Goal: Task Accomplishment & Management: Manage account settings

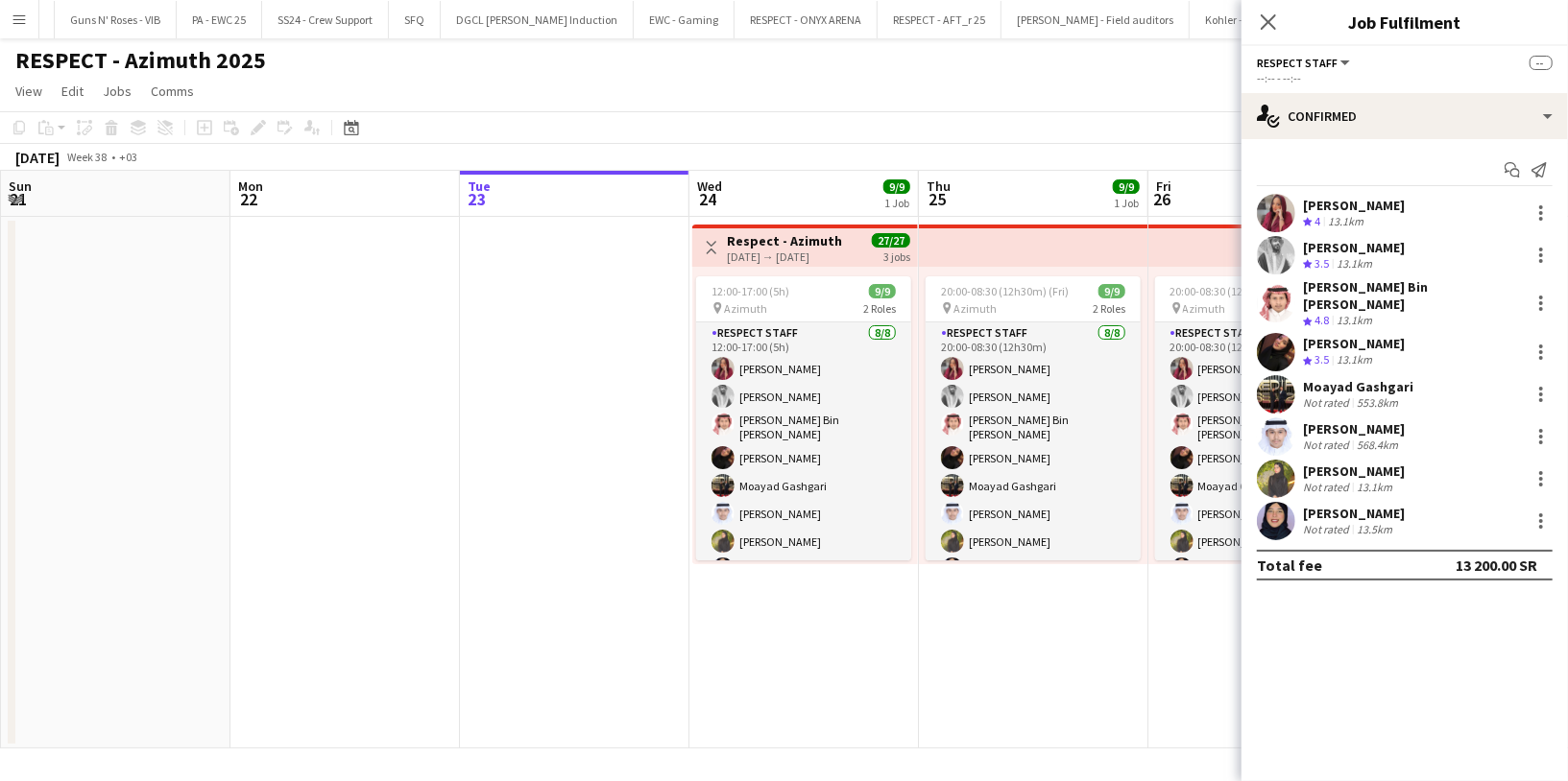
scroll to position [87, 0]
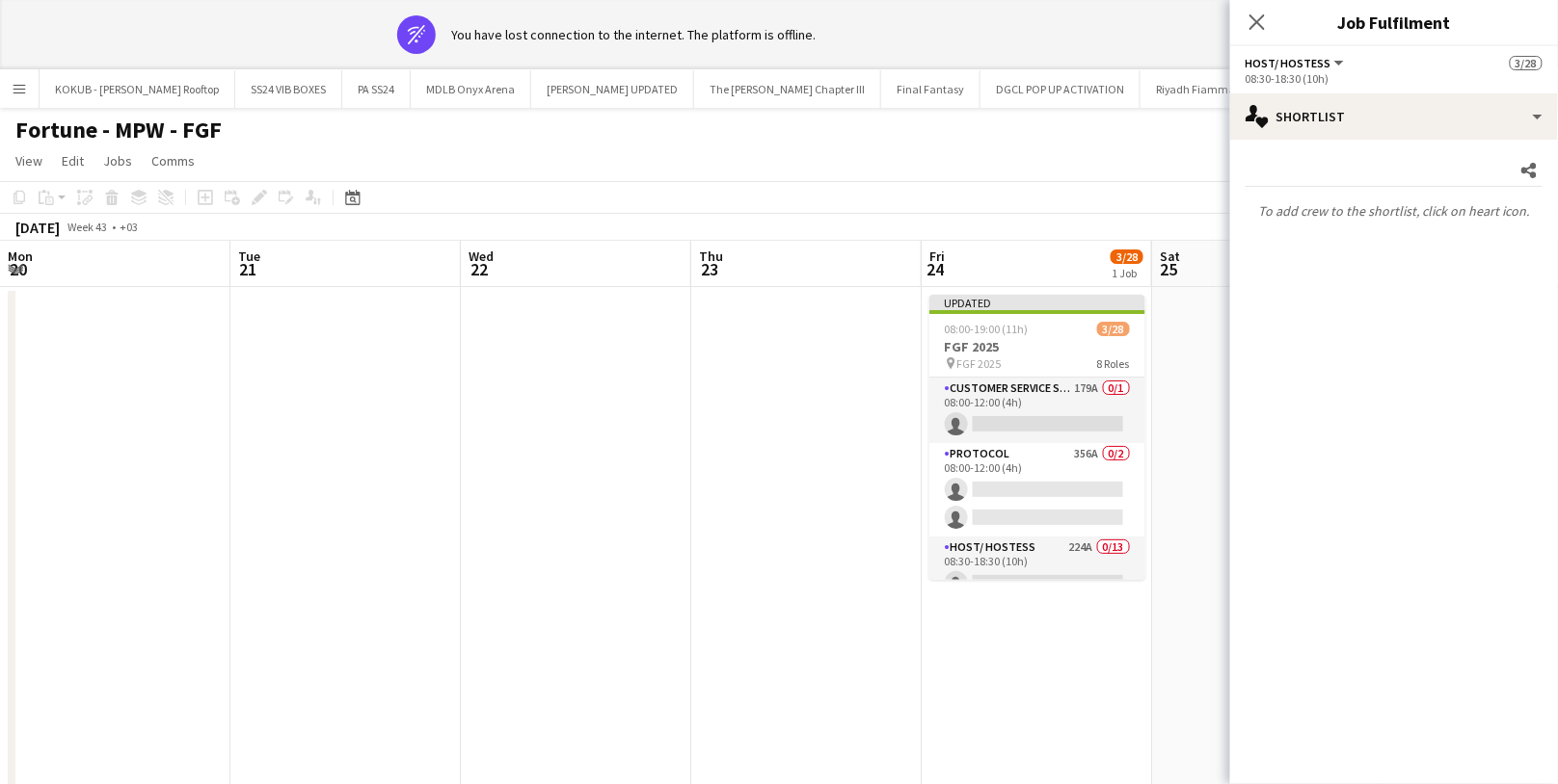
scroll to position [0, 456]
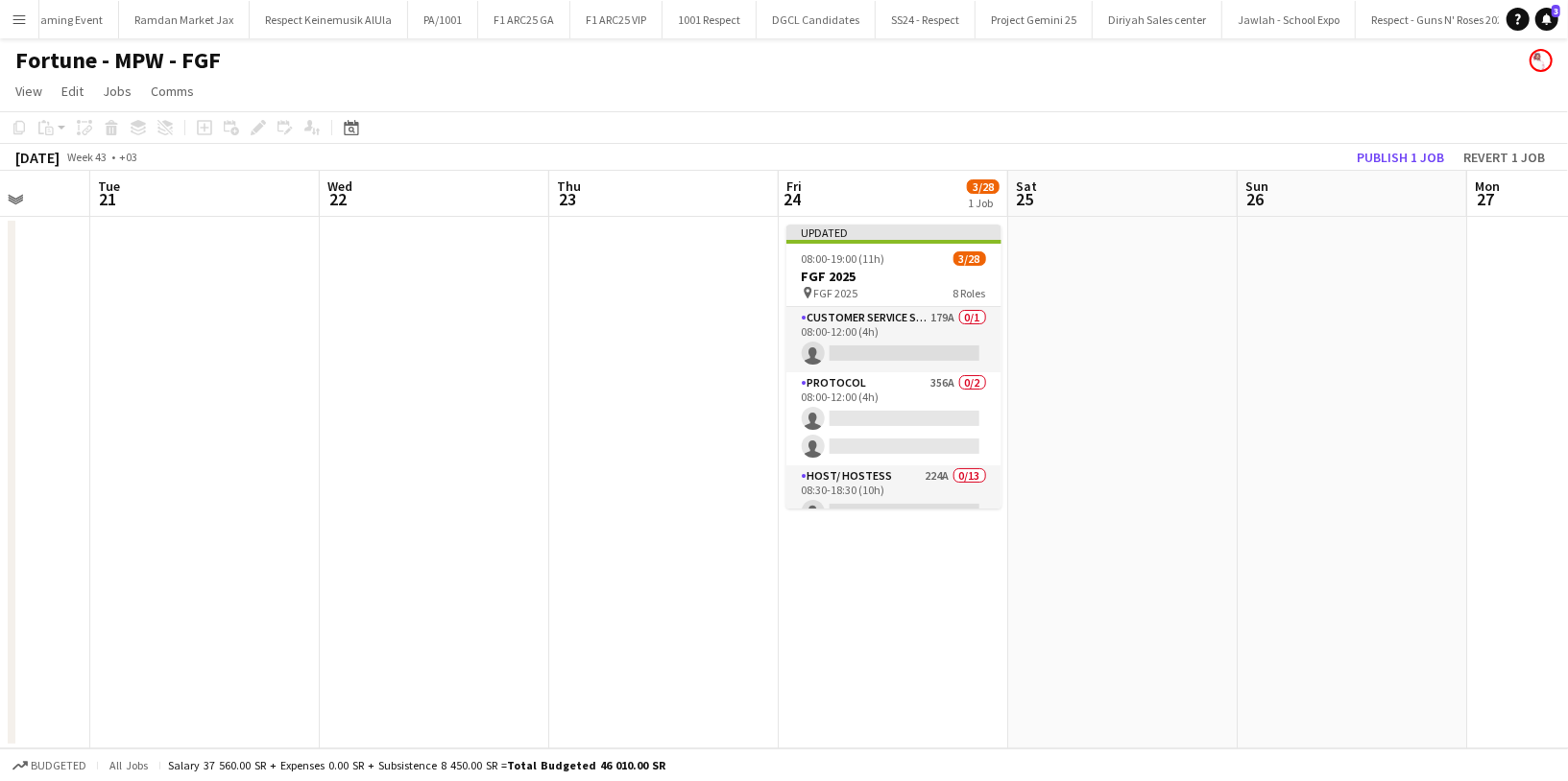
scroll to position [0, 607]
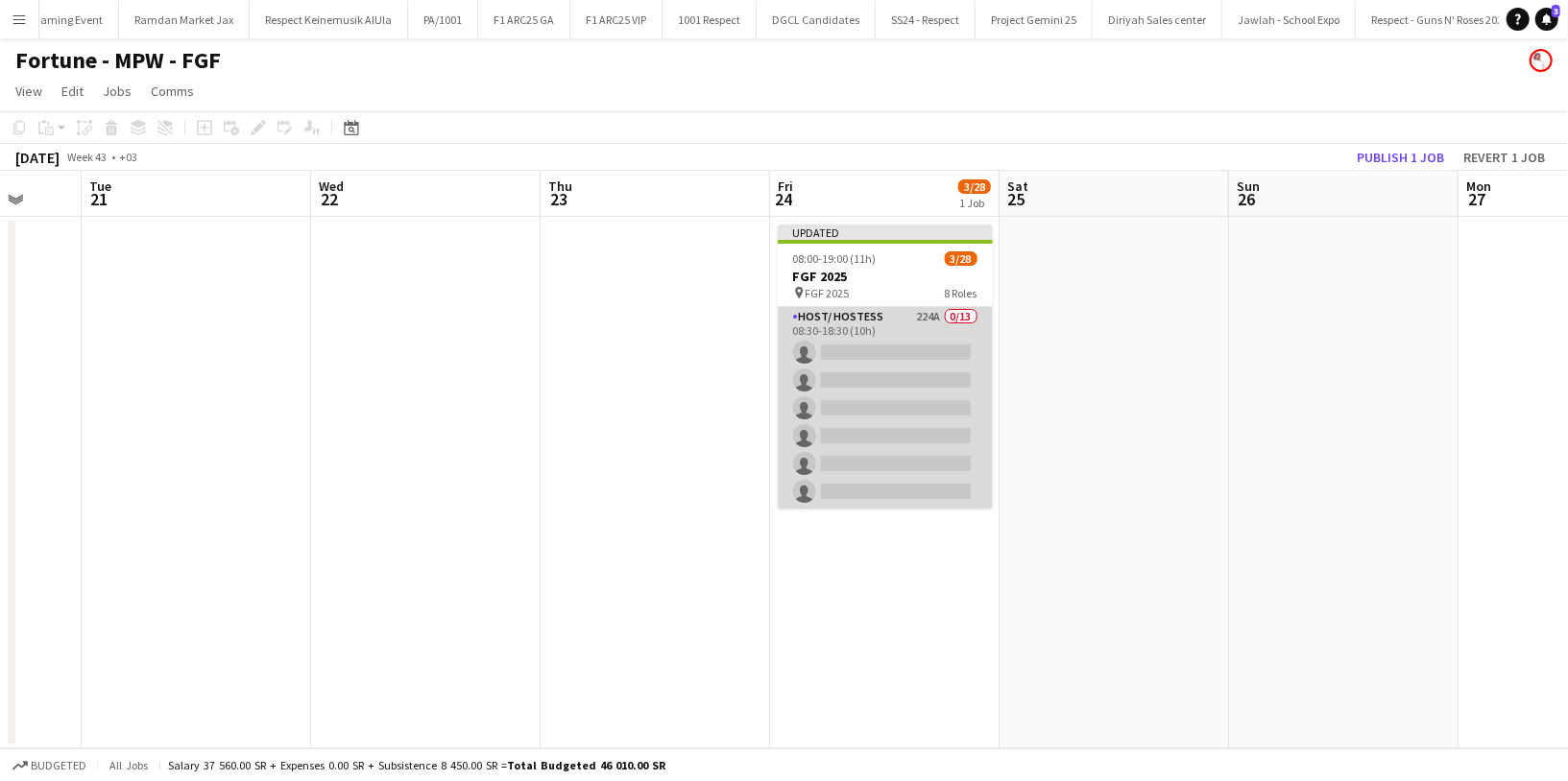
click at [870, 324] on app-card-role "Host/ Hostess 224A 0/13 08:30-18:30 (10h) single-neutral-actions single-neutral…" at bounding box center [885, 506] width 215 height 400
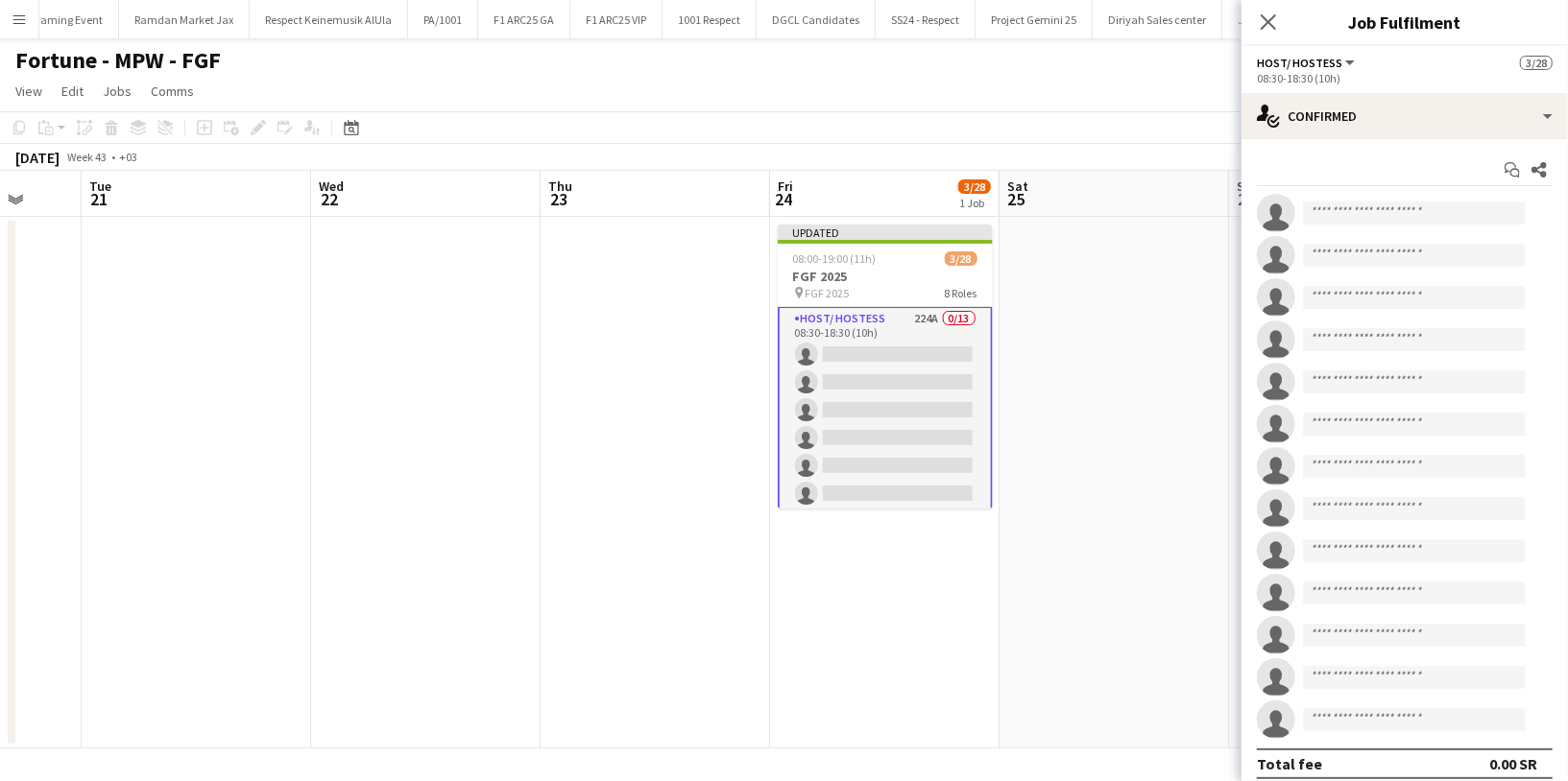
scroll to position [162, 0]
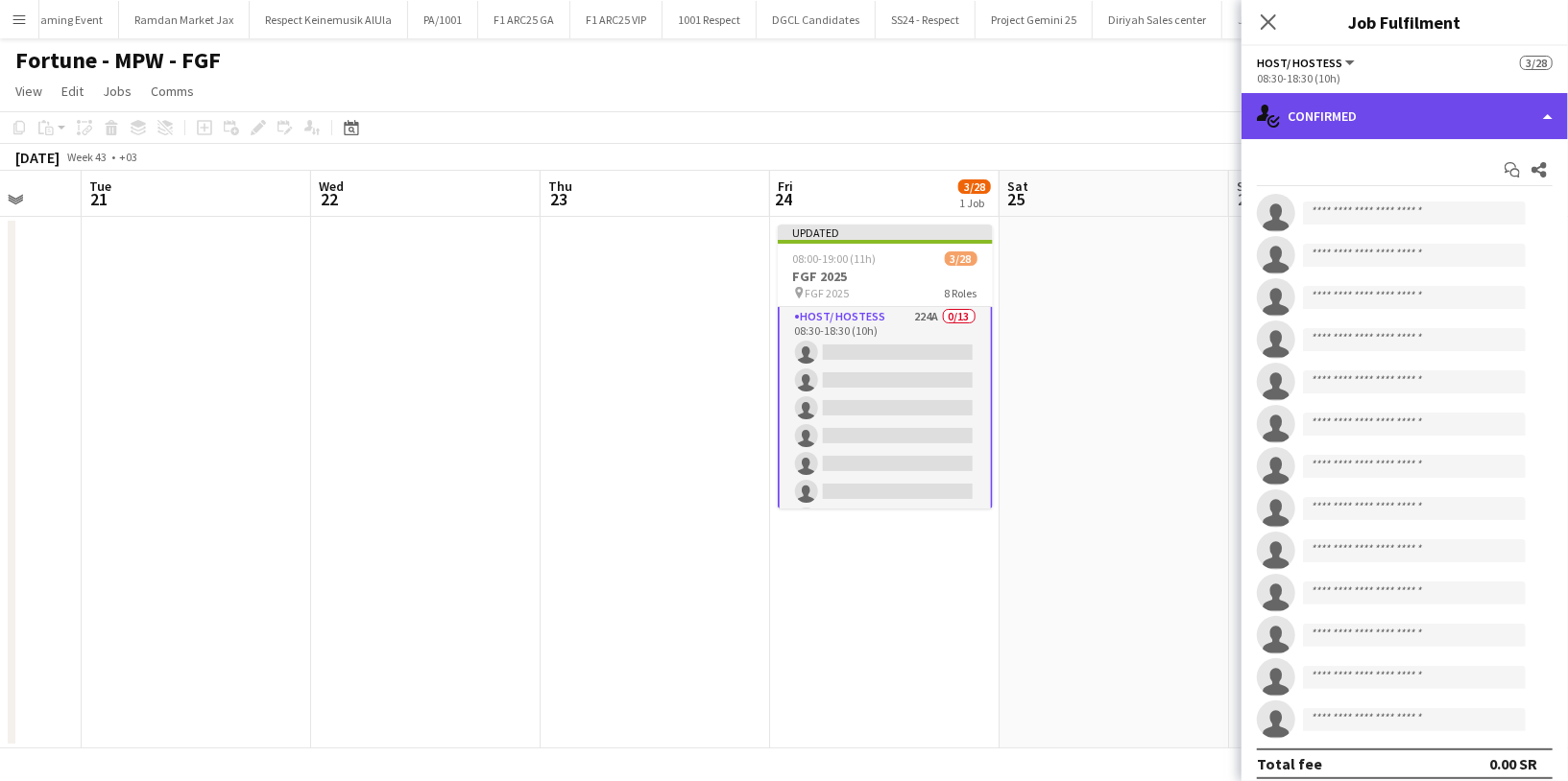
click at [1383, 123] on div "single-neutral-actions-check-2 Confirmed" at bounding box center [1404, 116] width 326 height 46
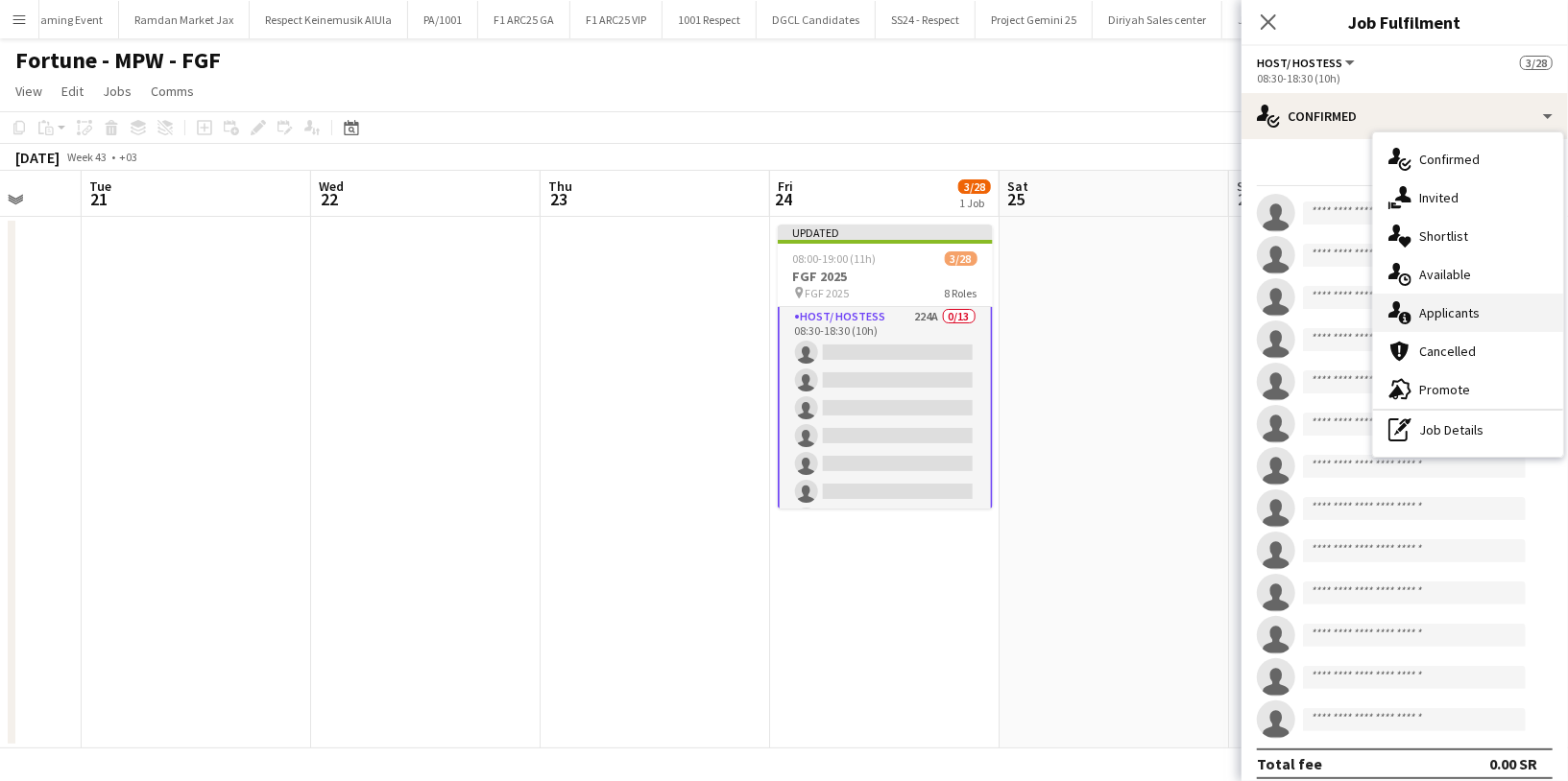
click at [1487, 324] on div "single-neutral-actions-information Applicants" at bounding box center [1468, 312] width 190 height 38
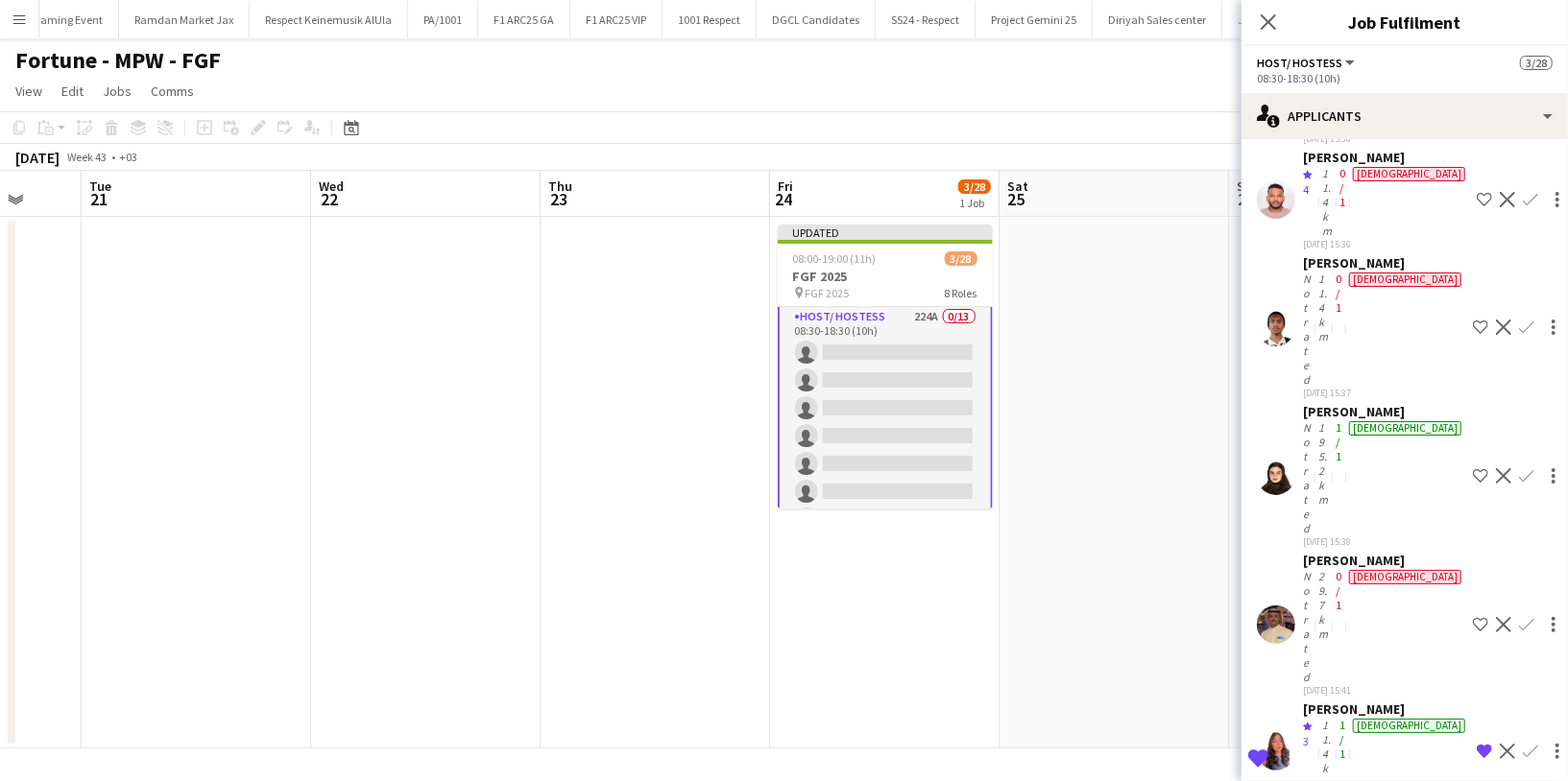
scroll to position [12774, 0]
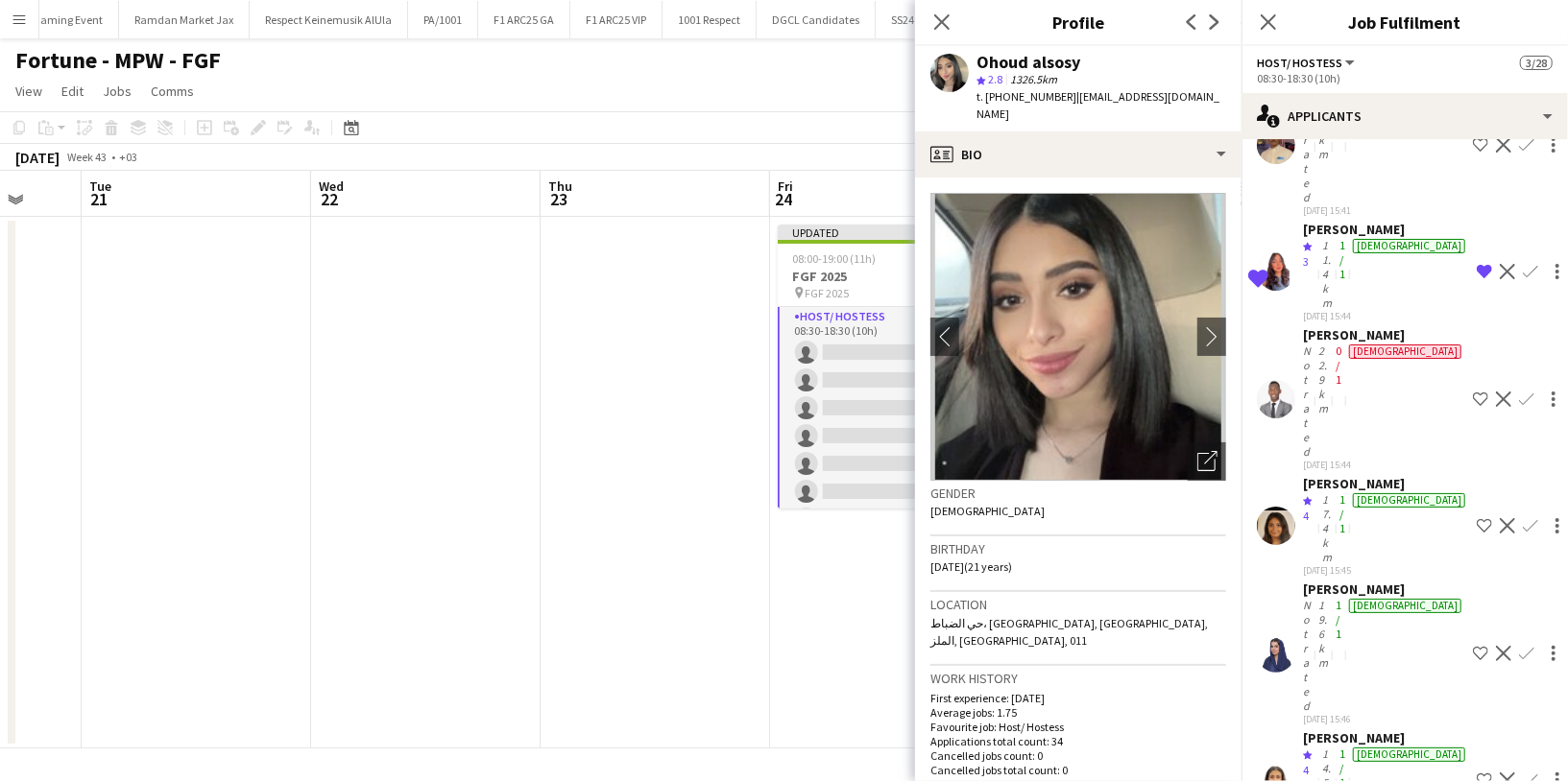
scroll to position [13252, 0]
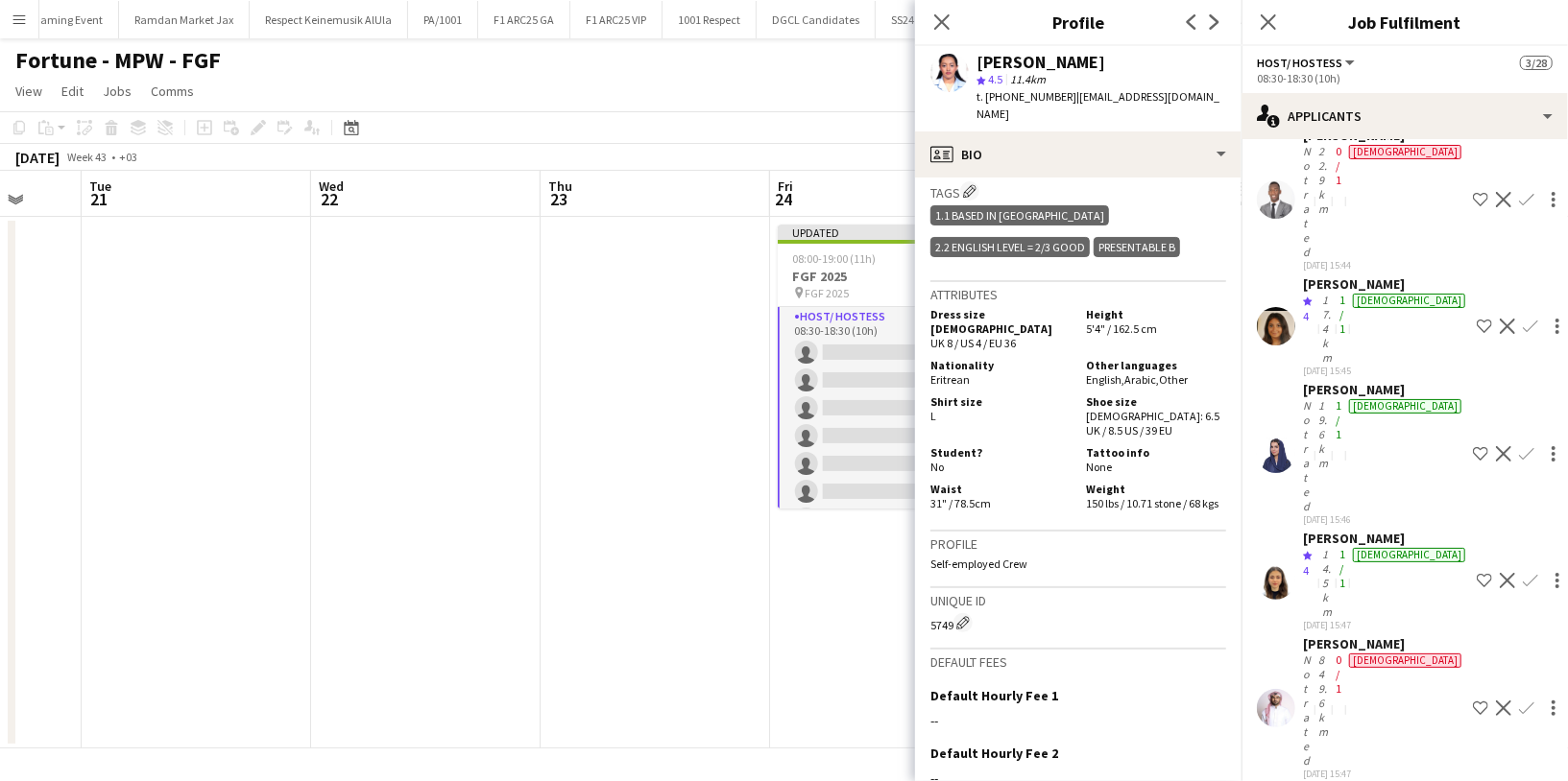
scroll to position [13495, 0]
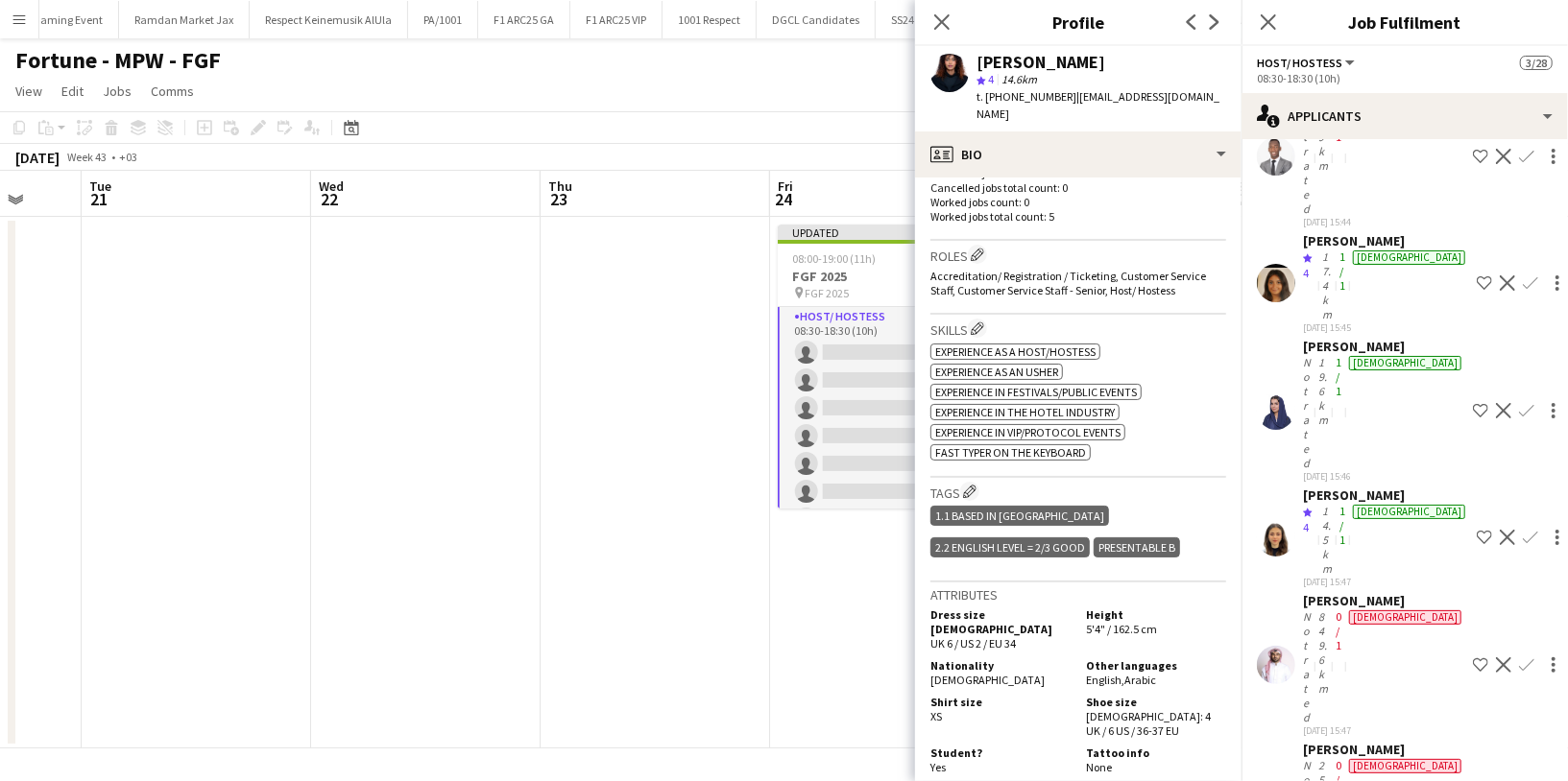
scroll to position [603, 0]
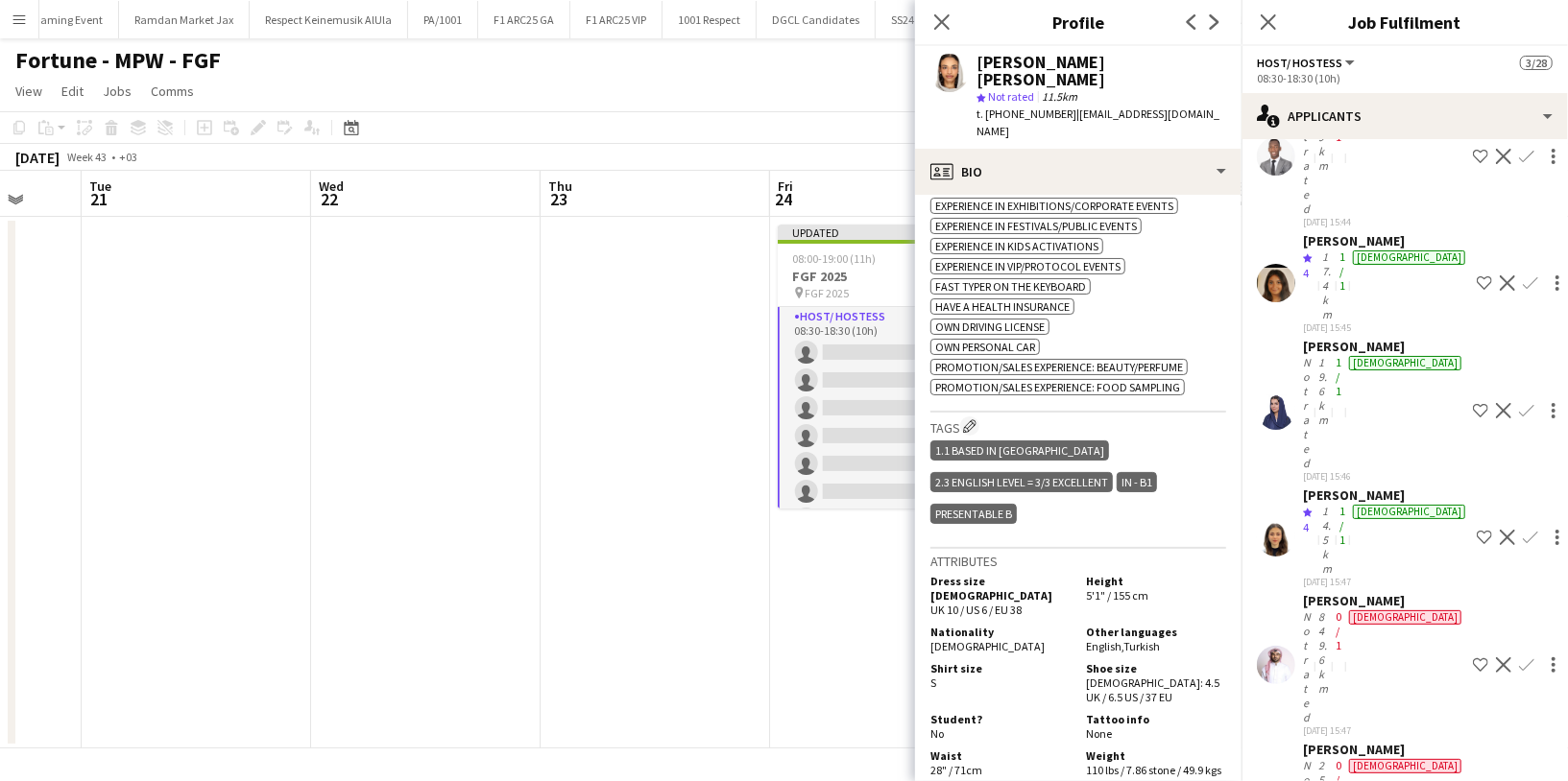
scroll to position [0, 0]
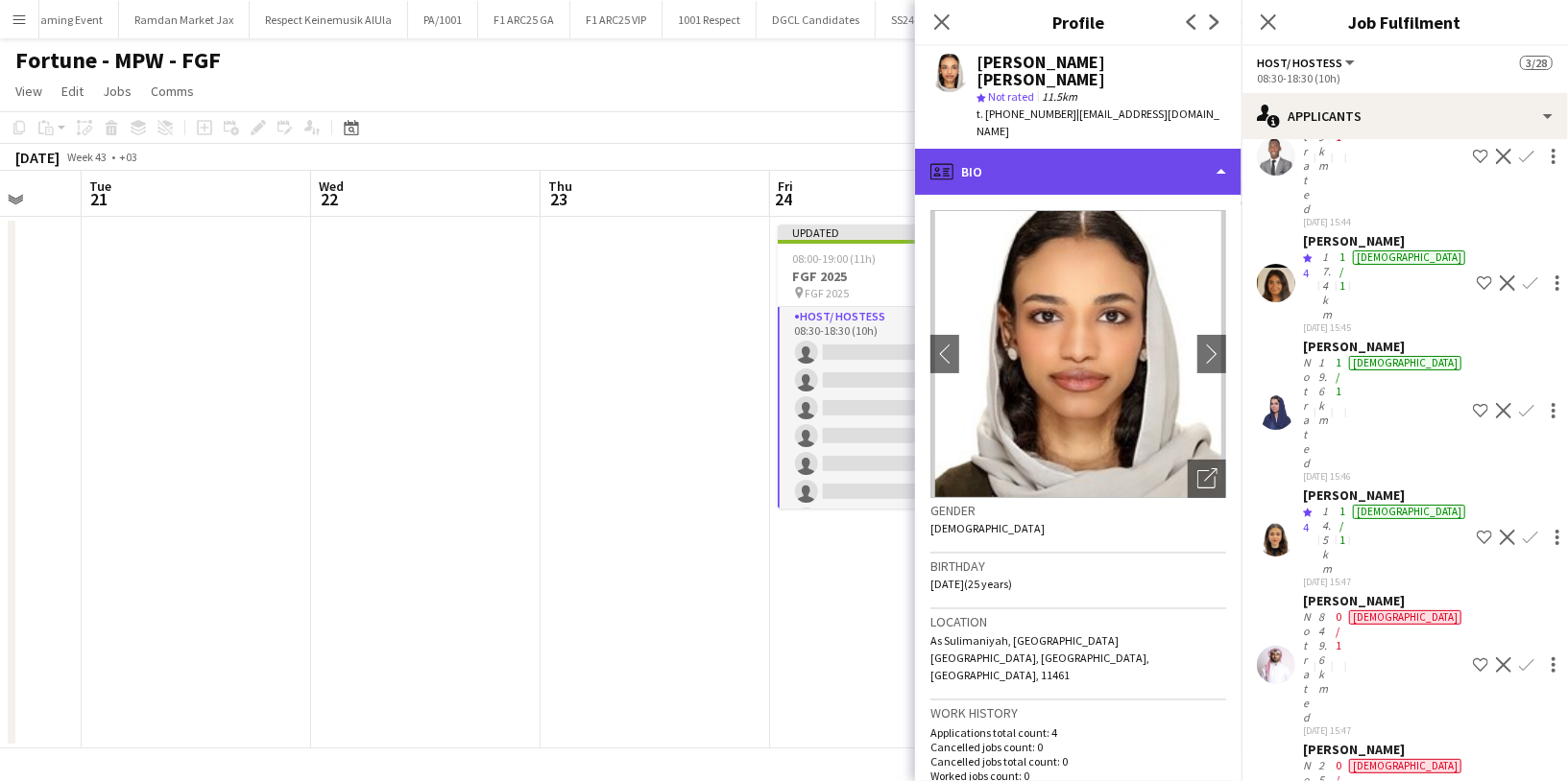
click at [1127, 149] on div "profile Bio" at bounding box center [1078, 171] width 326 height 46
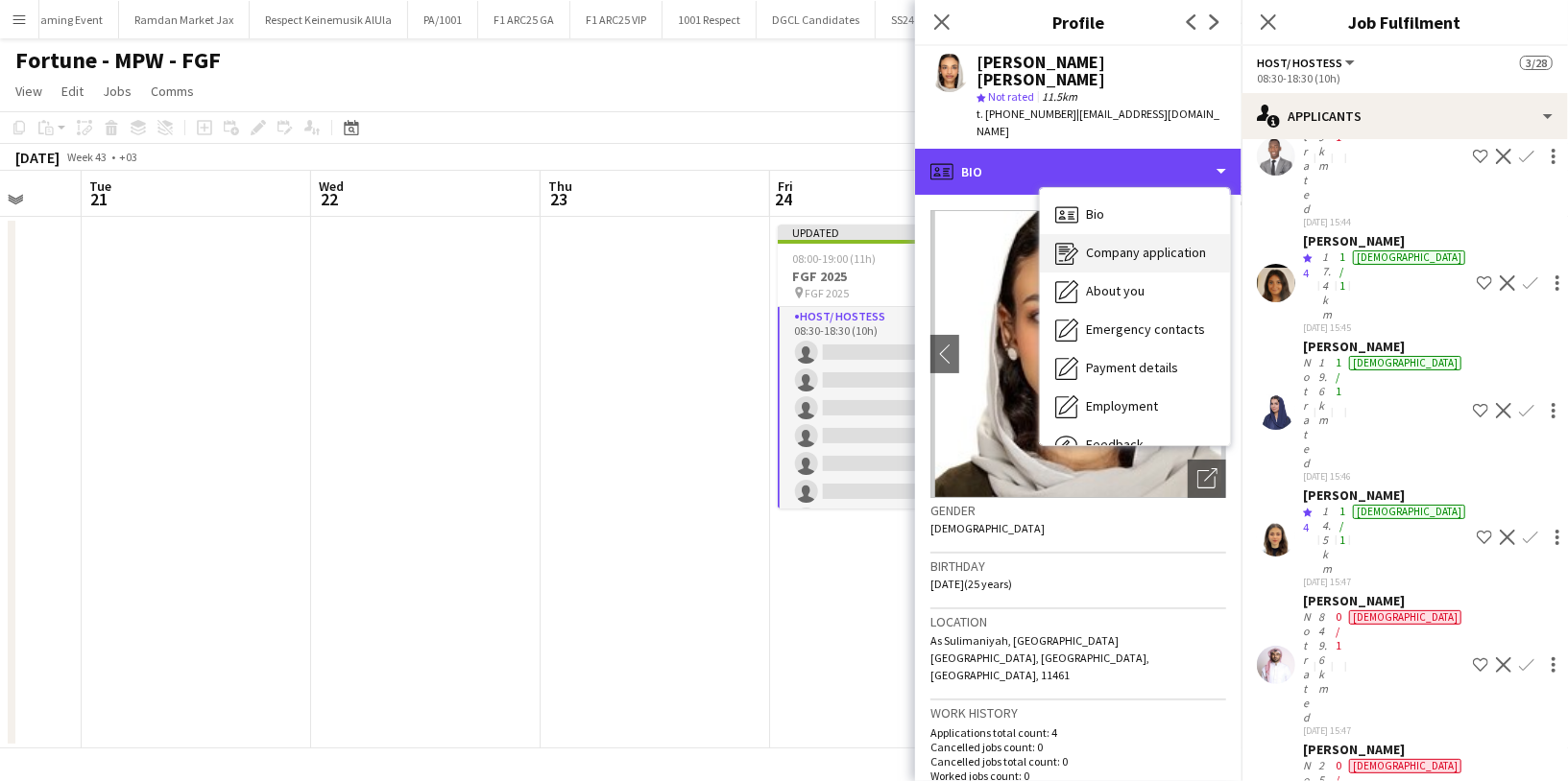
scroll to position [65, 0]
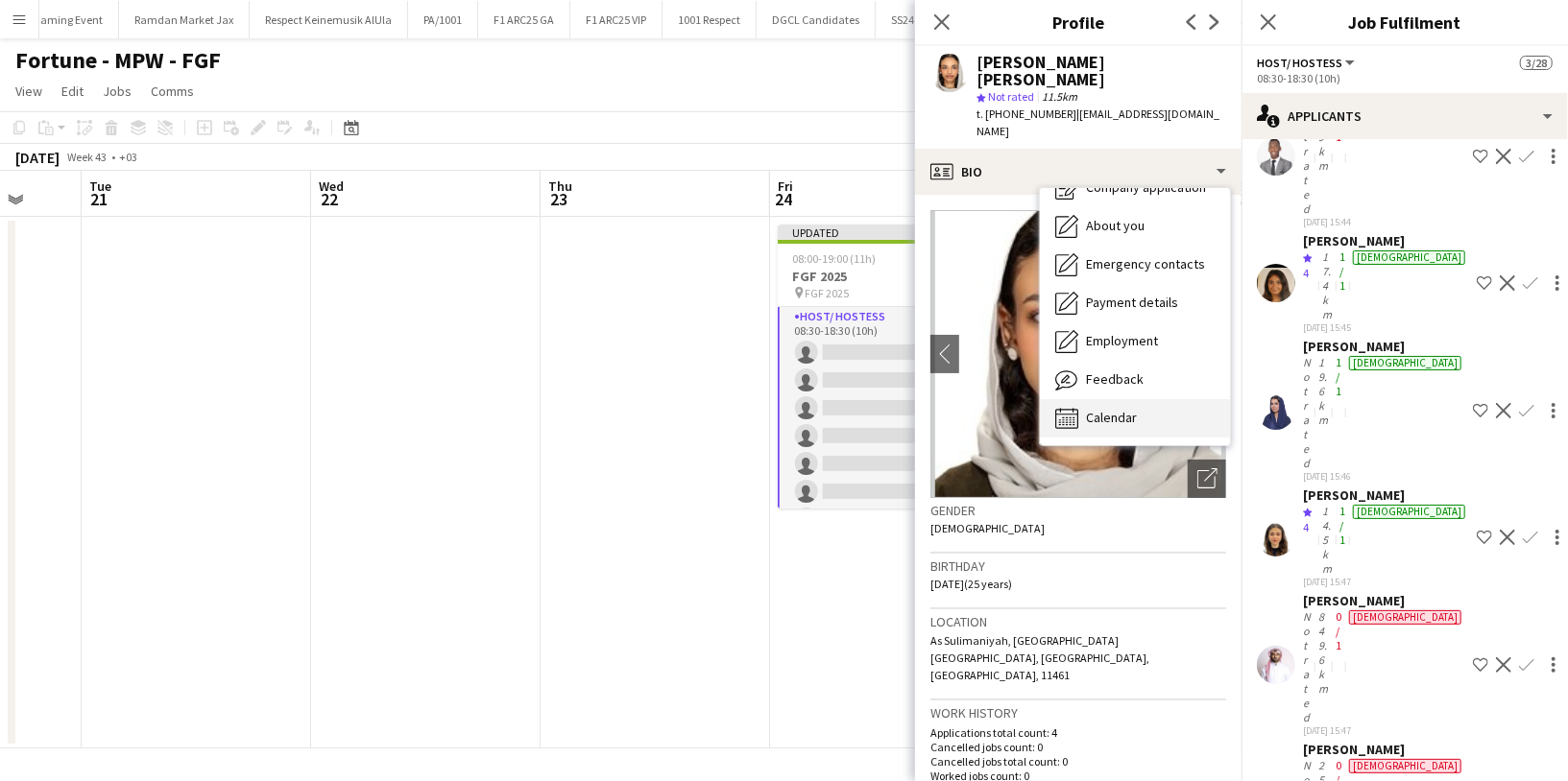
click at [1103, 409] on span "Calendar" at bounding box center [1111, 418] width 51 height 18
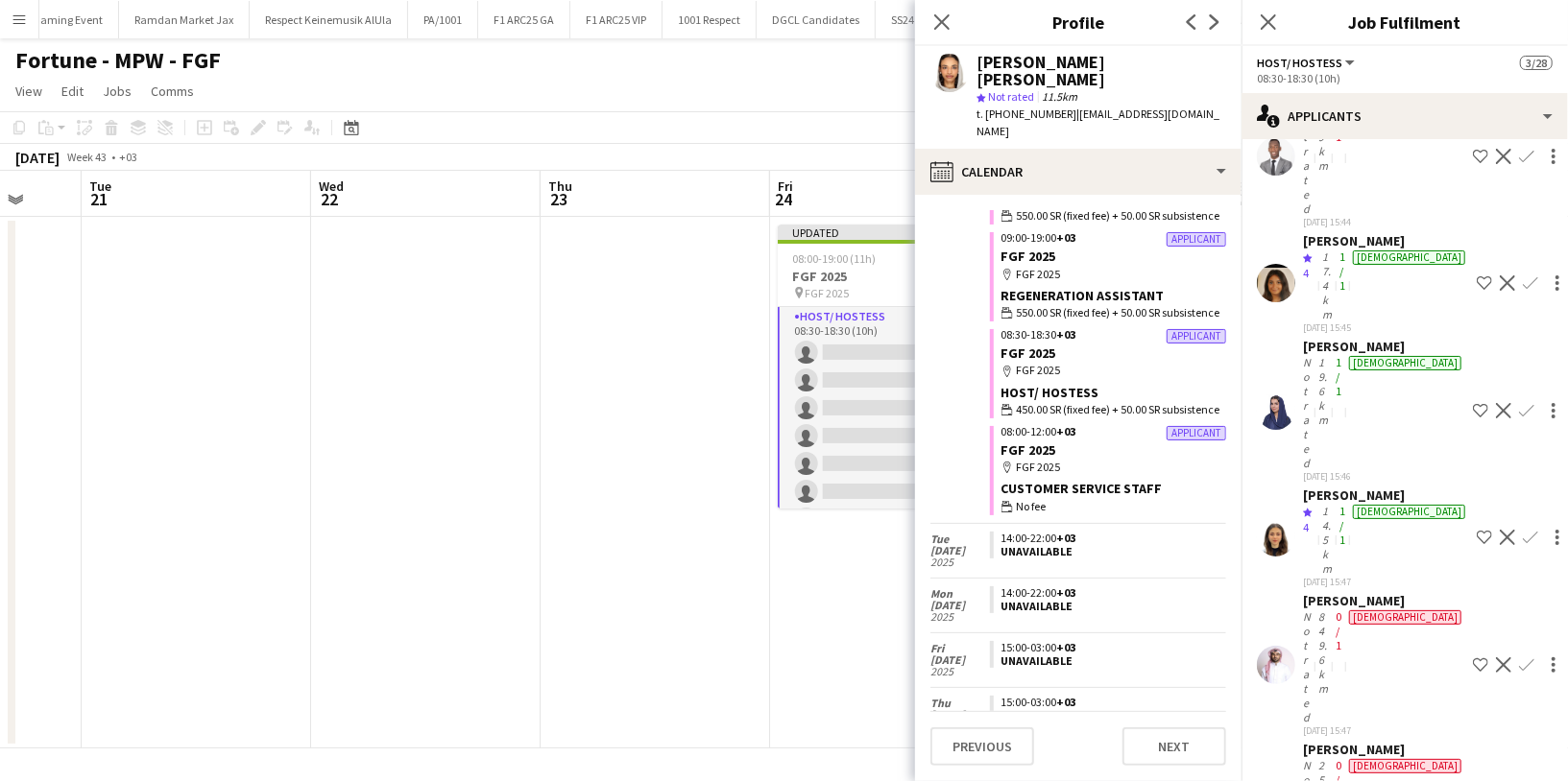
scroll to position [0, 0]
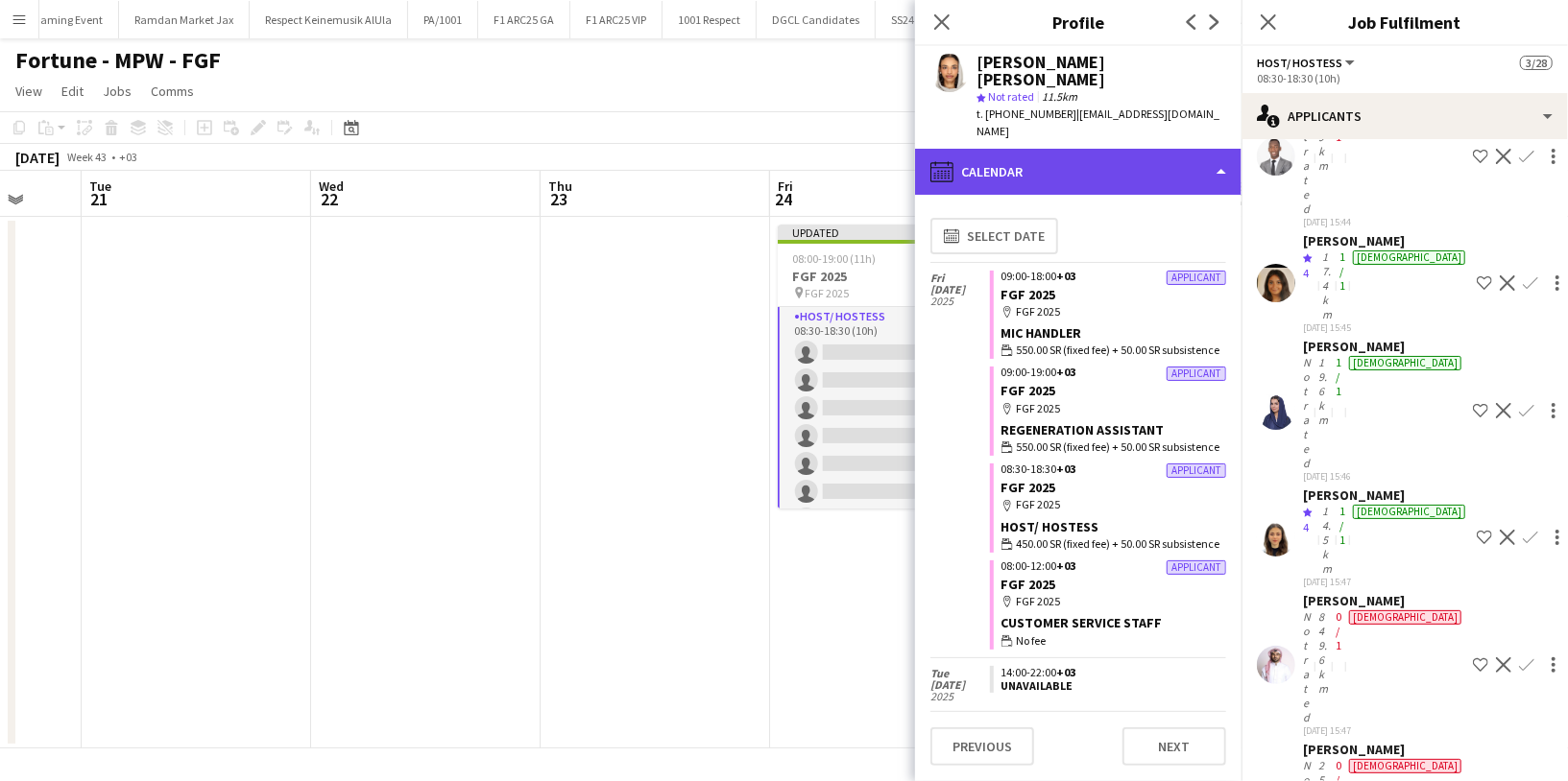
click at [1099, 149] on div "calendar-full Calendar" at bounding box center [1078, 171] width 326 height 46
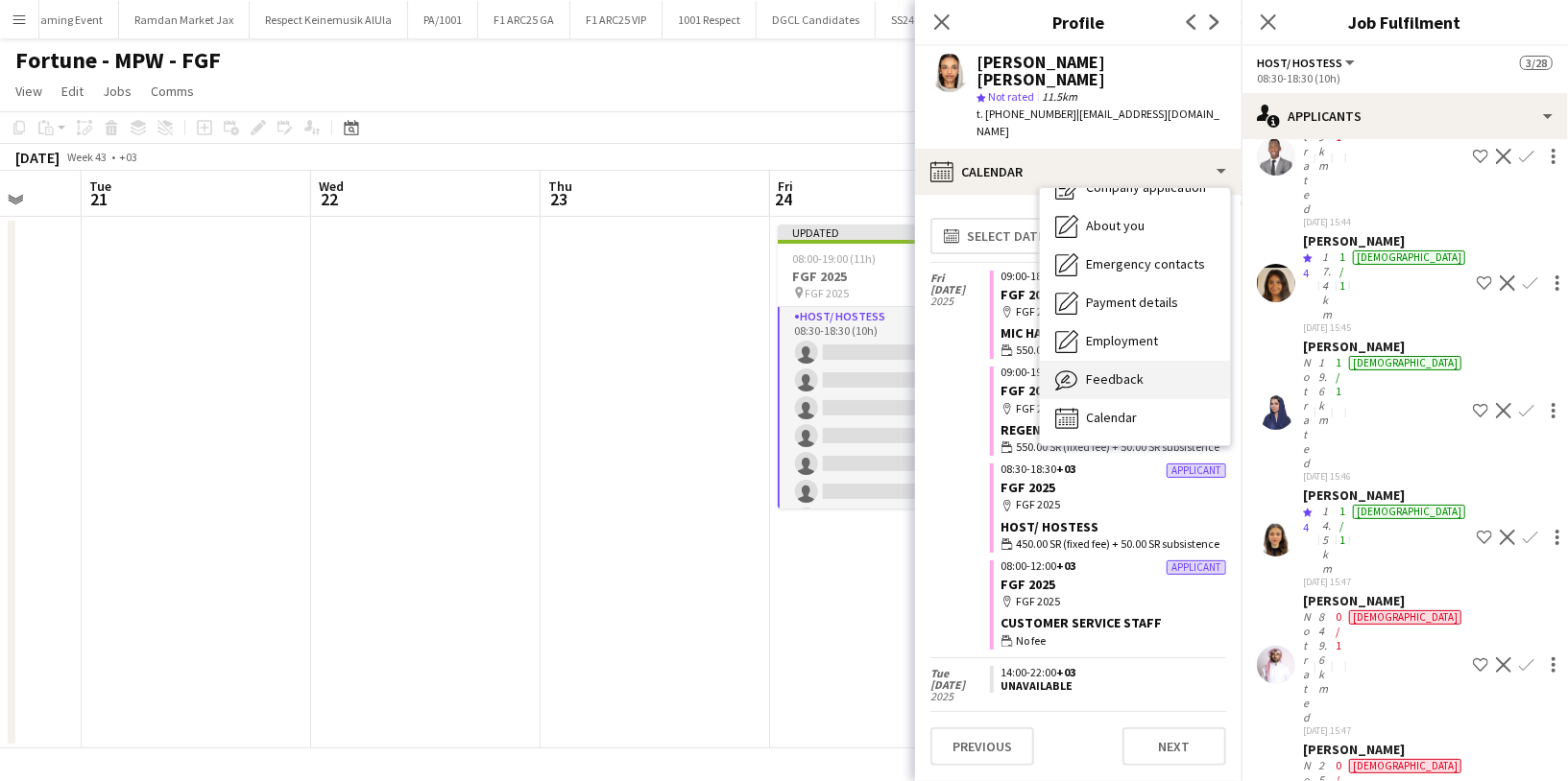
click at [1116, 361] on div "Feedback Feedback" at bounding box center [1135, 380] width 190 height 38
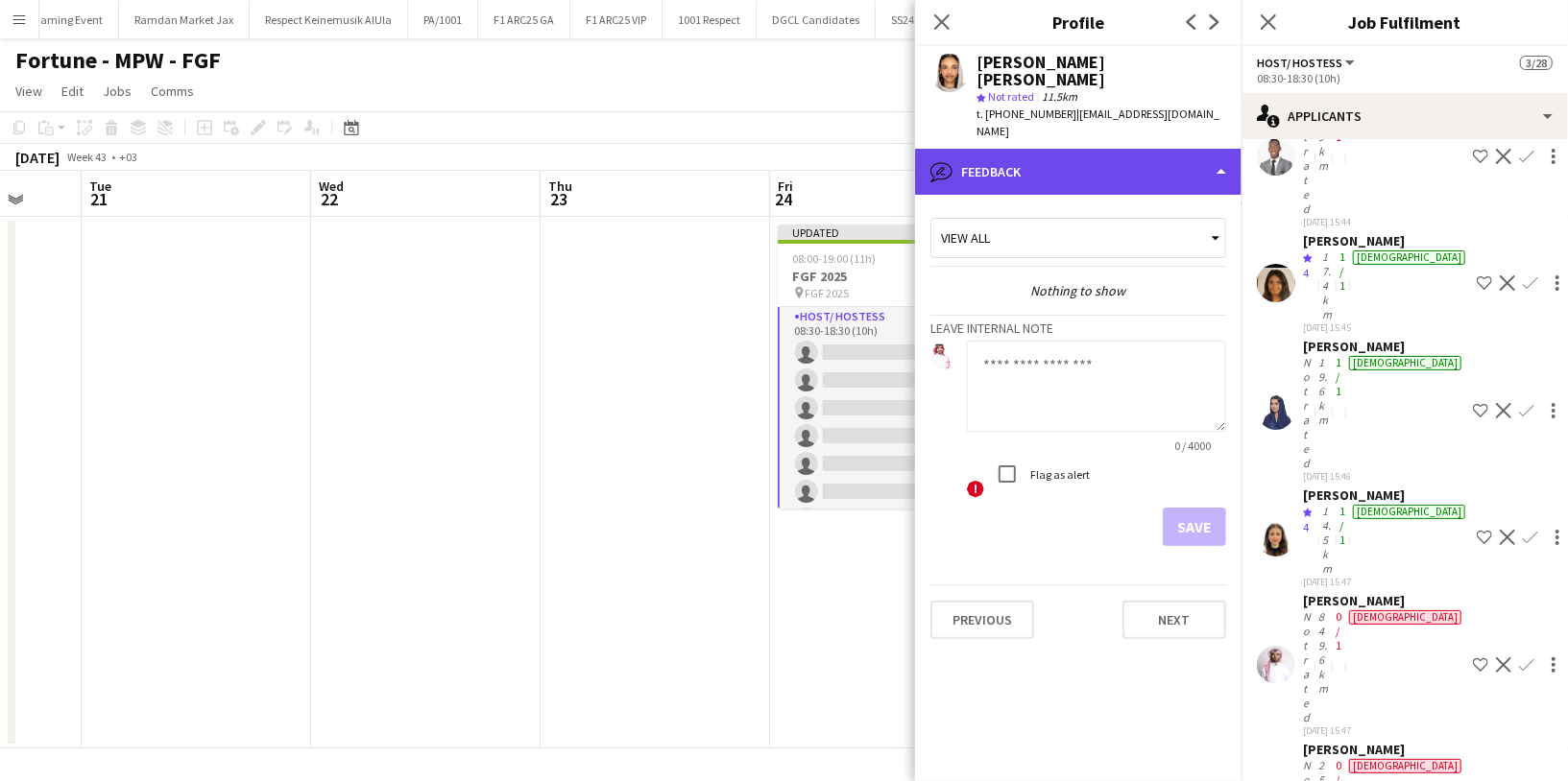
click at [1097, 149] on div "bubble-pencil Feedback" at bounding box center [1078, 171] width 326 height 46
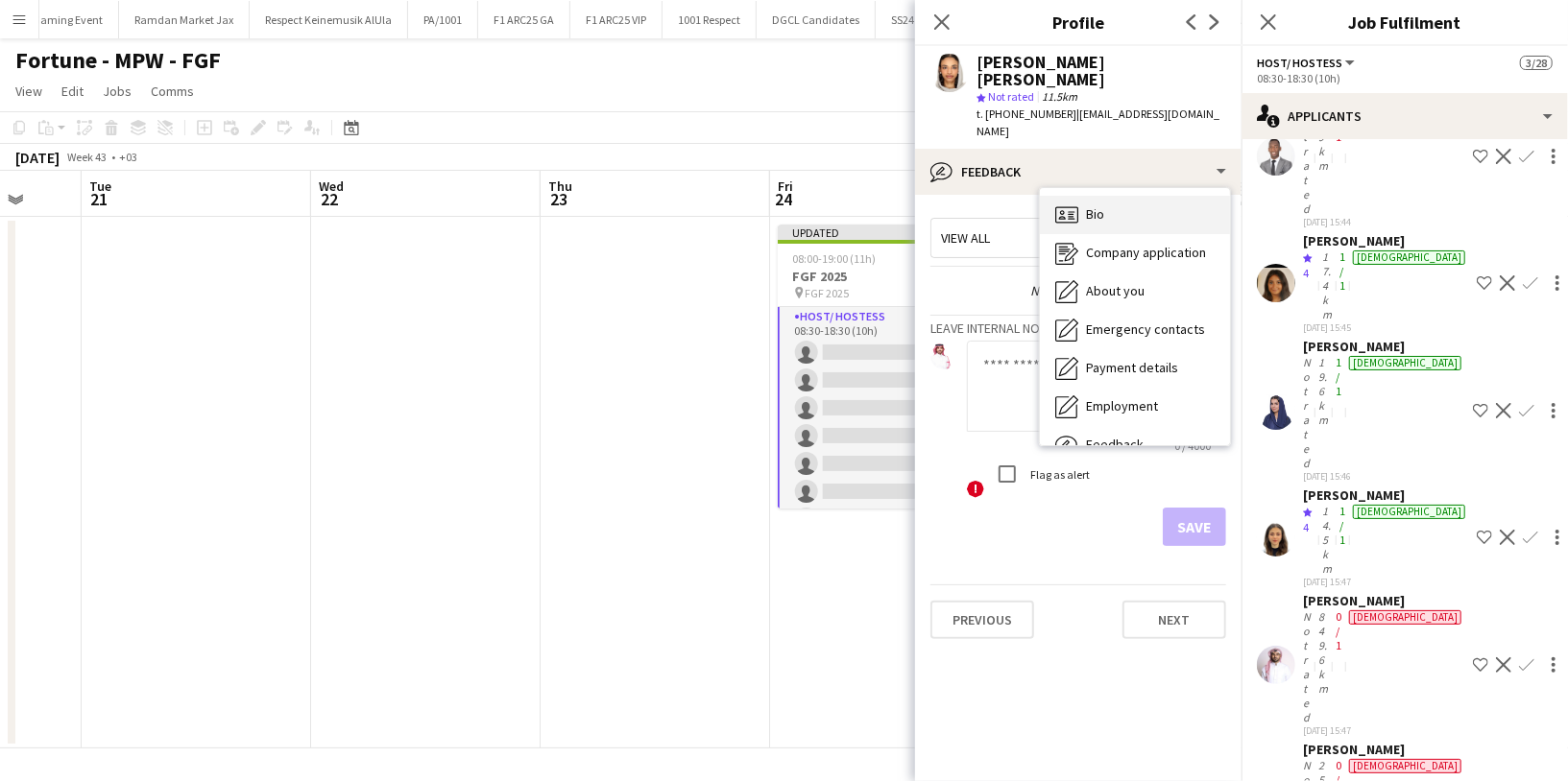
click at [1108, 196] on div "Bio Bio" at bounding box center [1135, 215] width 190 height 38
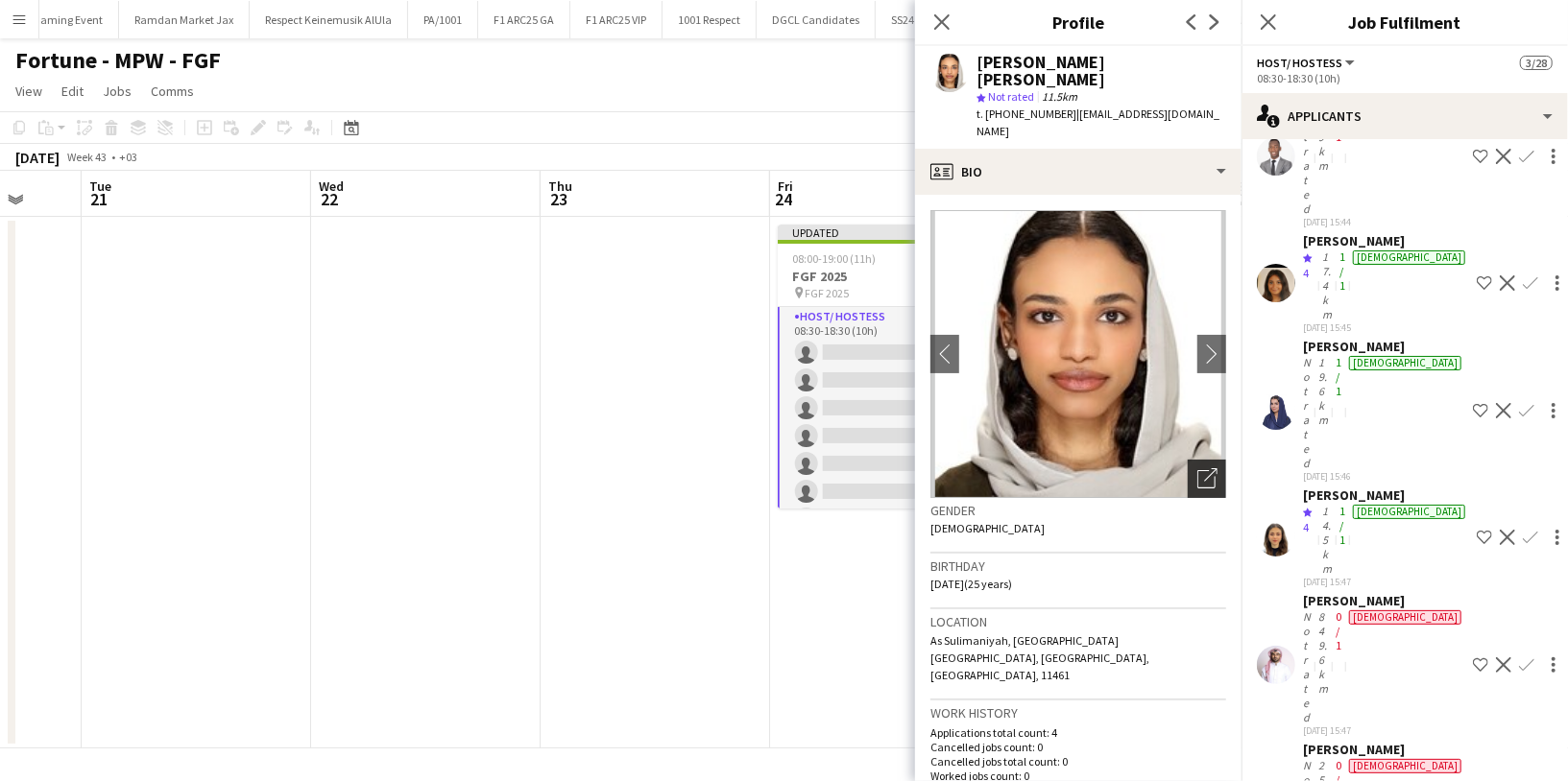
click at [1198, 469] on icon "Open photos pop-in" at bounding box center [1208, 479] width 20 height 20
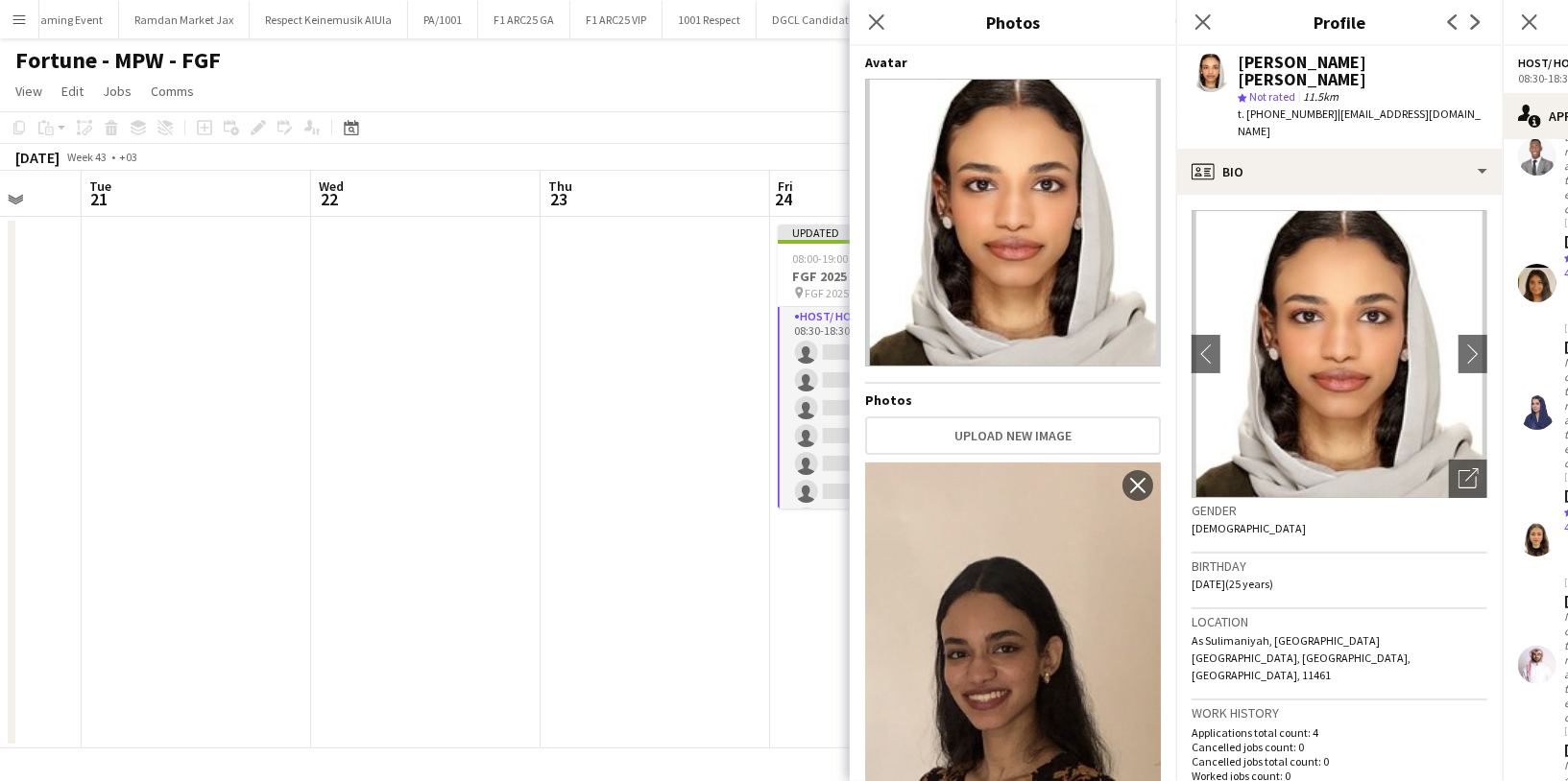
scroll to position [45, 0]
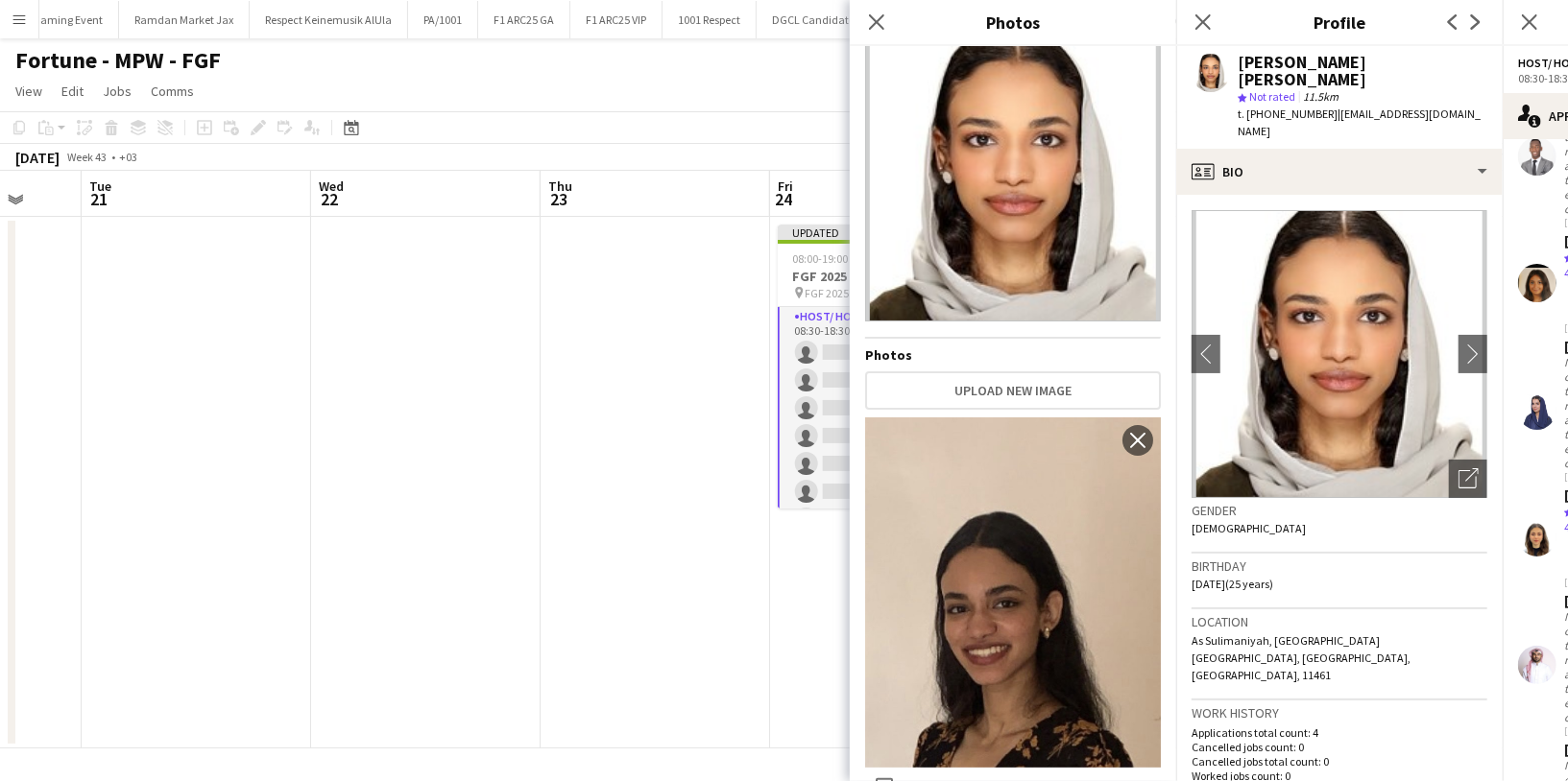
click at [1322, 501] on div "Gender Female" at bounding box center [1339, 526] width 295 height 56
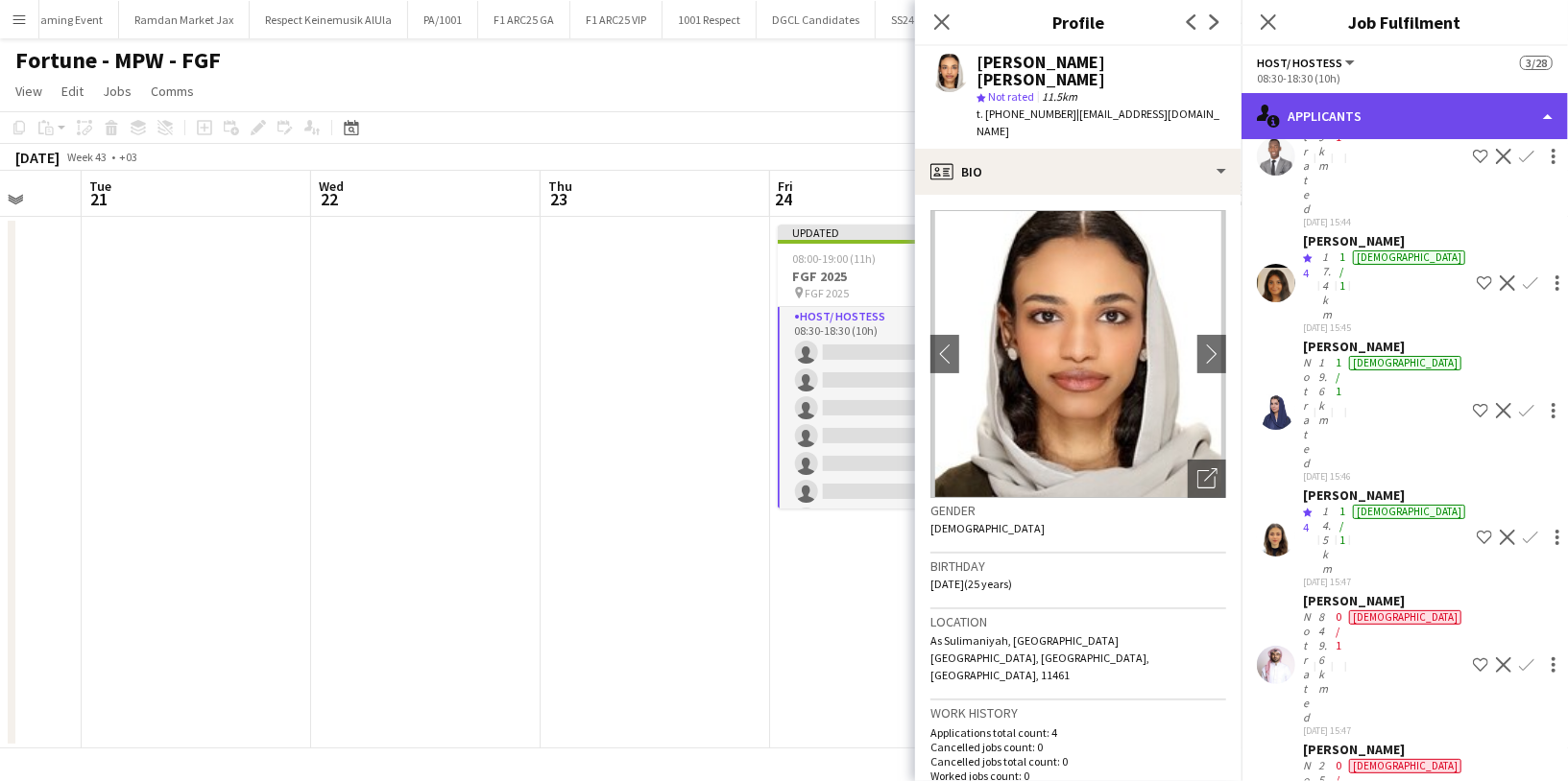
click at [1344, 109] on div "single-neutral-actions-information Applicants" at bounding box center [1404, 116] width 326 height 46
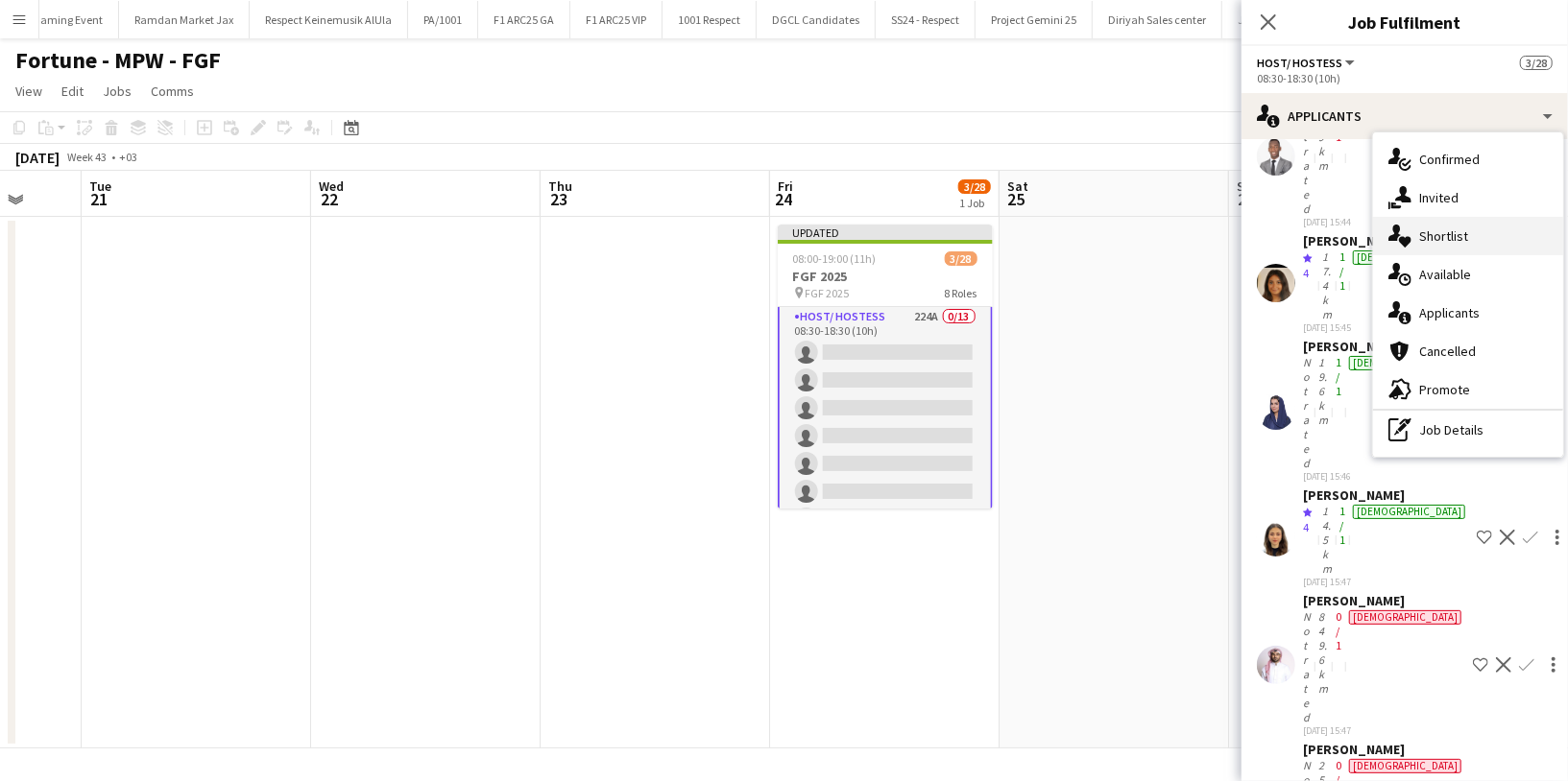
click at [1471, 239] on div "single-neutral-actions-heart Shortlist" at bounding box center [1468, 235] width 190 height 38
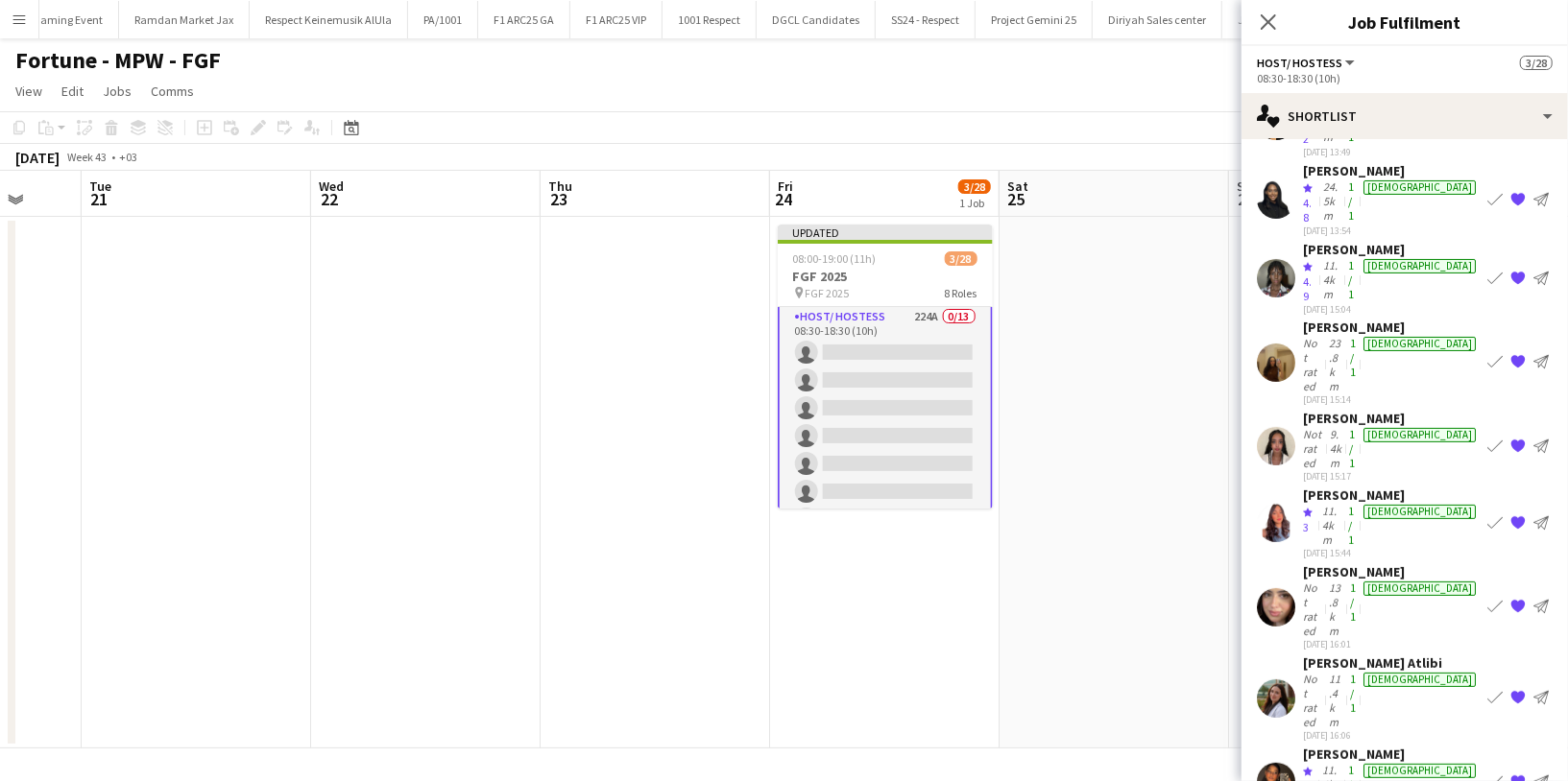
scroll to position [347, 0]
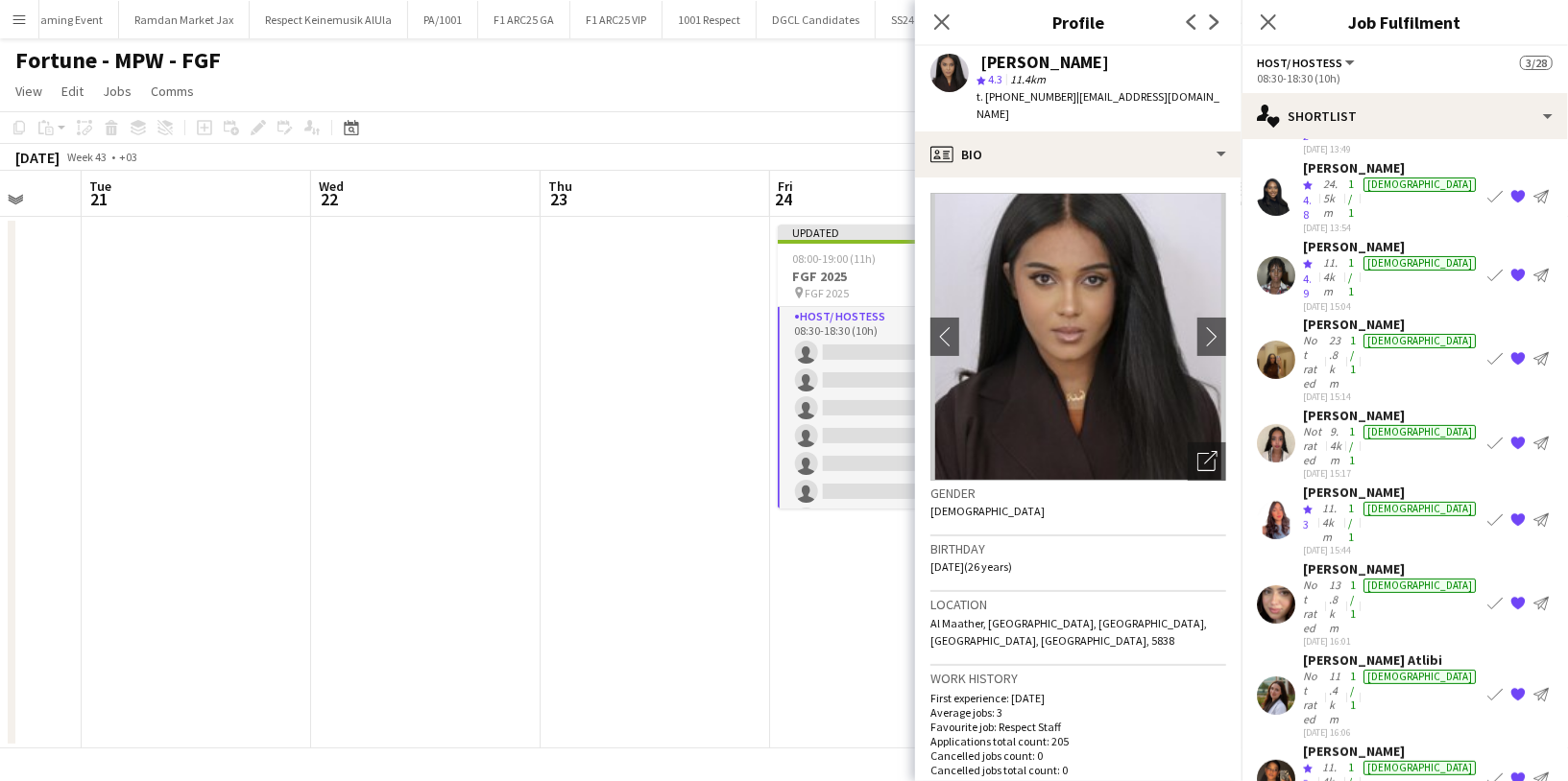
click at [1042, 60] on div "‏ AMNAH IDRIS" at bounding box center [1042, 63] width 133 height 18
copy div "‏ AMNAH IDRIS"
drag, startPoint x: 1206, startPoint y: 94, endPoint x: 1078, endPoint y: 93, distance: 128.0
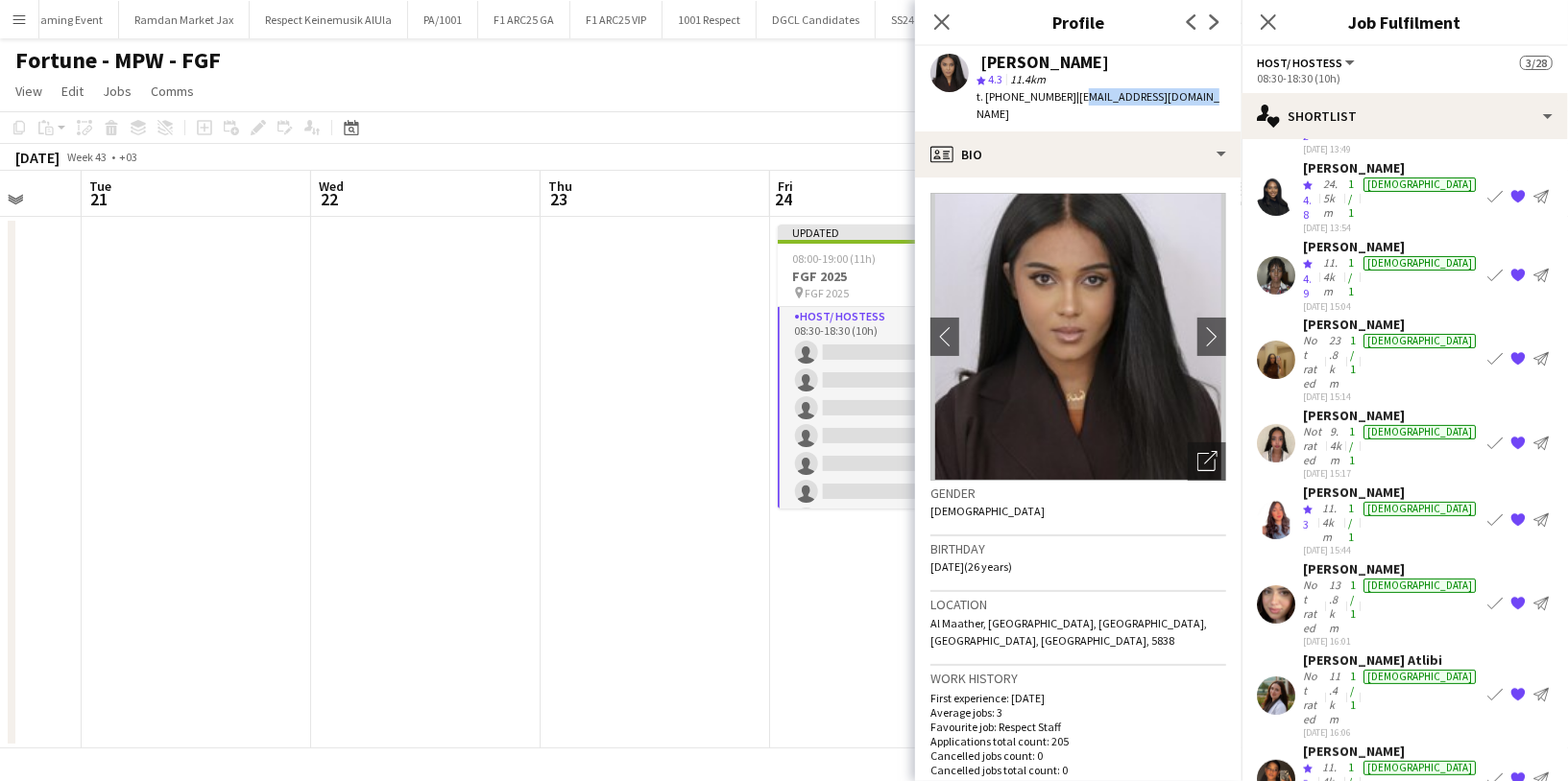
click at [1077, 93] on div "‏ AMNAH IDRIS star 4.3 11.4km t. +9660549251586 | amnaedris148@gmail.com" at bounding box center [1078, 89] width 326 height 86
drag, startPoint x: 1073, startPoint y: 96, endPoint x: 1210, endPoint y: 98, distance: 137.0
click at [1211, 98] on div "‏ AMNAH IDRIS star 4.3 11.4km t. +9660549251586 | amnaedris148@gmail.com" at bounding box center [1078, 89] width 326 height 86
copy span "amnaedris148@gmail.com"
click at [1318, 669] on div "Not rated" at bounding box center [1314, 697] width 22 height 57
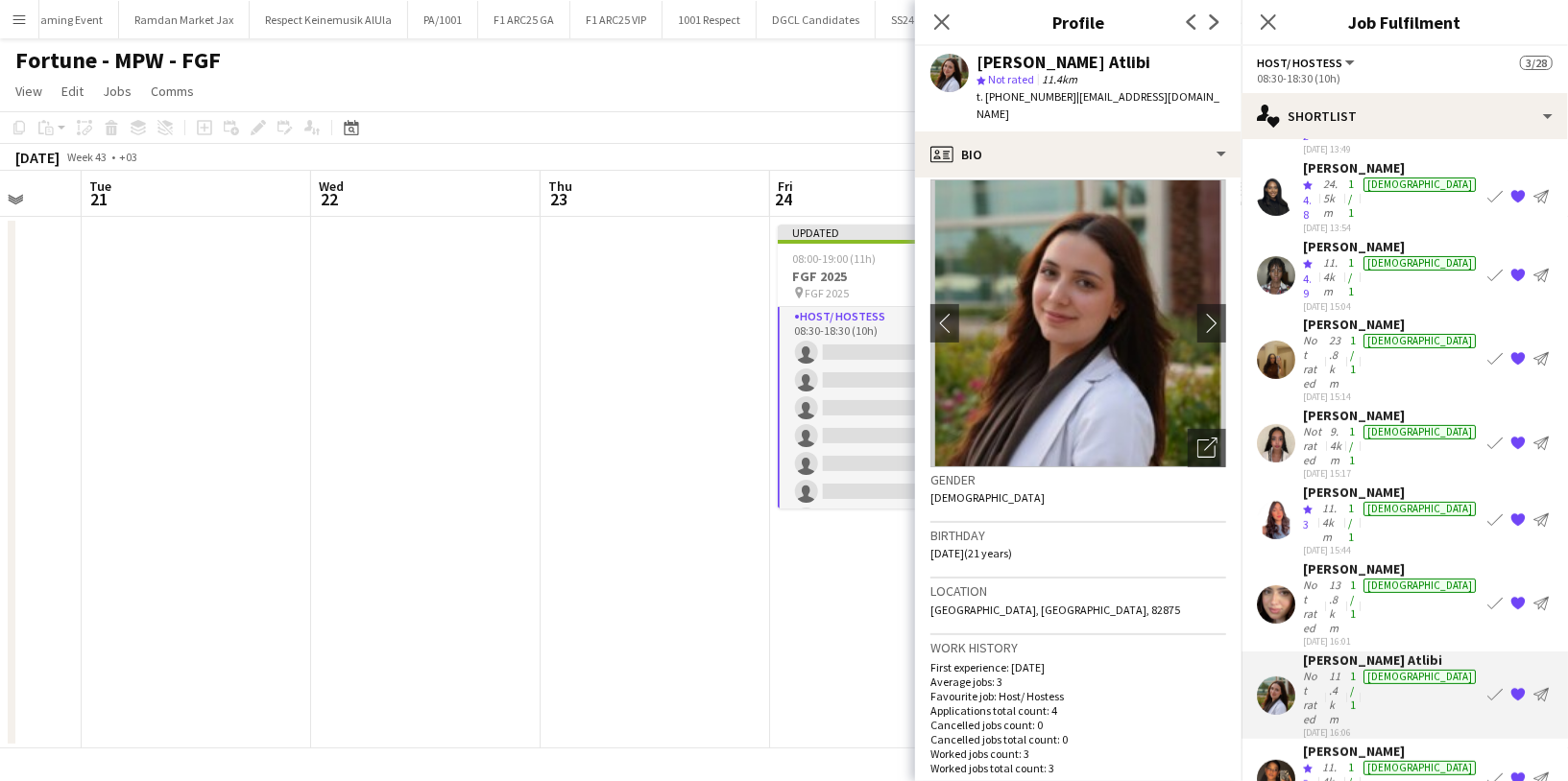
scroll to position [0, 0]
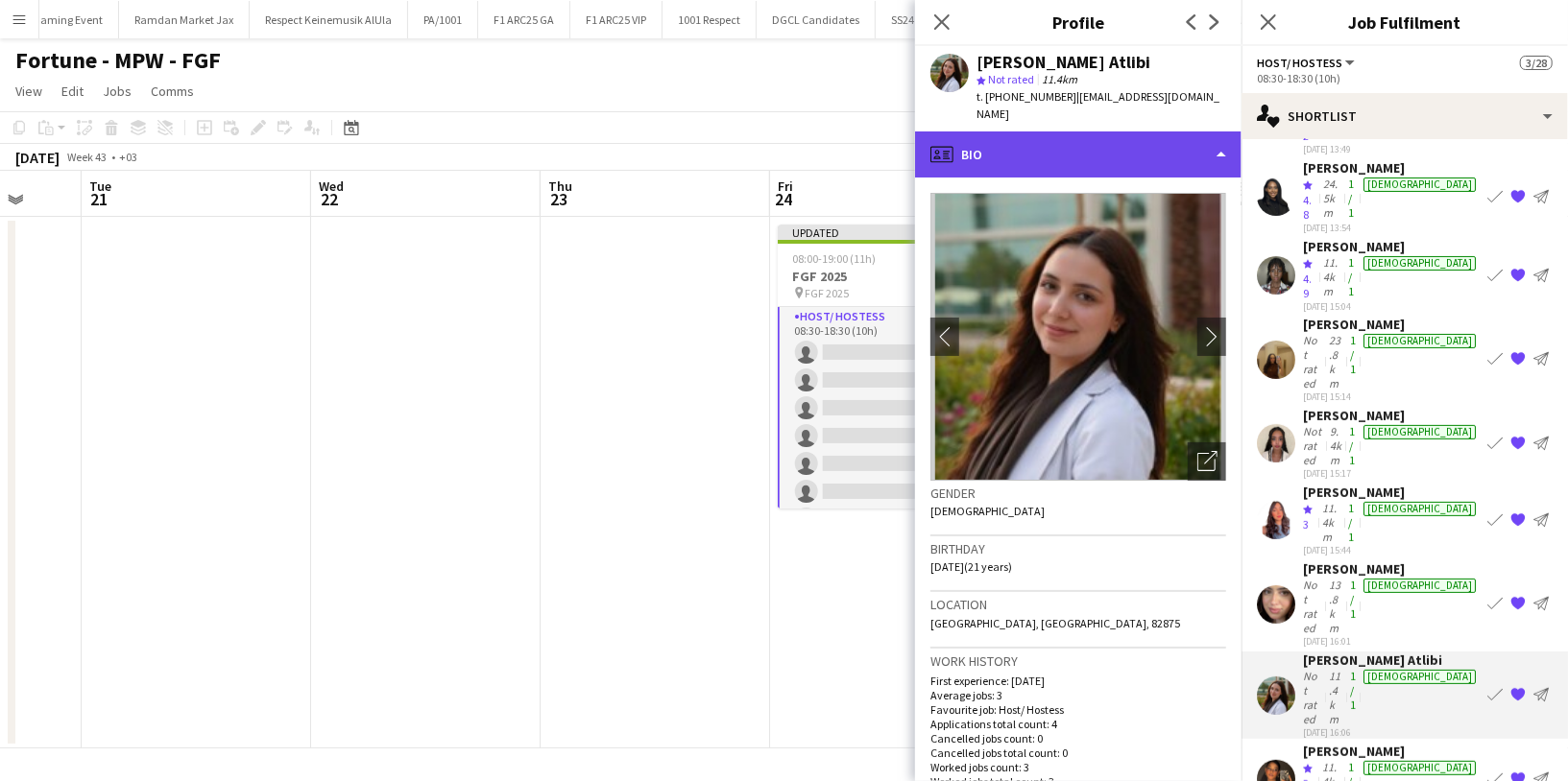
click at [1131, 137] on div "profile Bio" at bounding box center [1078, 155] width 326 height 46
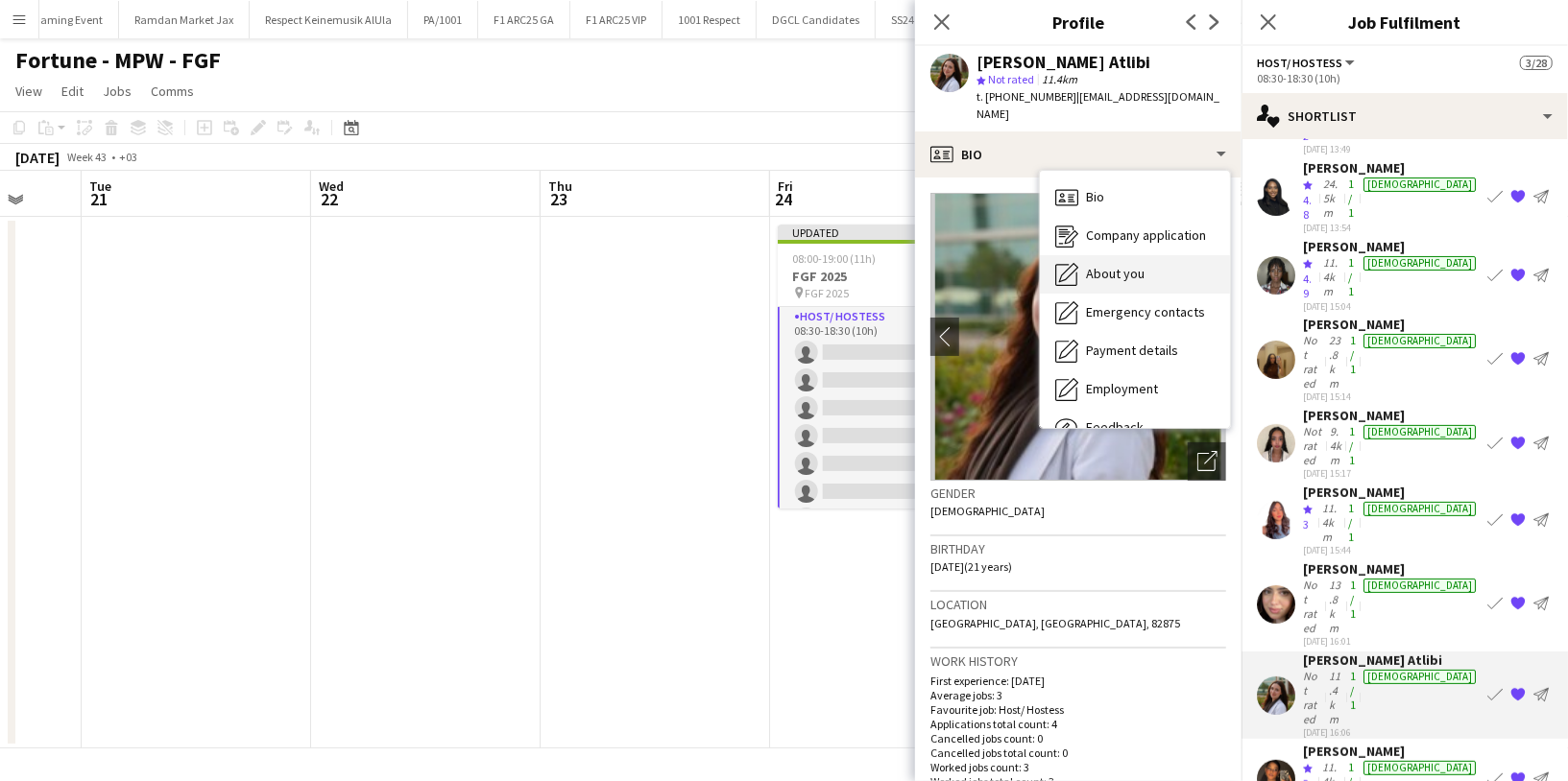
click at [1136, 274] on div "About you About you" at bounding box center [1135, 274] width 190 height 38
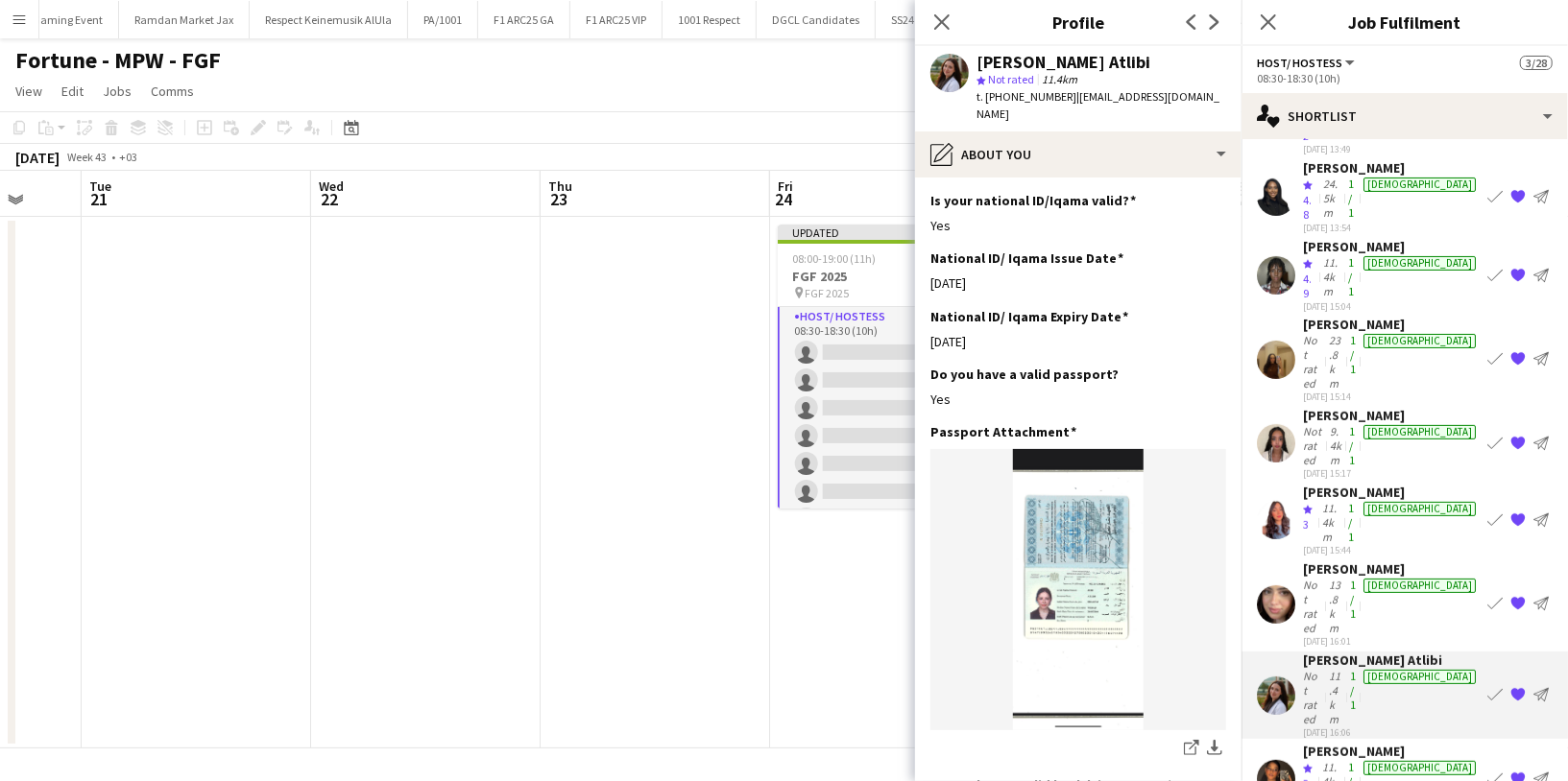
scroll to position [792, 0]
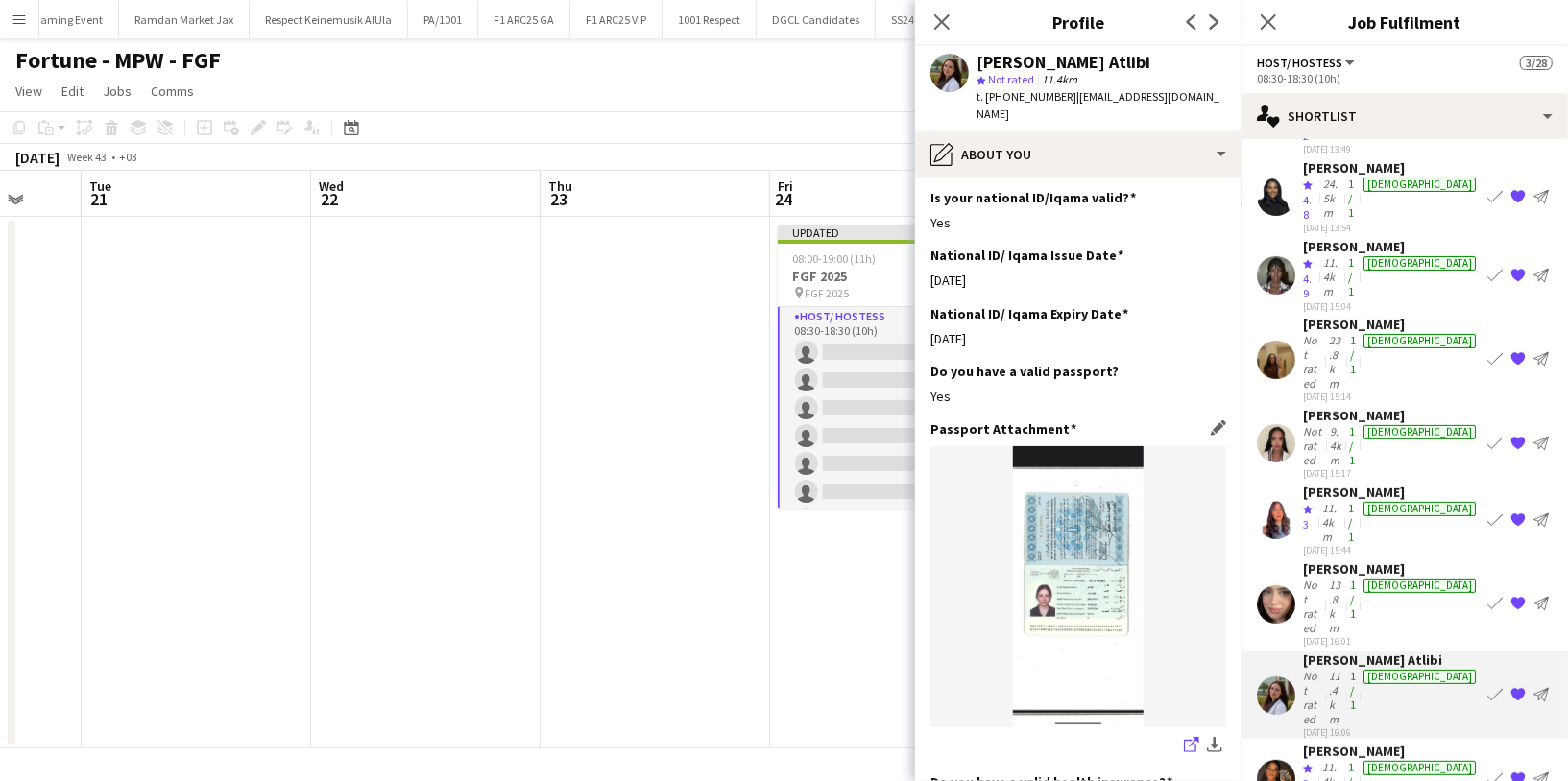
click at [1184, 742] on icon "share-external-link-1" at bounding box center [1192, 746] width 16 height 16
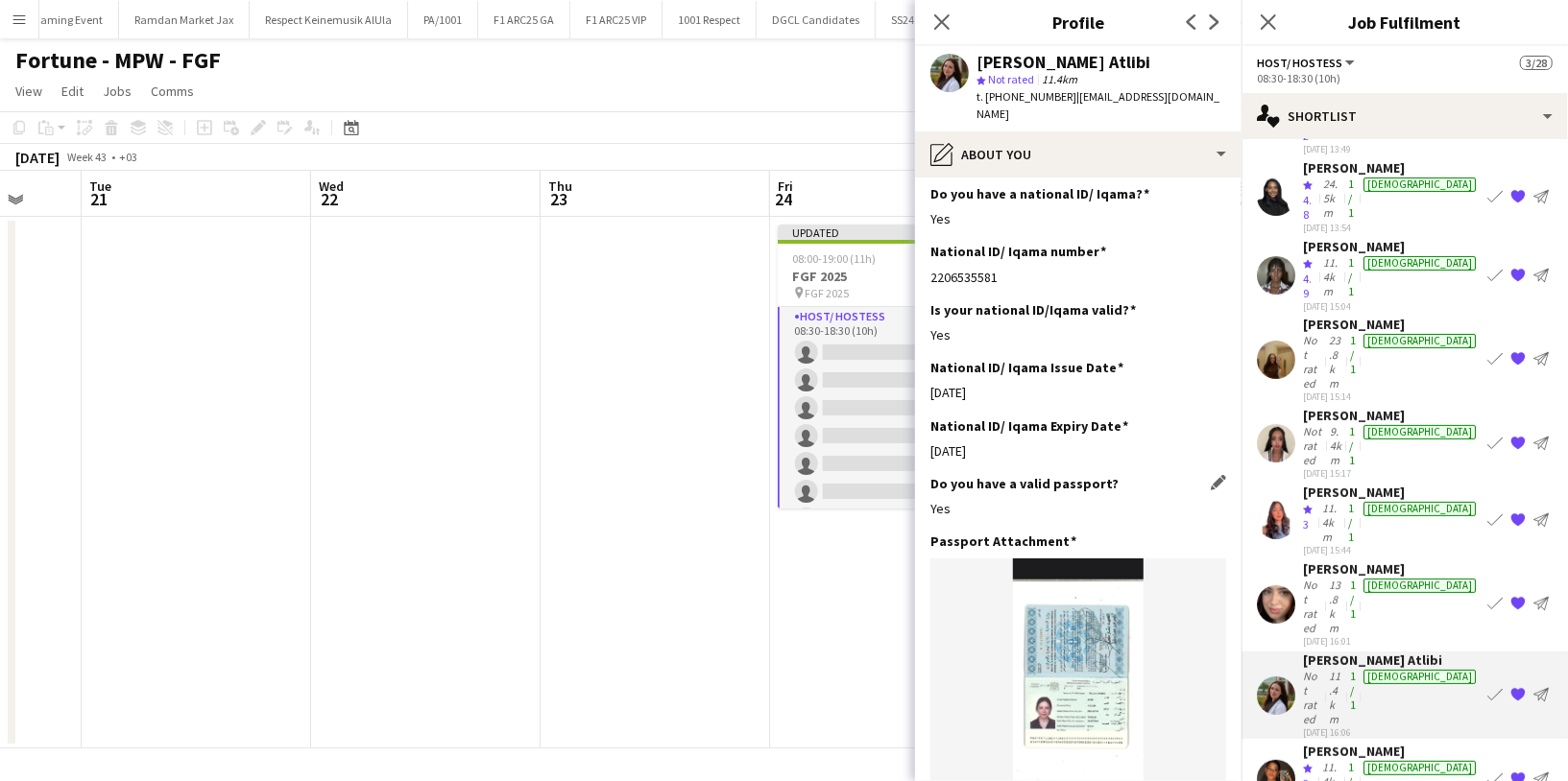
scroll to position [683, 0]
click at [1008, 64] on div "Judi Atlibi" at bounding box center [1063, 63] width 173 height 18
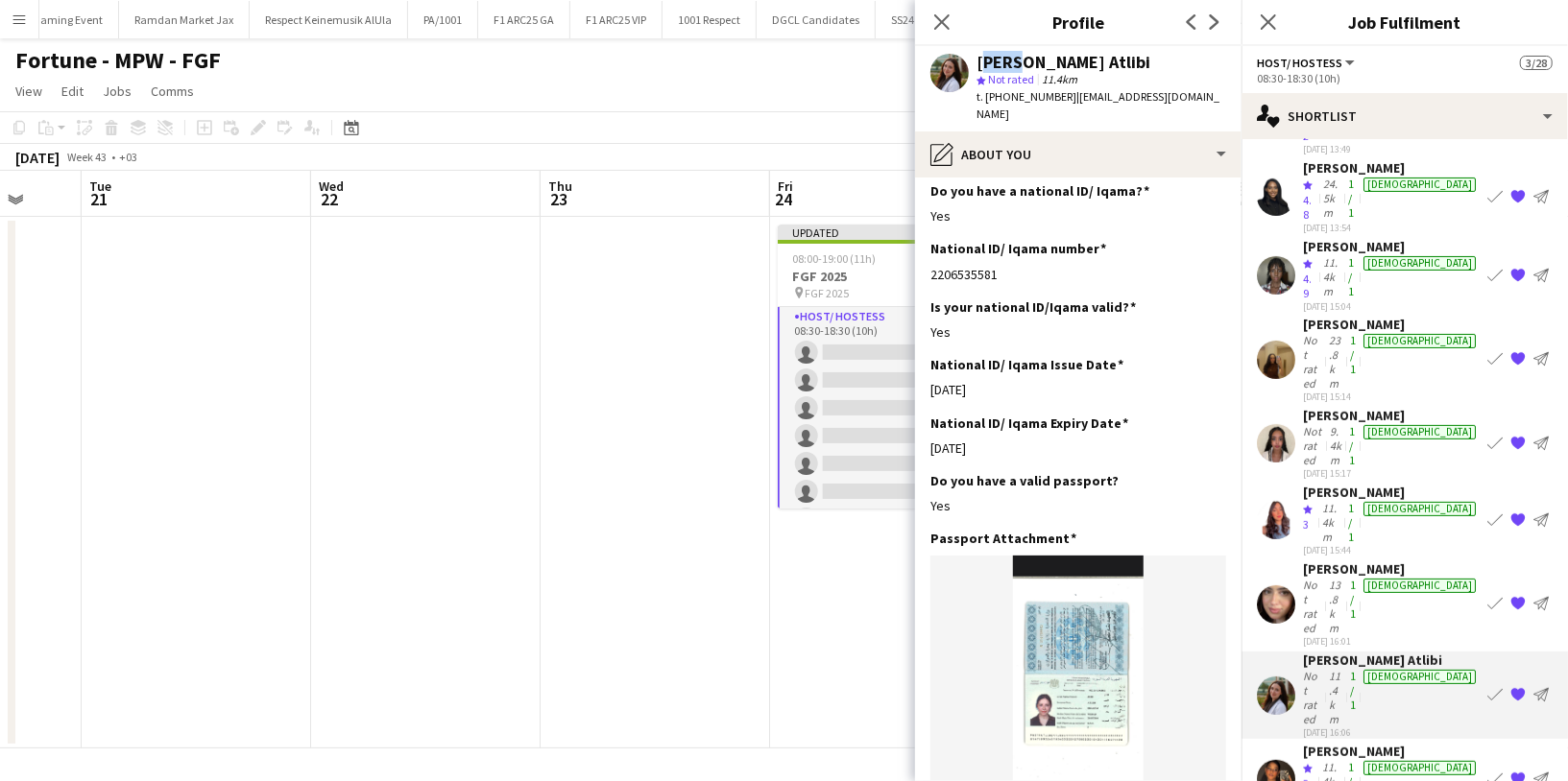
click at [1008, 64] on div "Judi Atlibi" at bounding box center [1063, 63] width 173 height 18
copy div "Judi Atlibi"
drag, startPoint x: 1194, startPoint y: 97, endPoint x: 1067, endPoint y: 95, distance: 127.0
click at [1067, 95] on div "Judi Atlibi star Not rated 11.4km t. +966551159563 | judytlibe110@gmail.com" at bounding box center [1078, 89] width 326 height 86
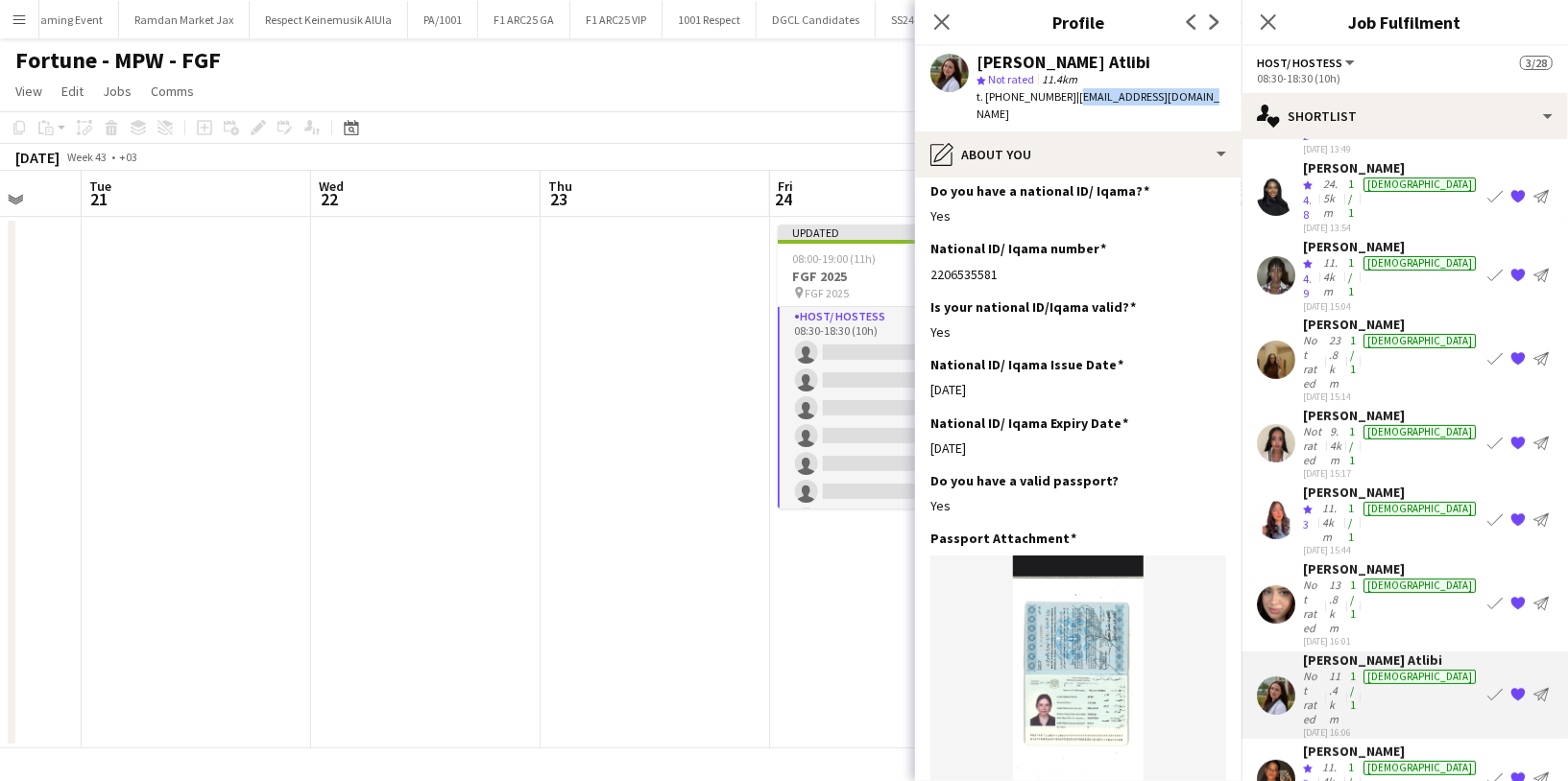
copy span "judytlibe110@gmail.com"
click at [1325, 578] on div "Not rated" at bounding box center [1314, 607] width 22 height 57
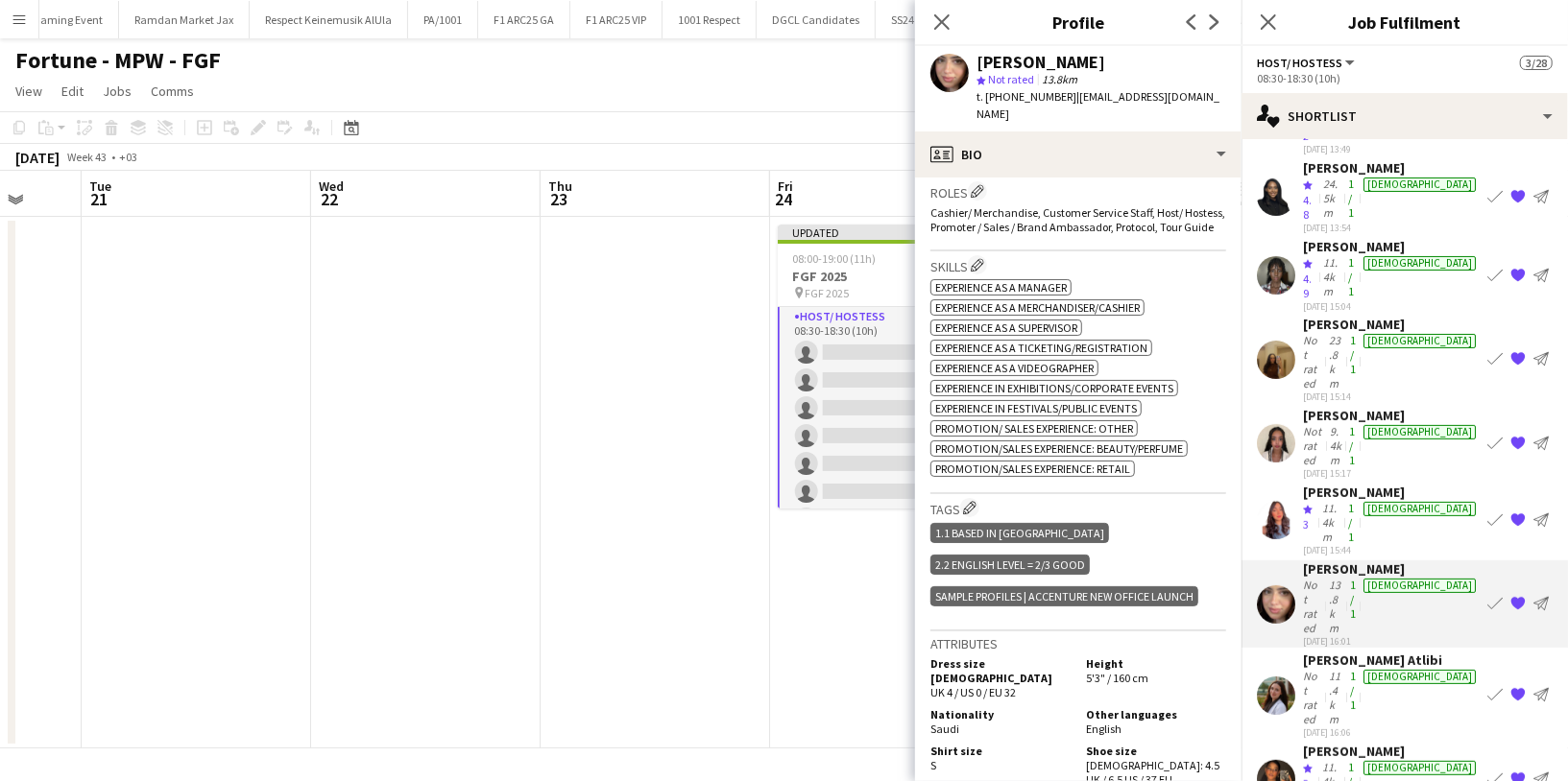
scroll to position [369, 0]
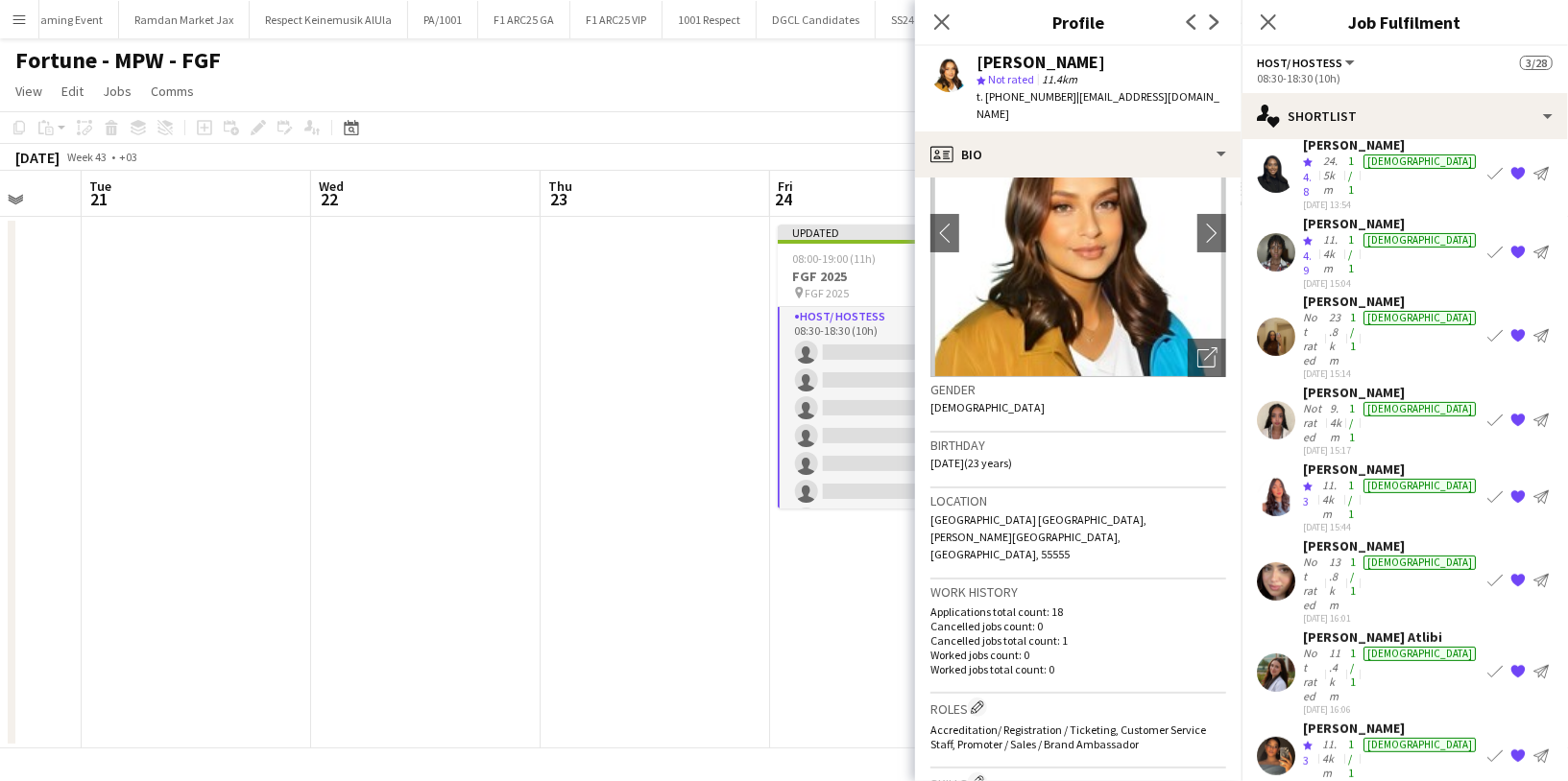
scroll to position [0, 0]
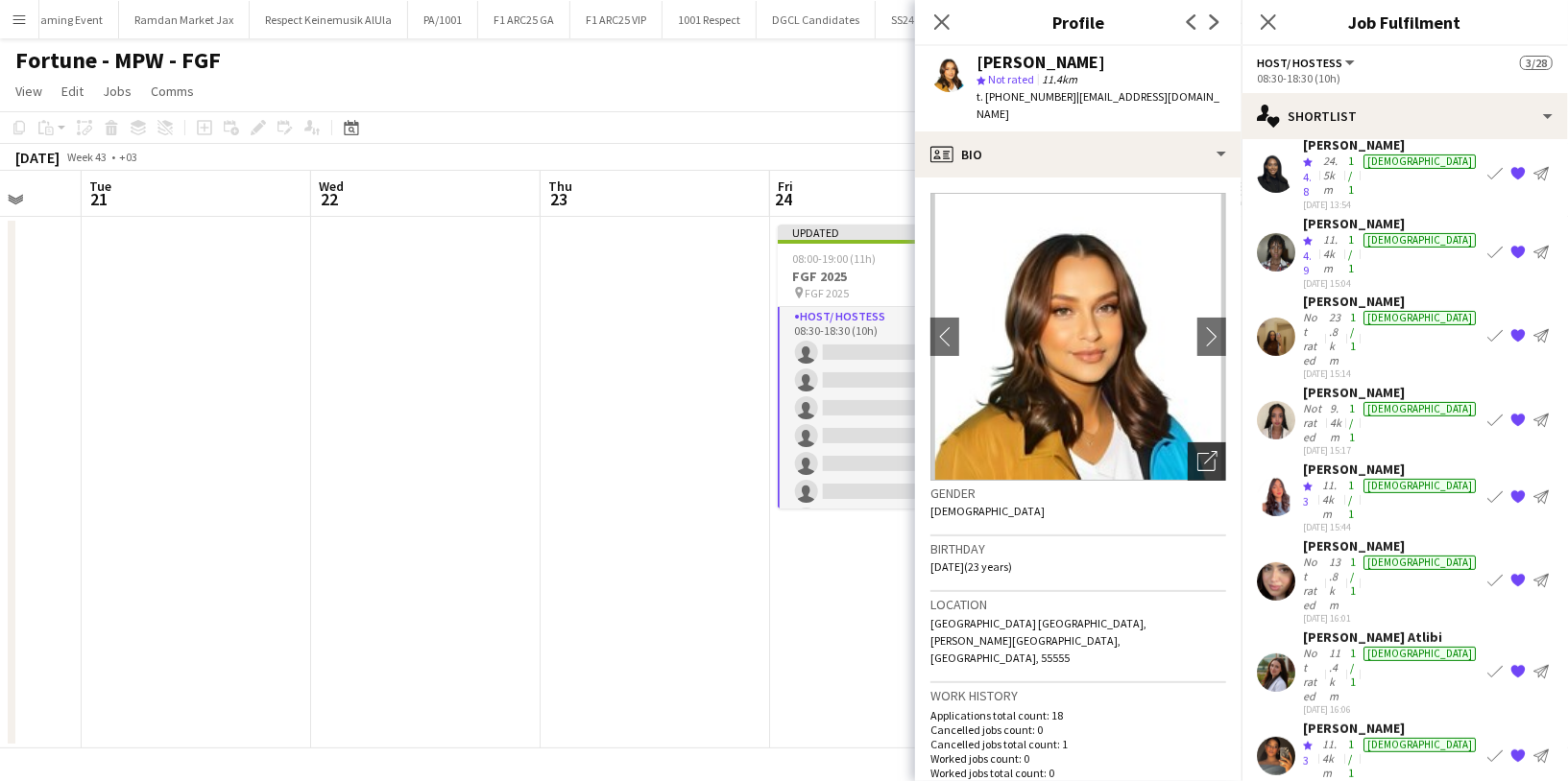
click at [1198, 451] on icon "Open photos pop-in" at bounding box center [1208, 461] width 20 height 20
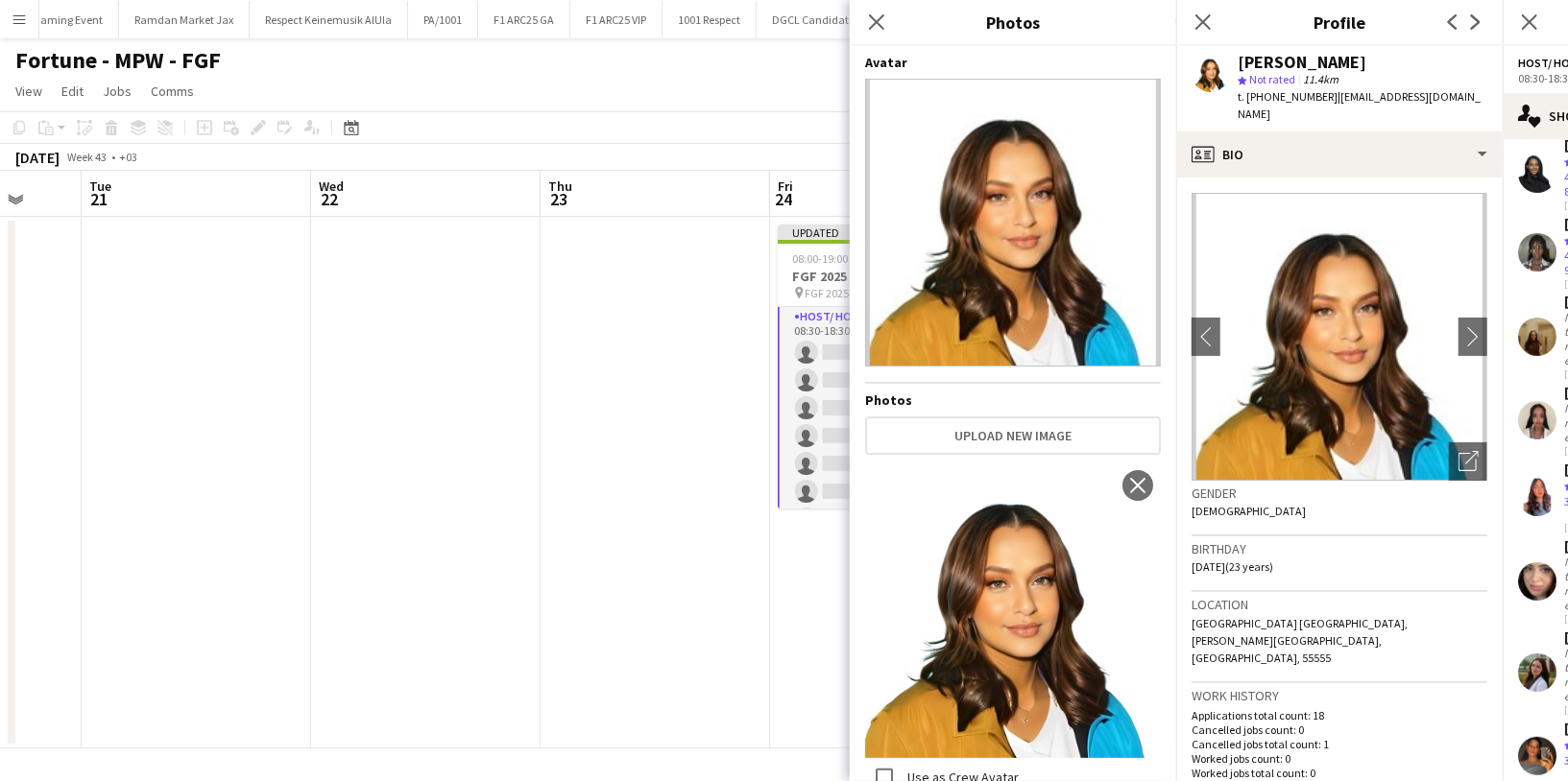
click at [1306, 501] on div "Gender Female" at bounding box center [1339, 508] width 295 height 56
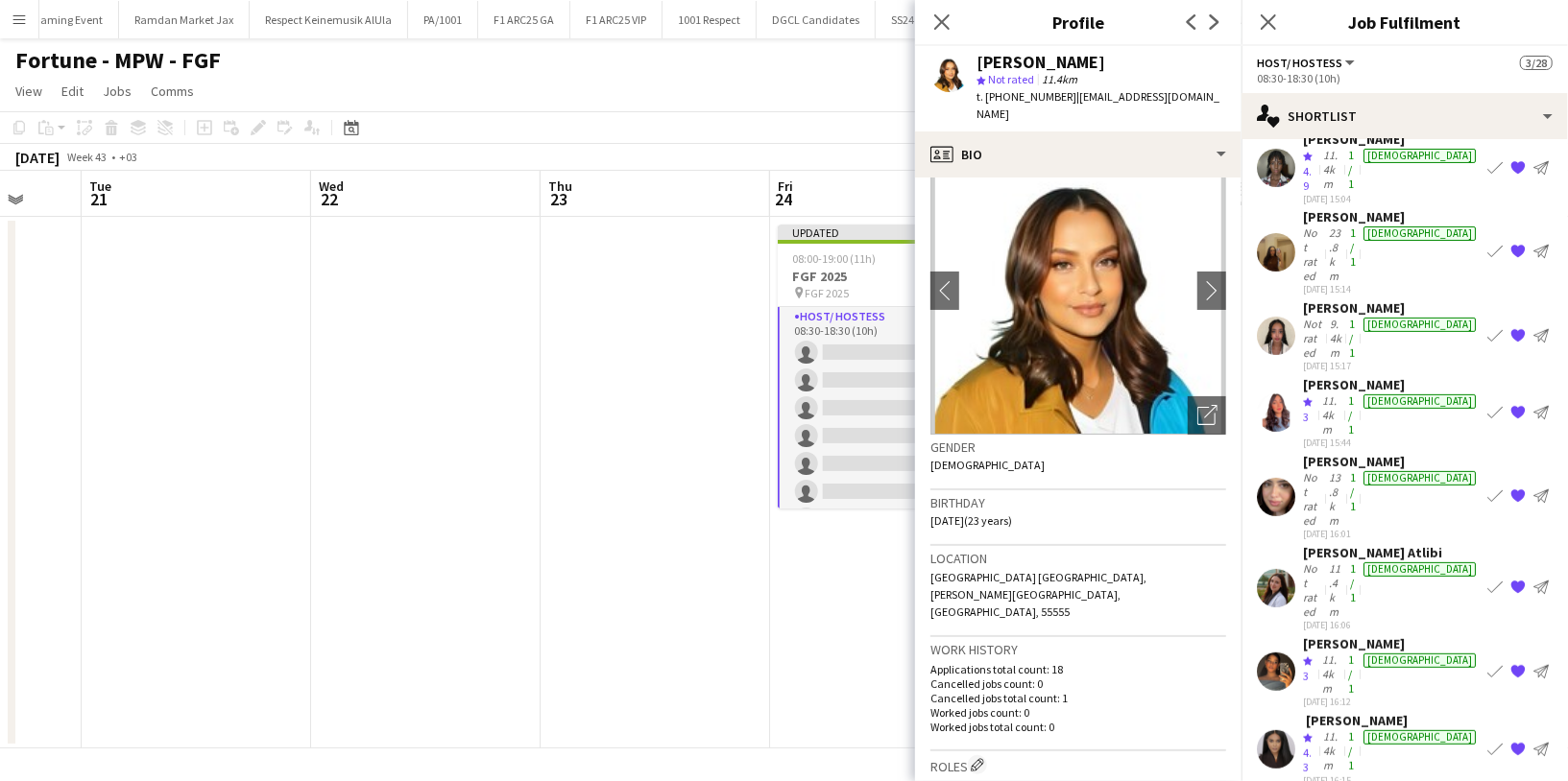
scroll to position [48, 0]
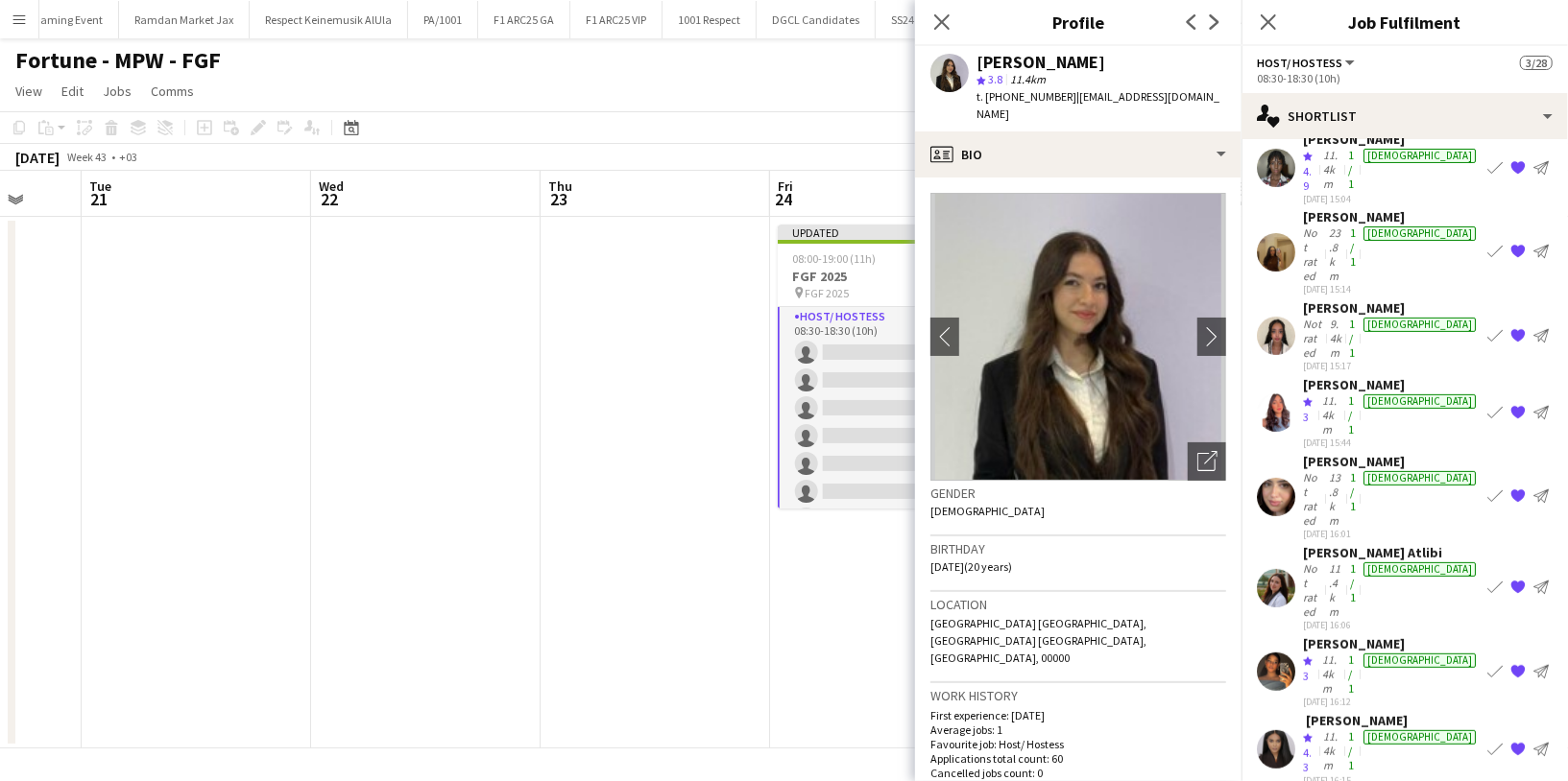
scroll to position [475, 0]
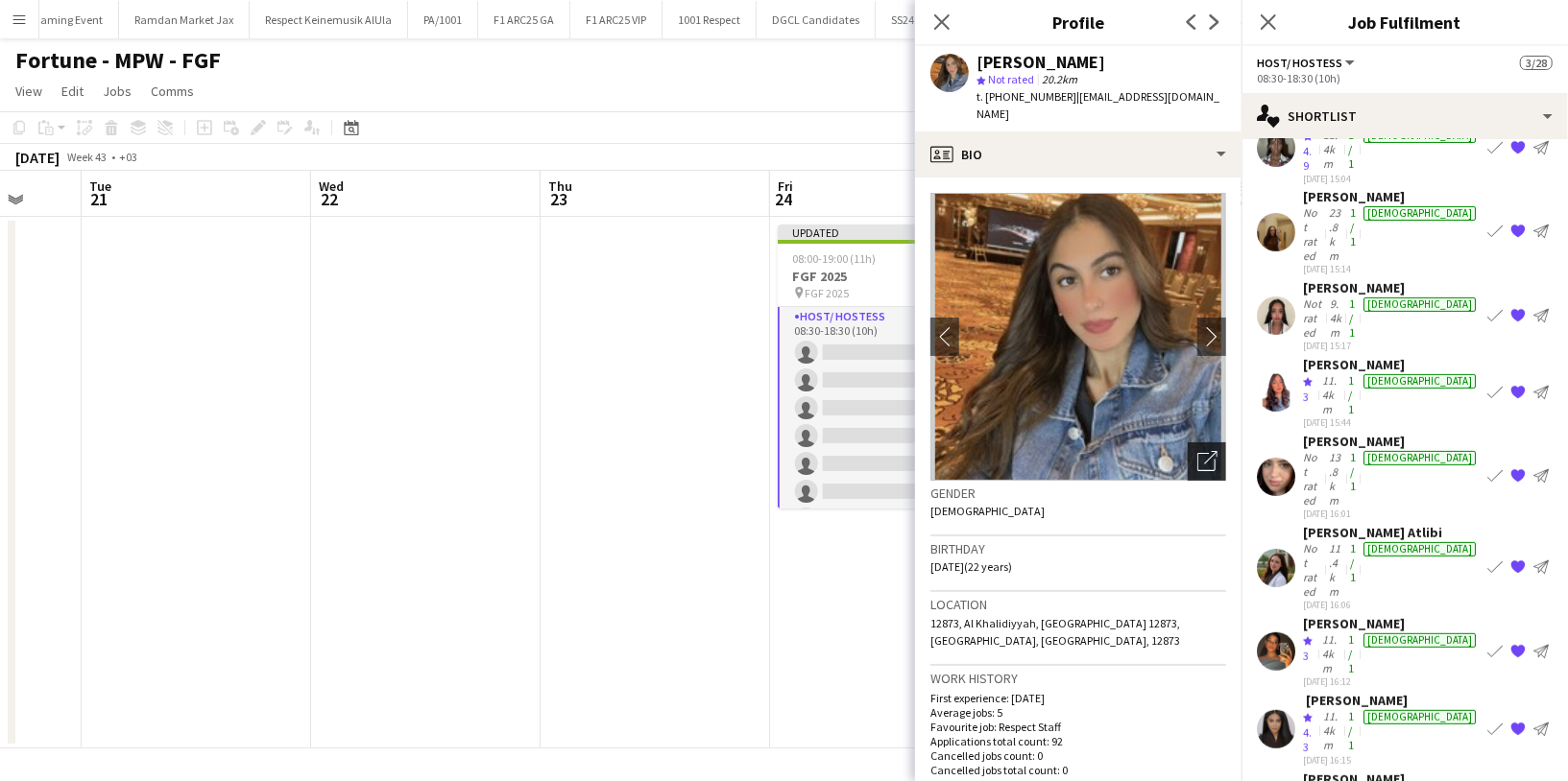
click at [1188, 442] on div "Open photos pop-in" at bounding box center [1207, 461] width 38 height 38
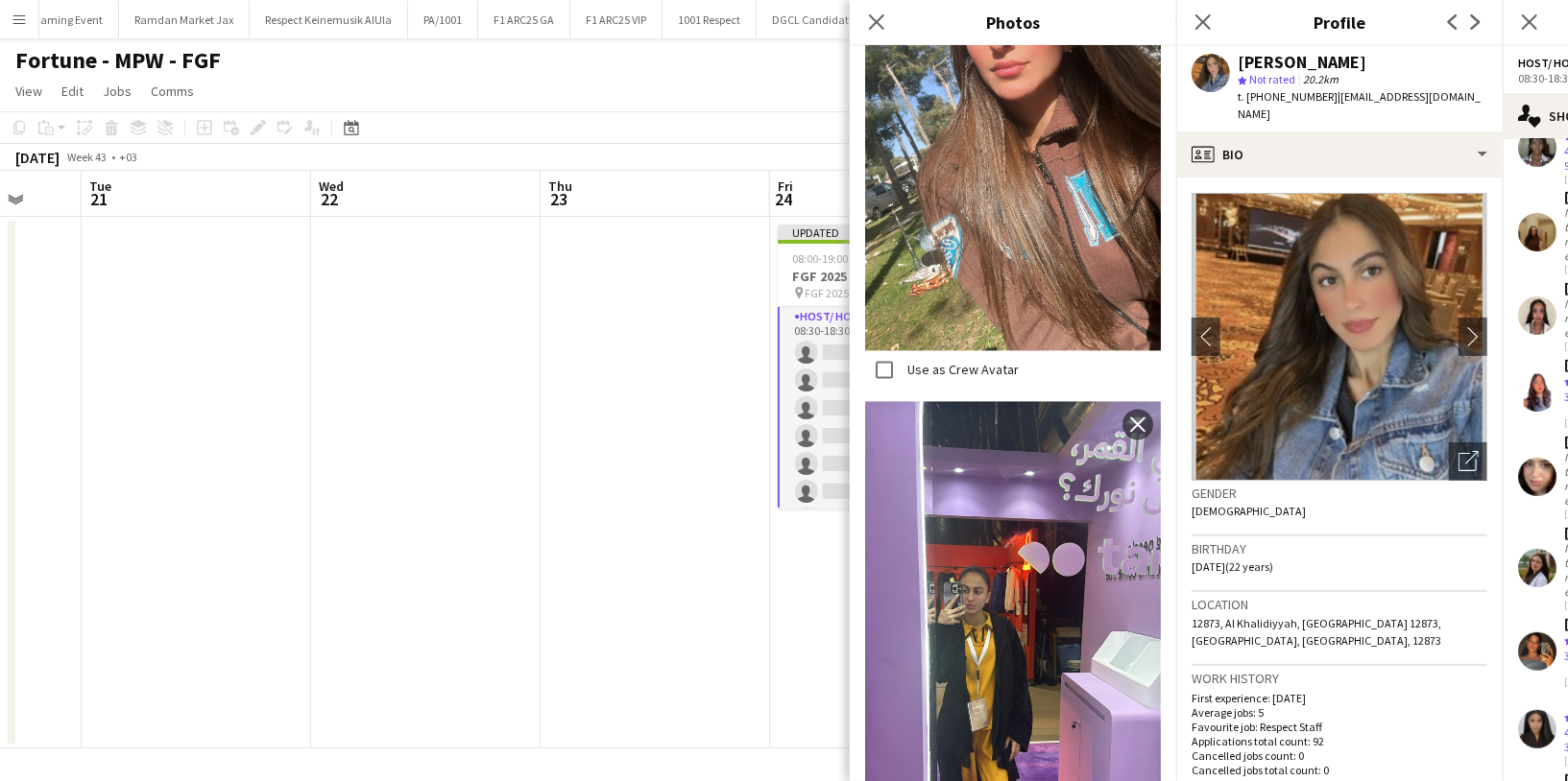
scroll to position [2501, 0]
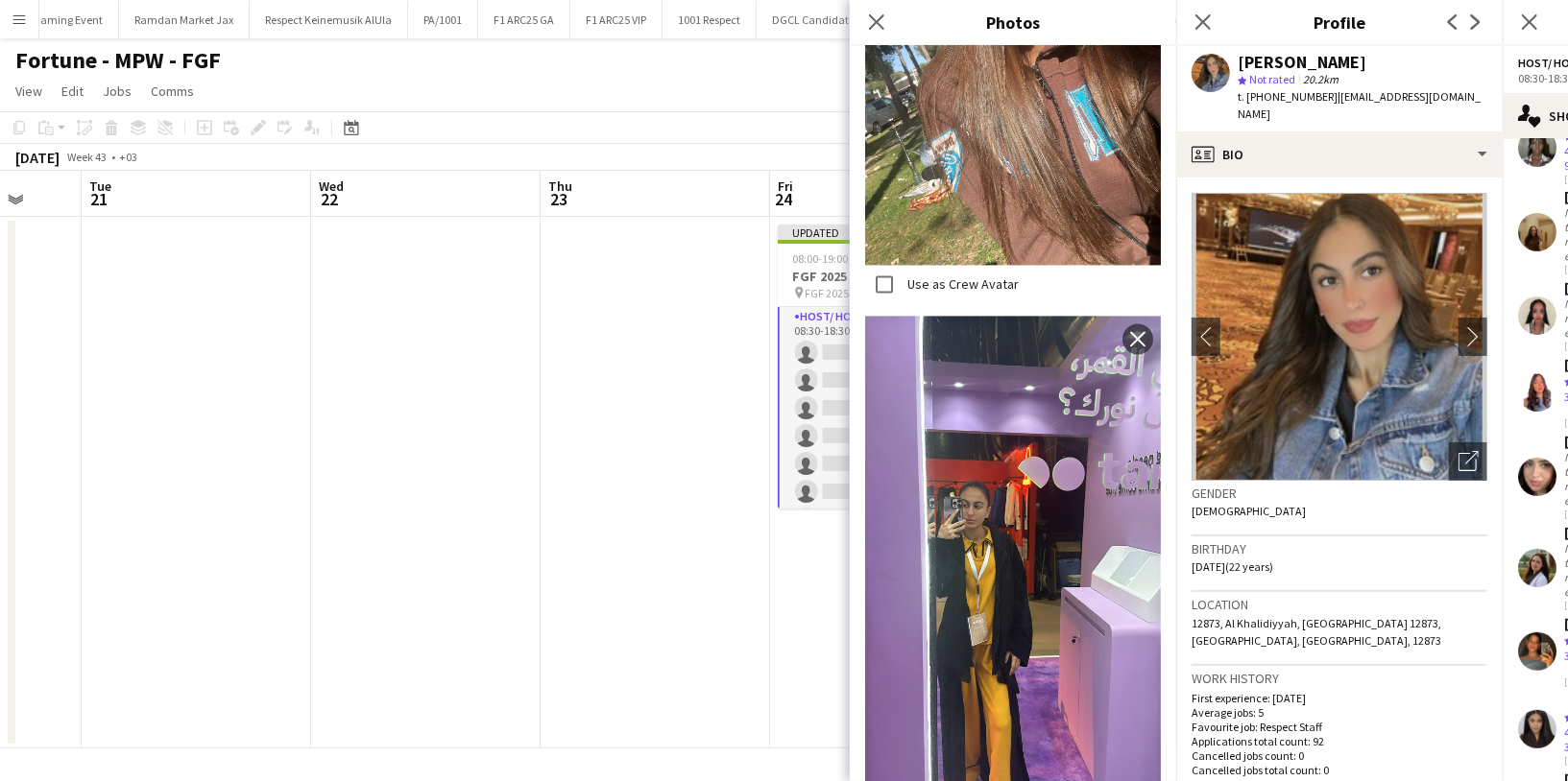
click at [1329, 487] on div "Gender Female" at bounding box center [1339, 508] width 295 height 56
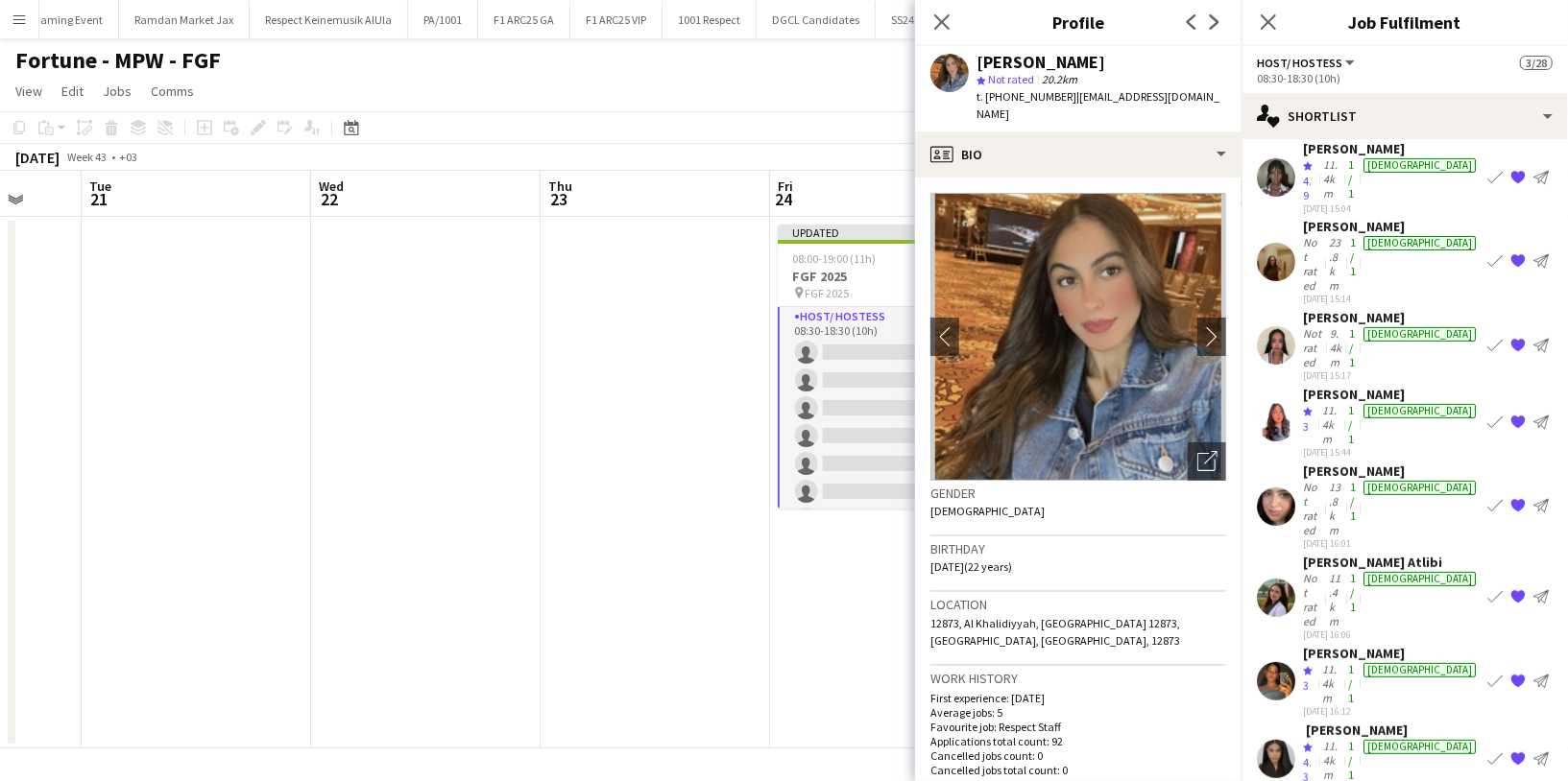
scroll to position [429, 0]
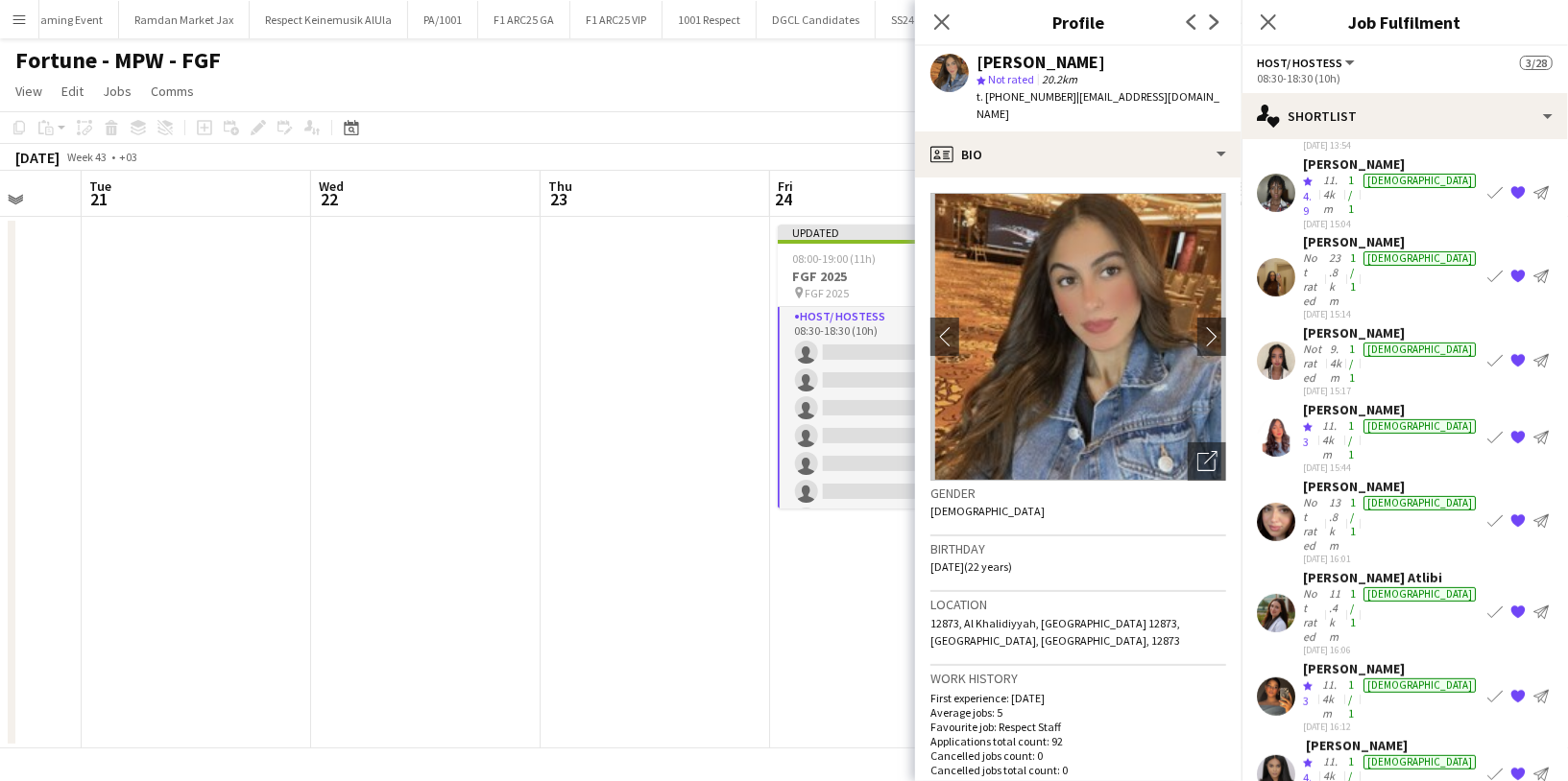
click at [1325, 495] on div "Not rated" at bounding box center [1314, 524] width 22 height 57
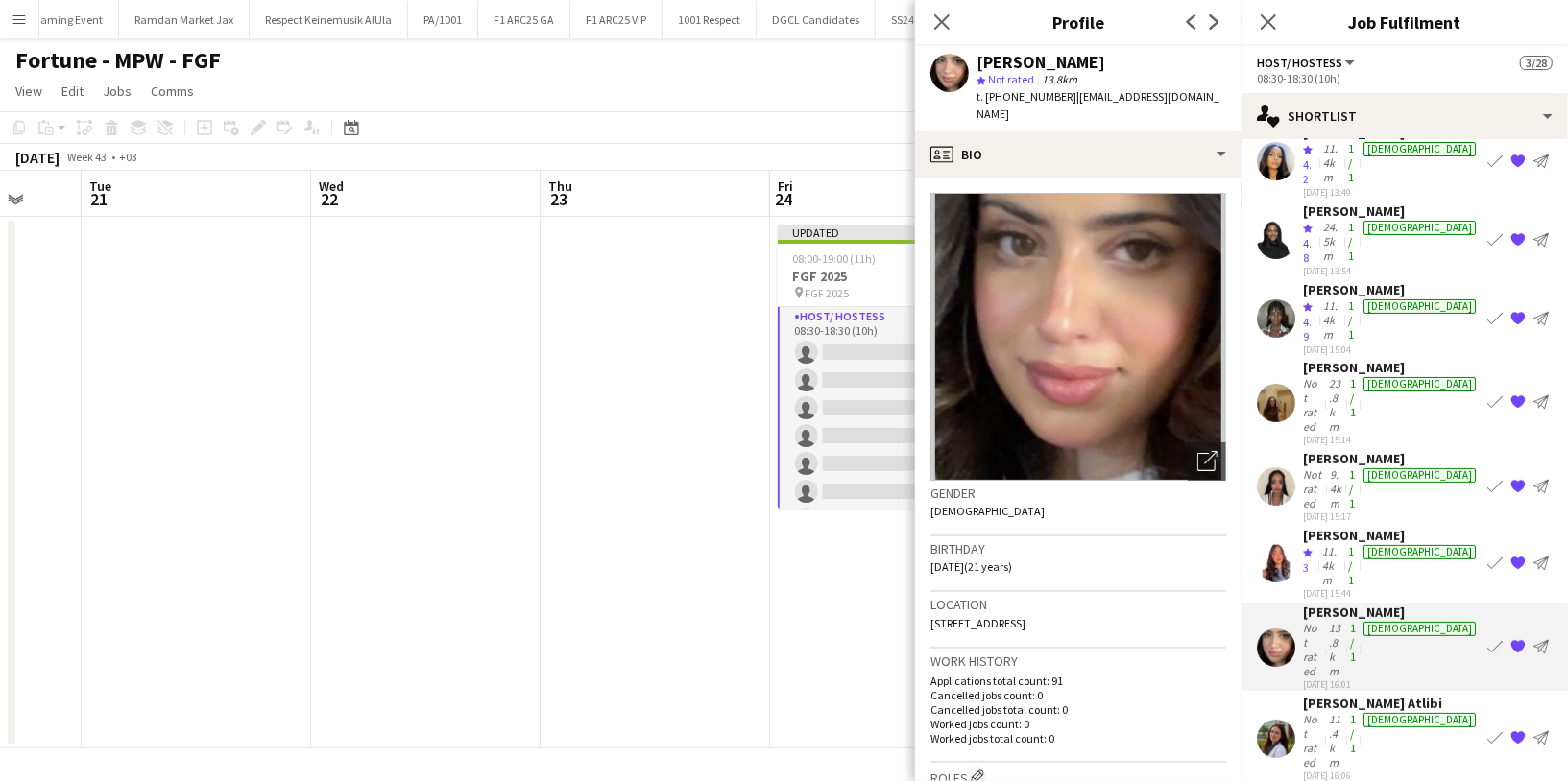
scroll to position [288, 0]
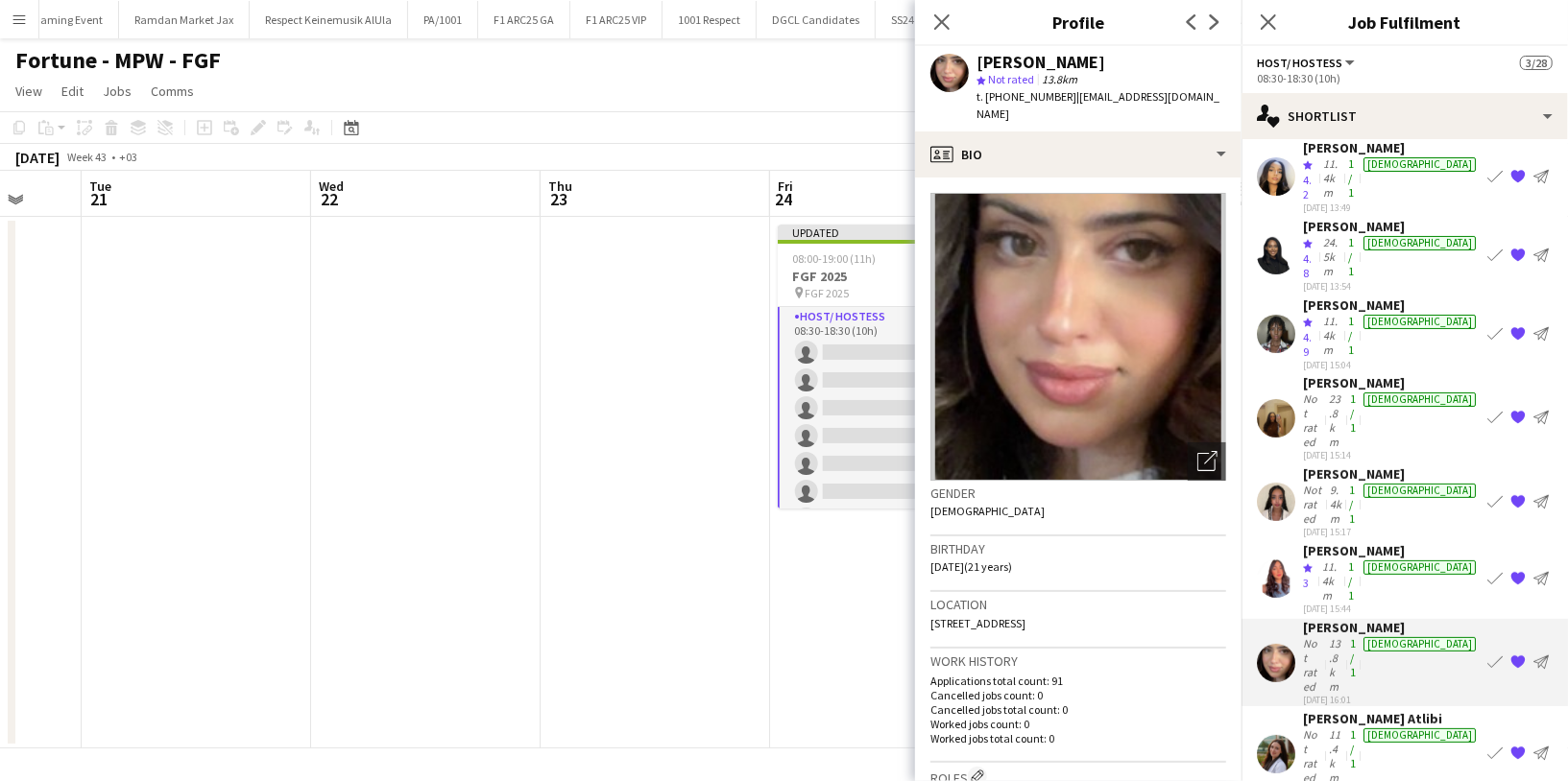
click at [1337, 559] on div "11.4km" at bounding box center [1331, 581] width 26 height 43
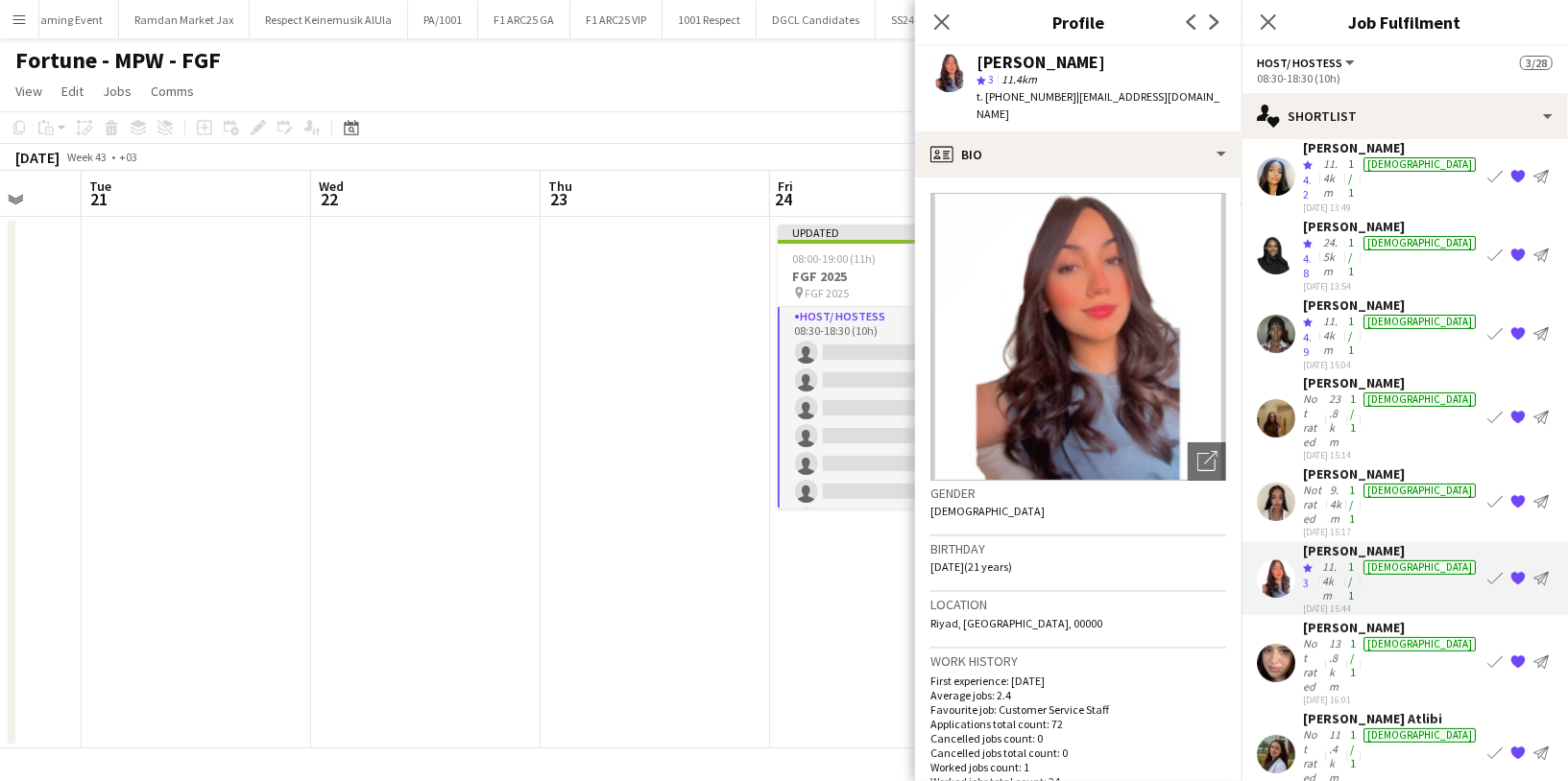
click at [1325, 636] on div "Not rated" at bounding box center [1314, 665] width 22 height 57
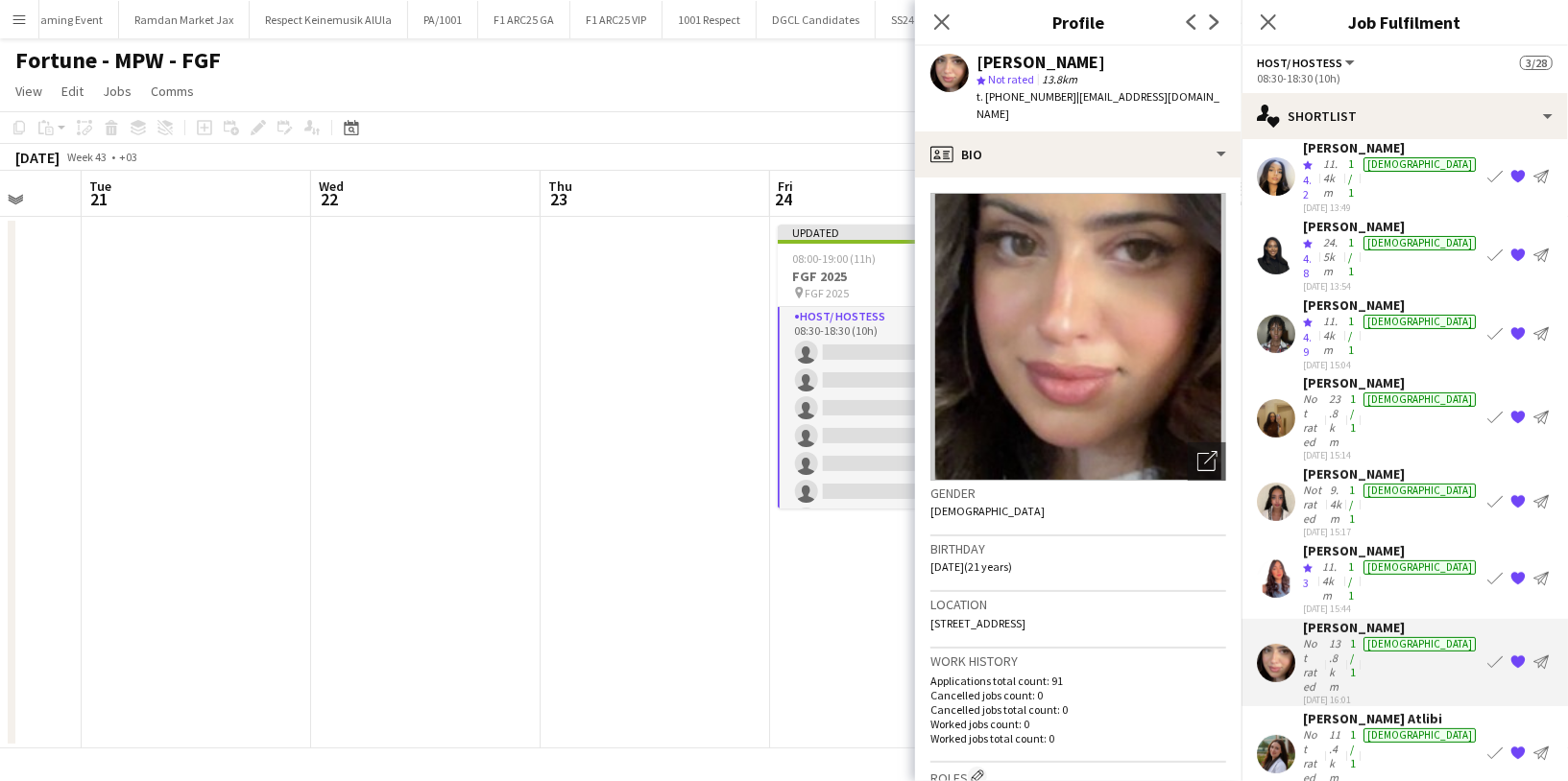
scroll to position [361, 0]
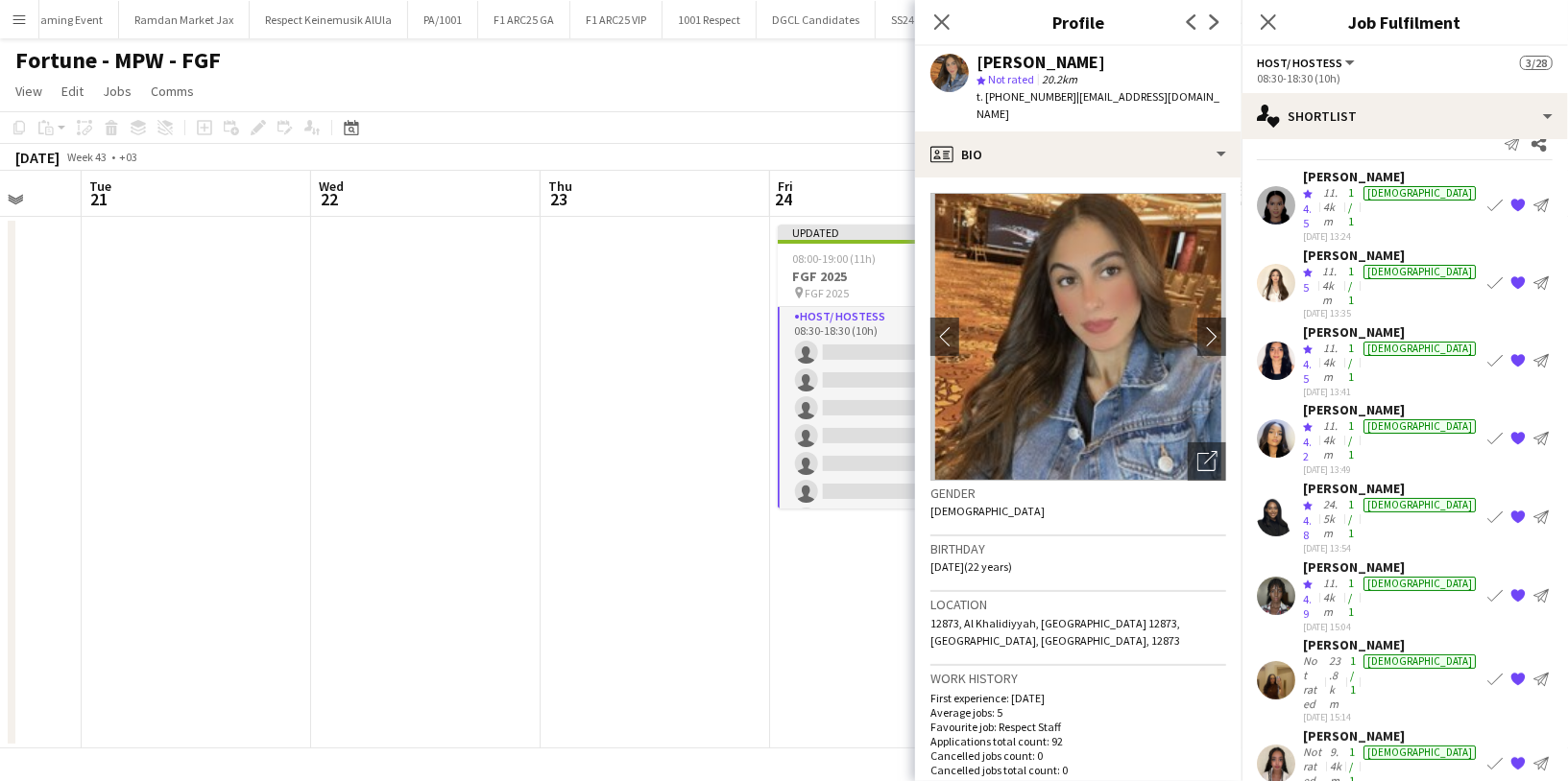
scroll to position [23, 0]
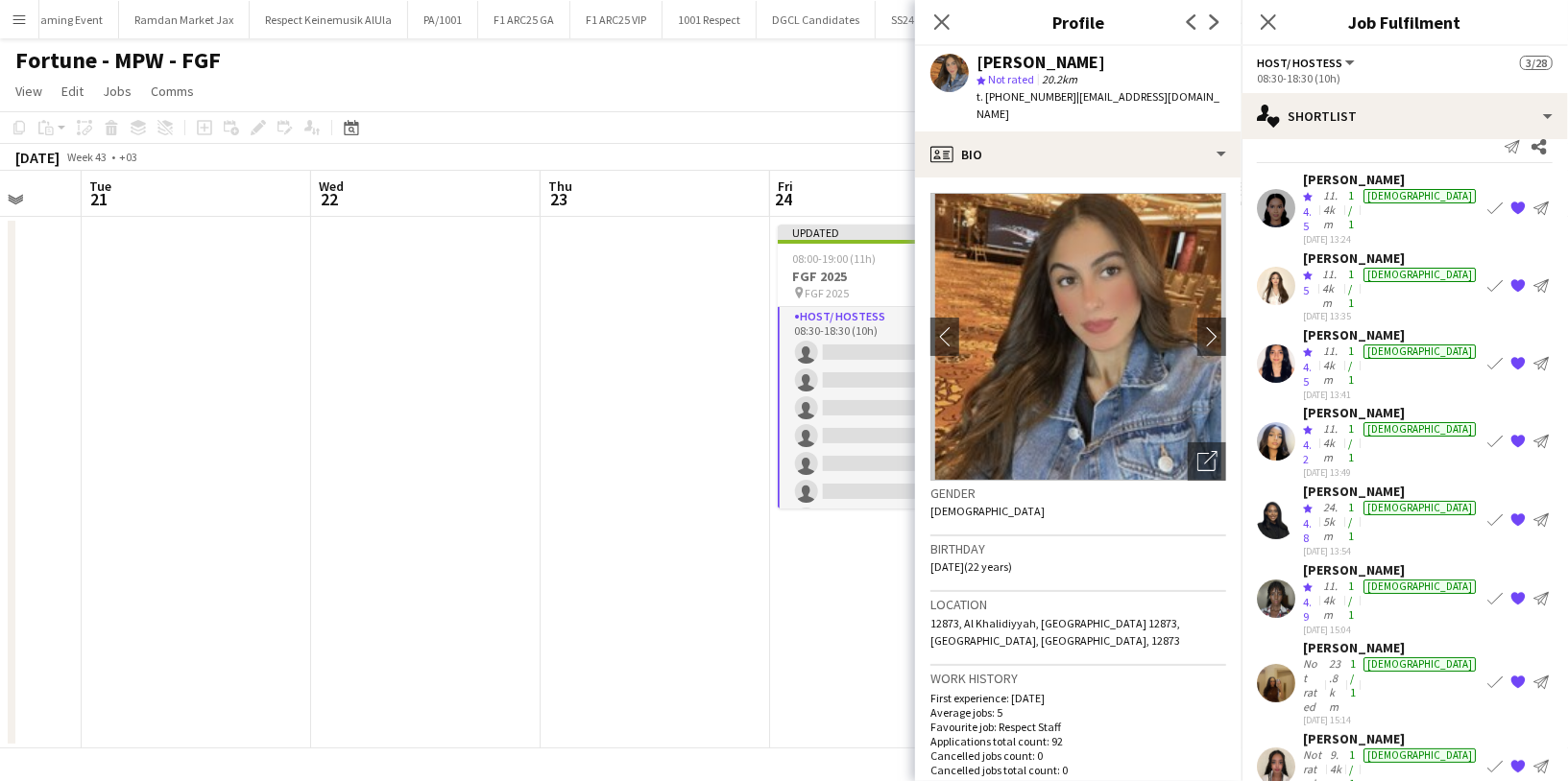
click at [1312, 438] on span "4.2" at bounding box center [1307, 452] width 9 height 29
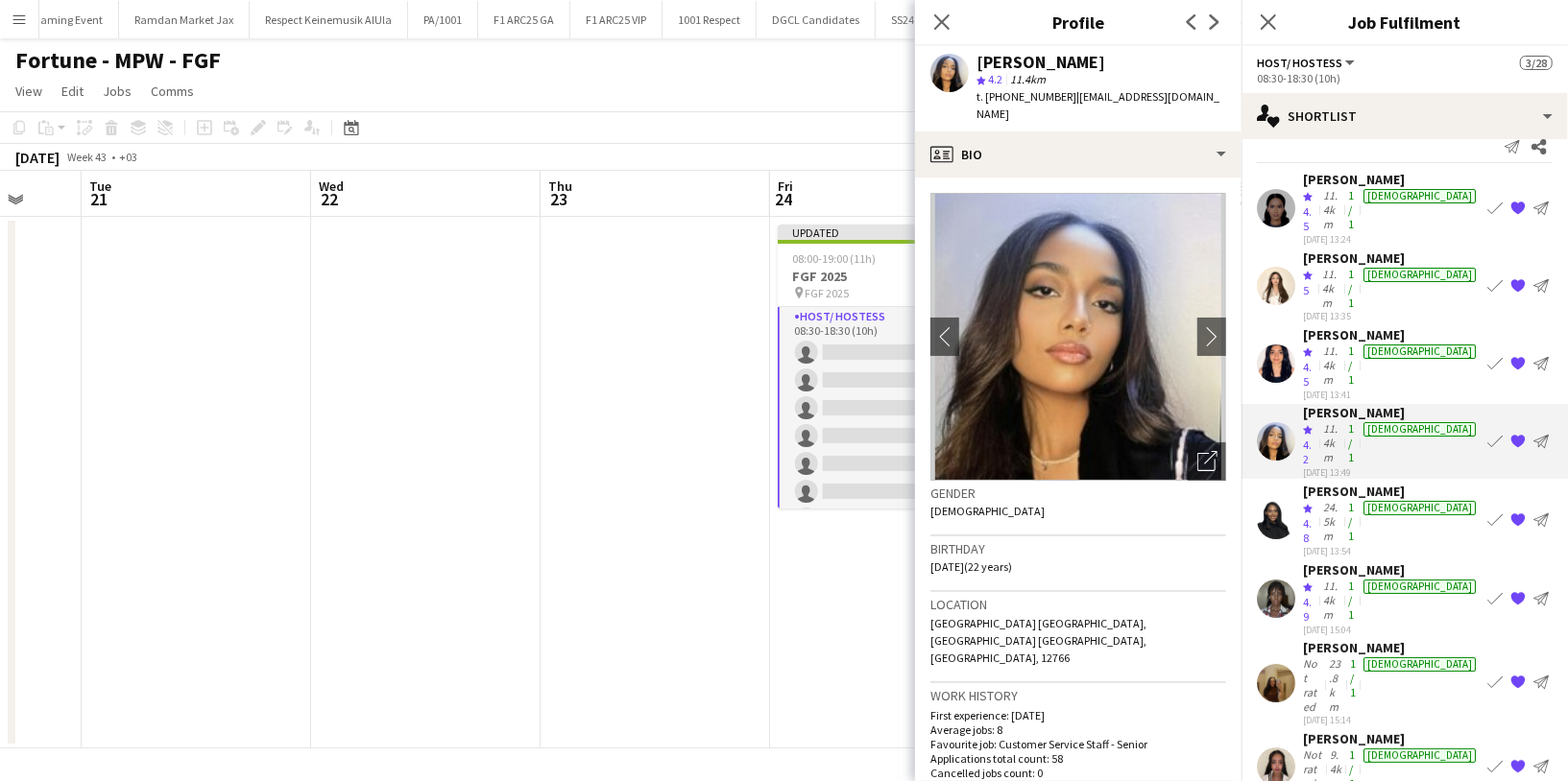
scroll to position [0, 0]
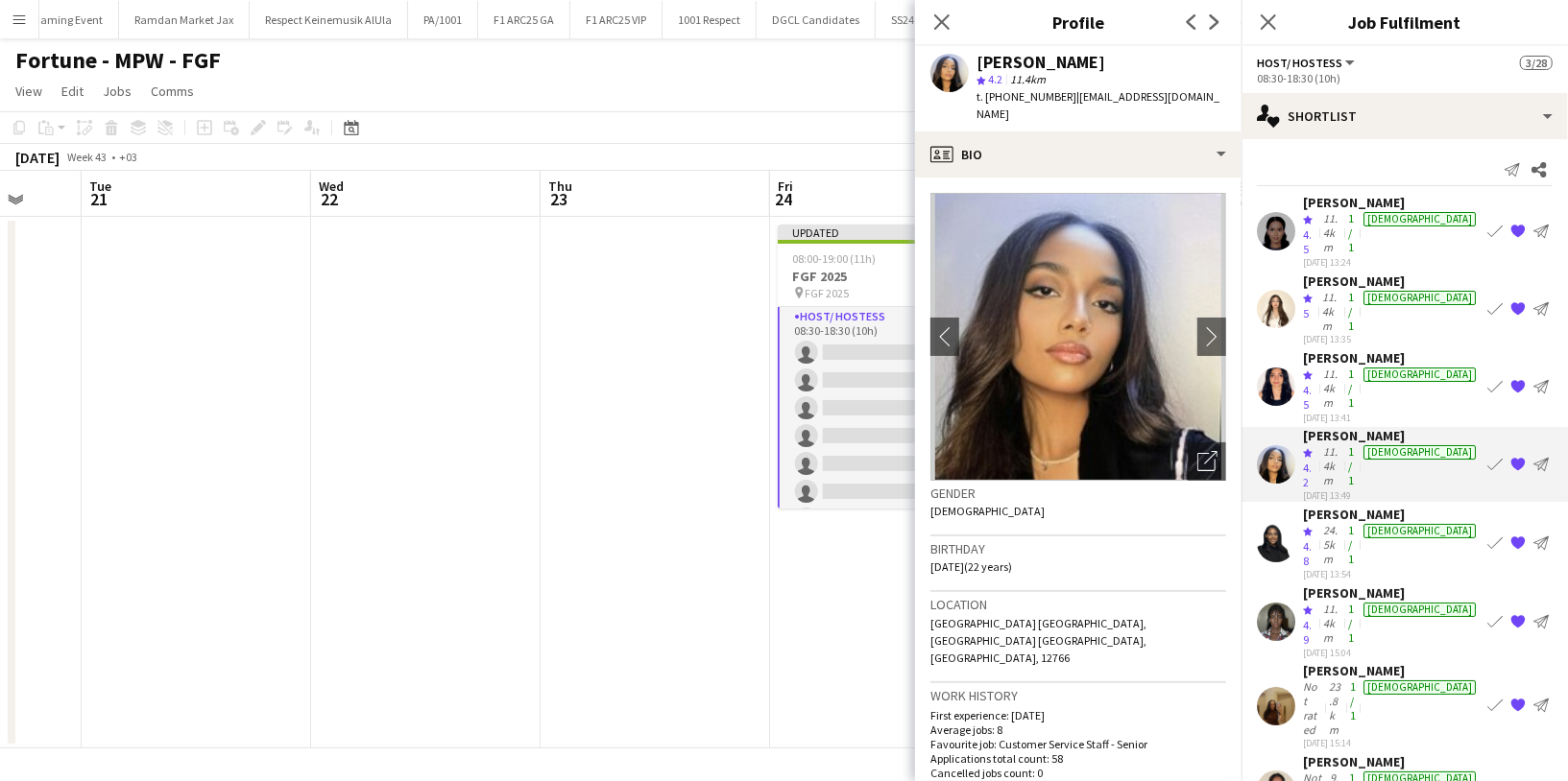
click at [1344, 218] on div "11.4km" at bounding box center [1331, 233] width 25 height 45
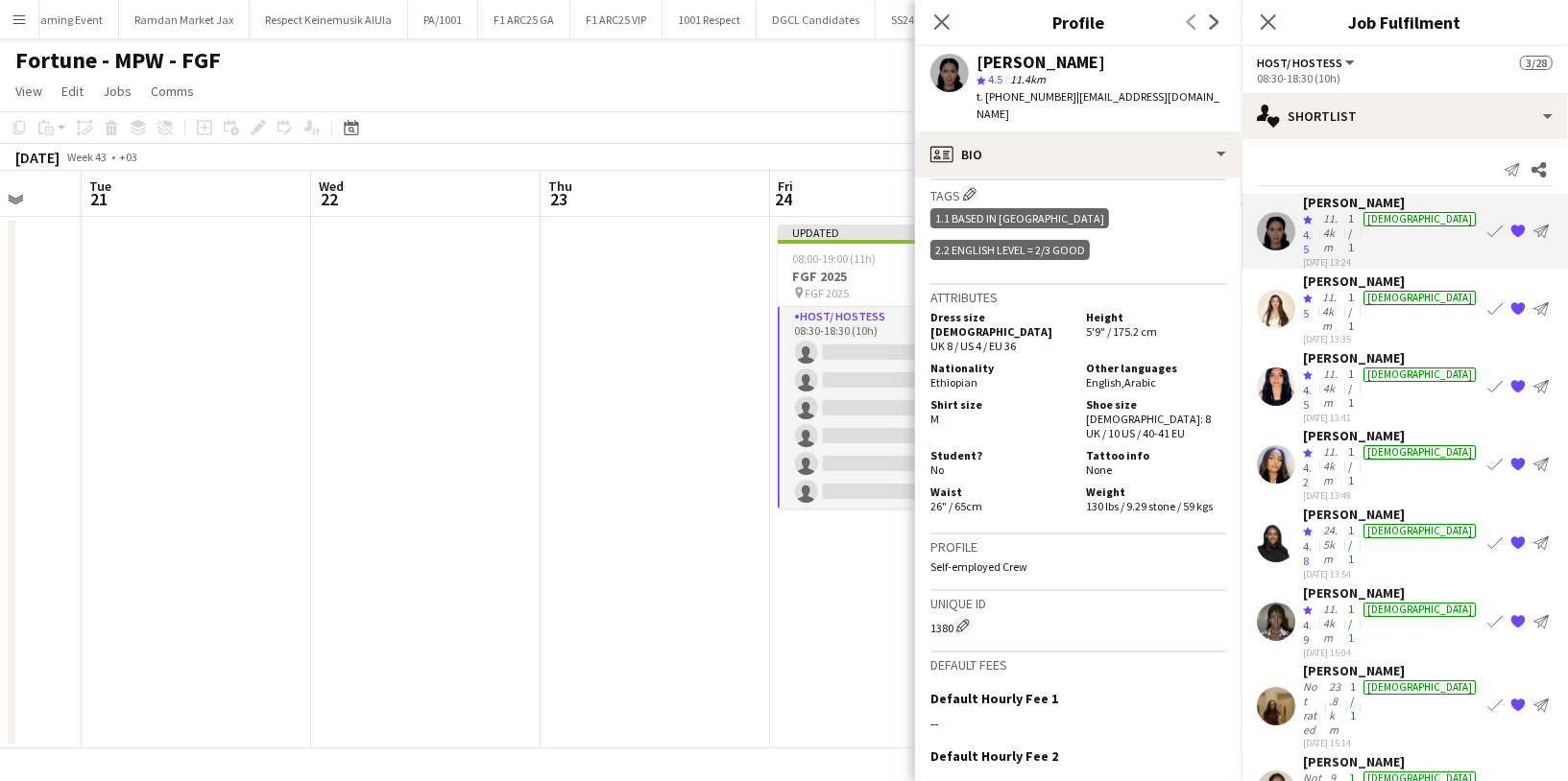
scroll to position [1121, 0]
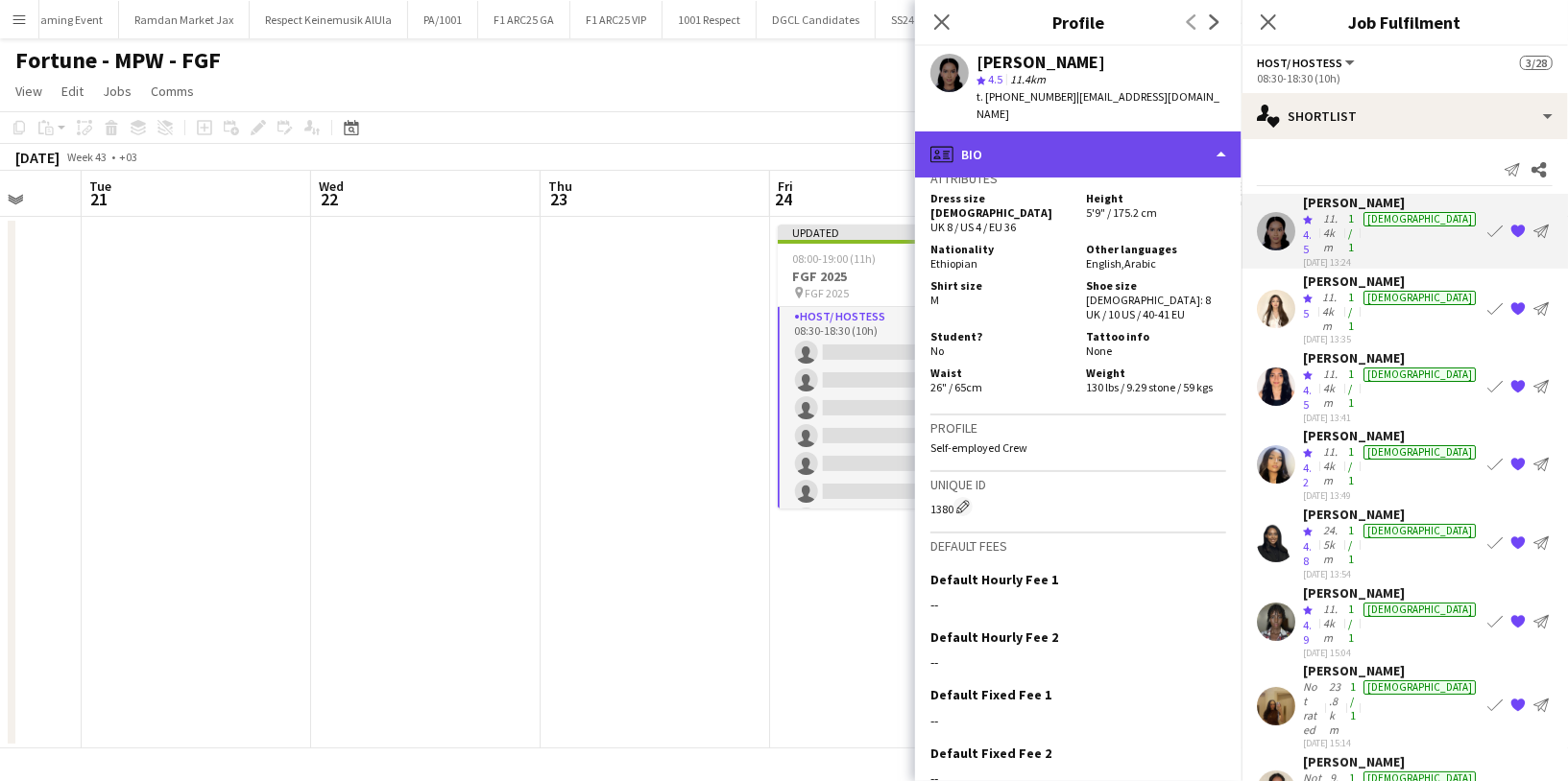
click at [1071, 147] on div "profile Bio" at bounding box center [1078, 155] width 326 height 46
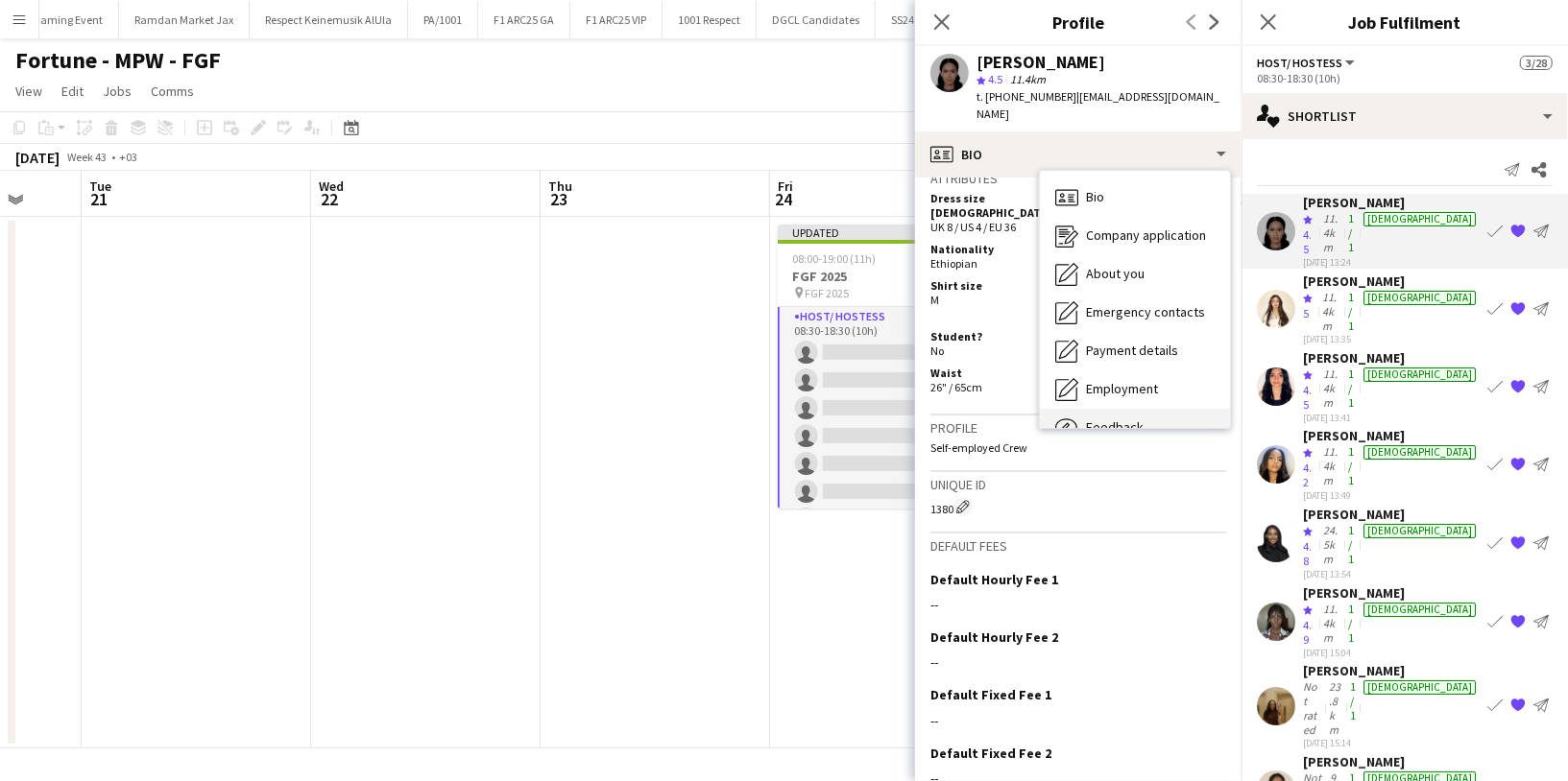
click at [1131, 419] on span "Feedback" at bounding box center [1114, 427] width 57 height 18
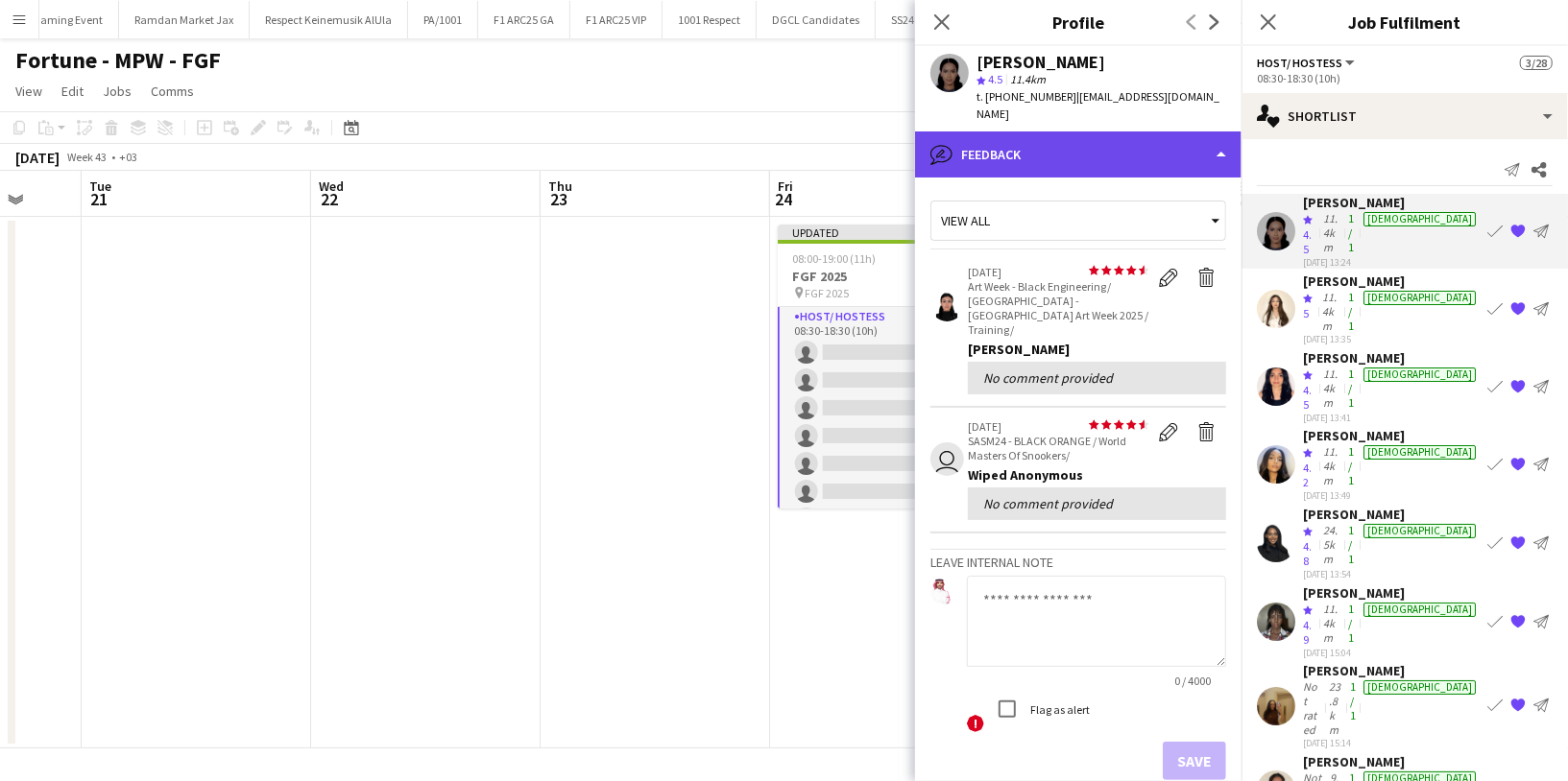
click at [1088, 132] on div "bubble-pencil Feedback" at bounding box center [1078, 155] width 326 height 46
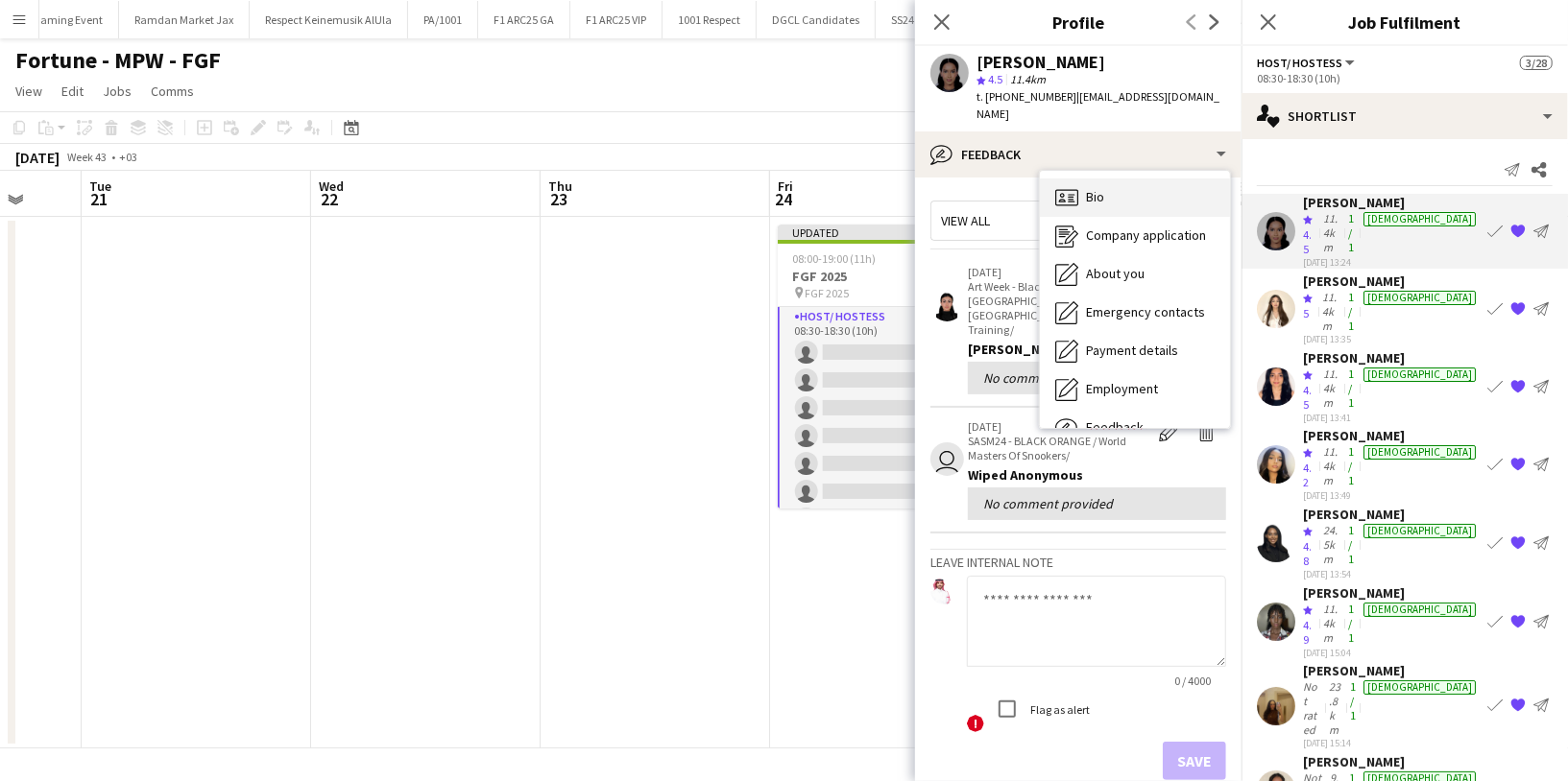
click at [1134, 178] on div "Bio Bio" at bounding box center [1135, 197] width 190 height 38
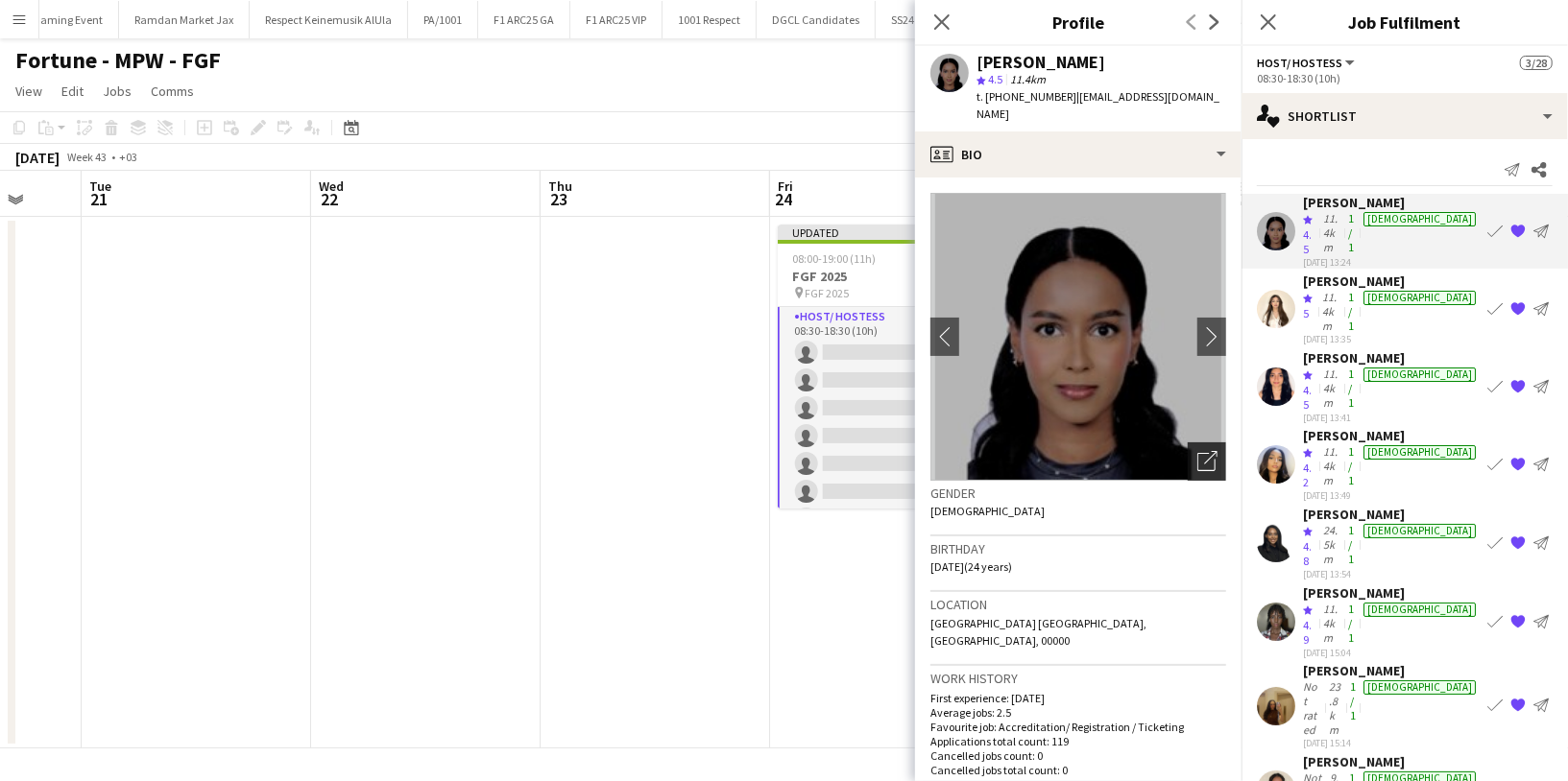
click at [1198, 451] on icon "Open photos pop-in" at bounding box center [1208, 461] width 20 height 20
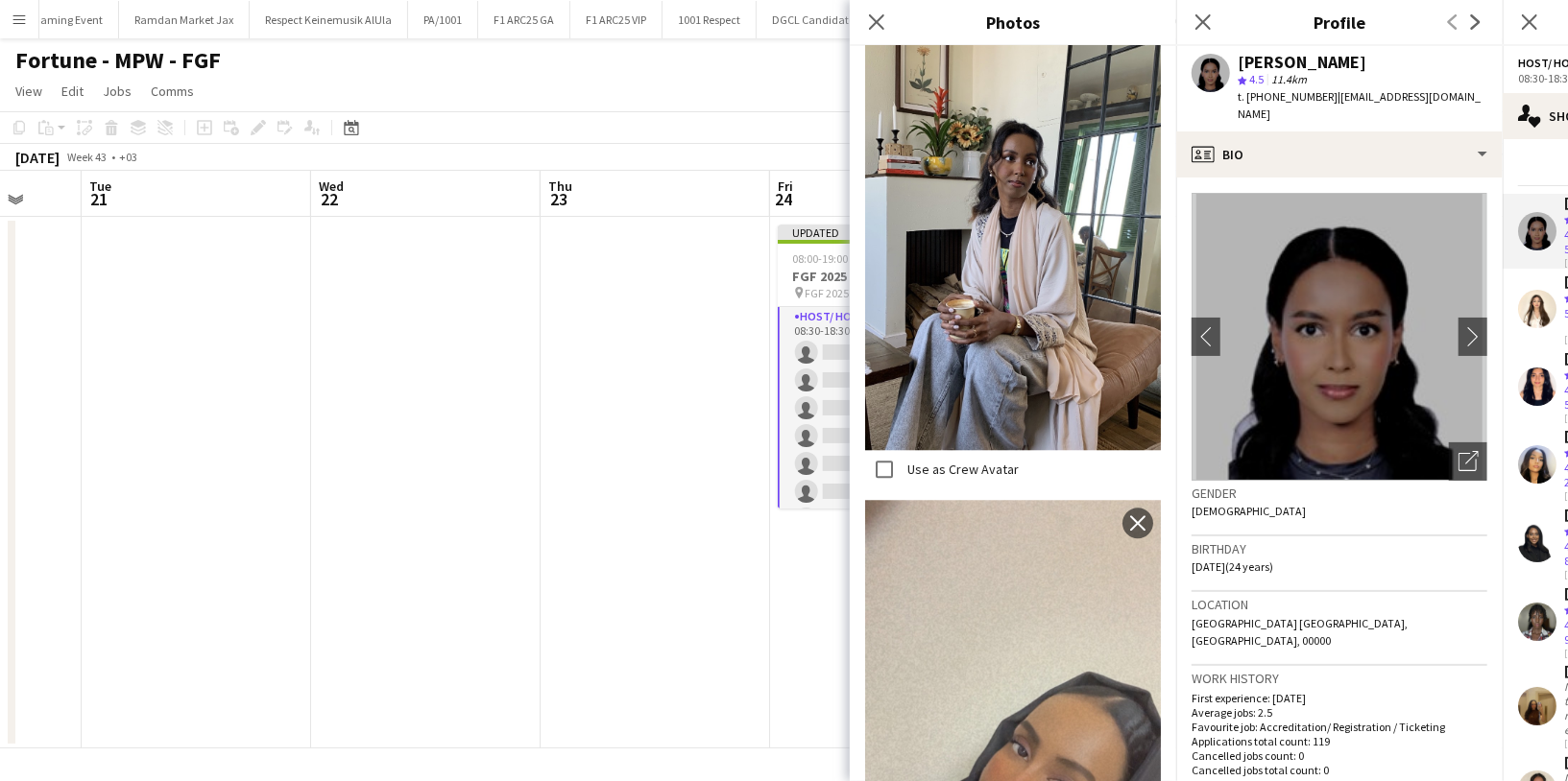
scroll to position [3113, 0]
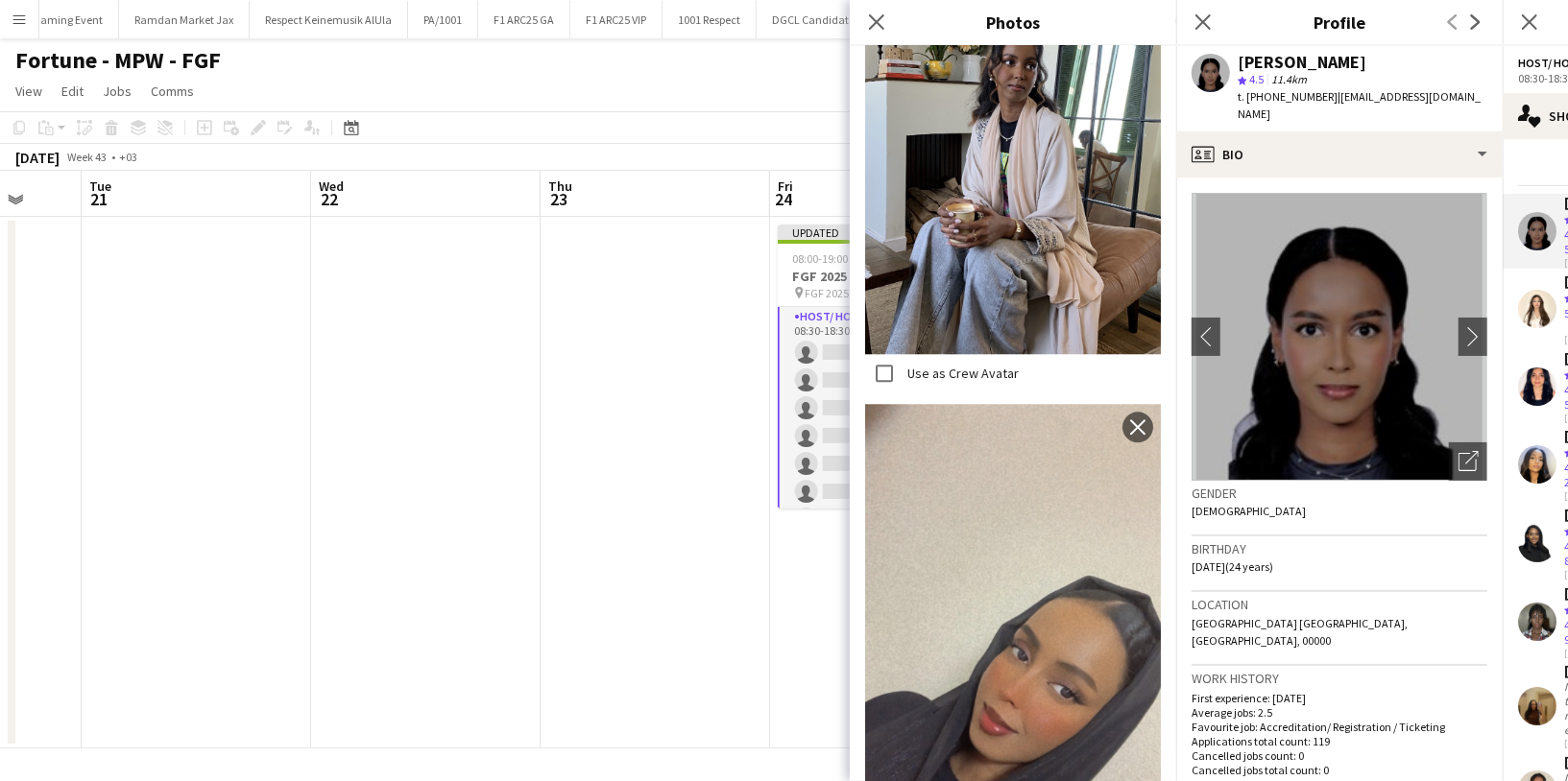
click at [1301, 487] on div "Gender Female" at bounding box center [1339, 508] width 295 height 56
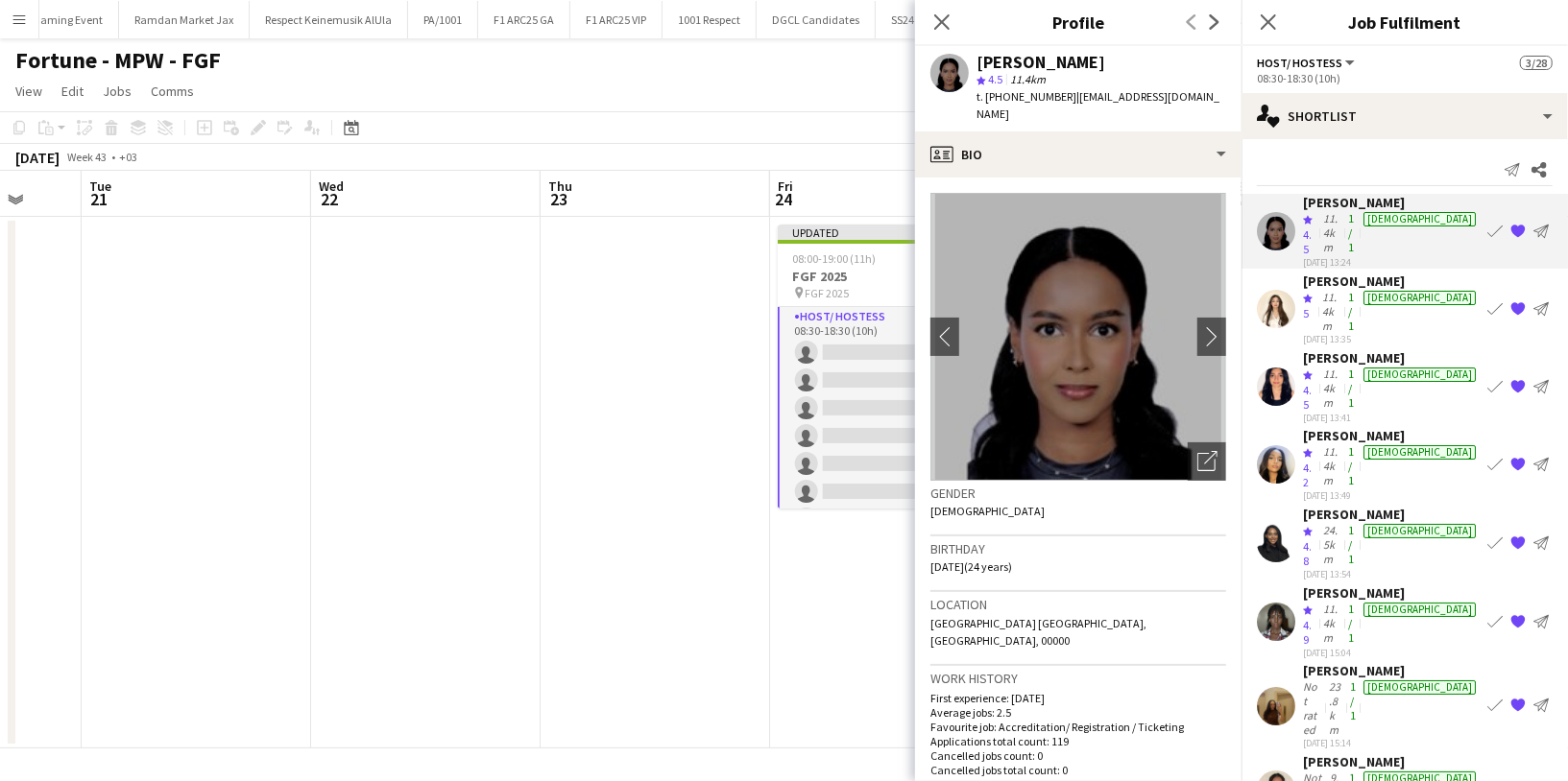
click at [1325, 680] on div "Not rated" at bounding box center [1314, 708] width 22 height 57
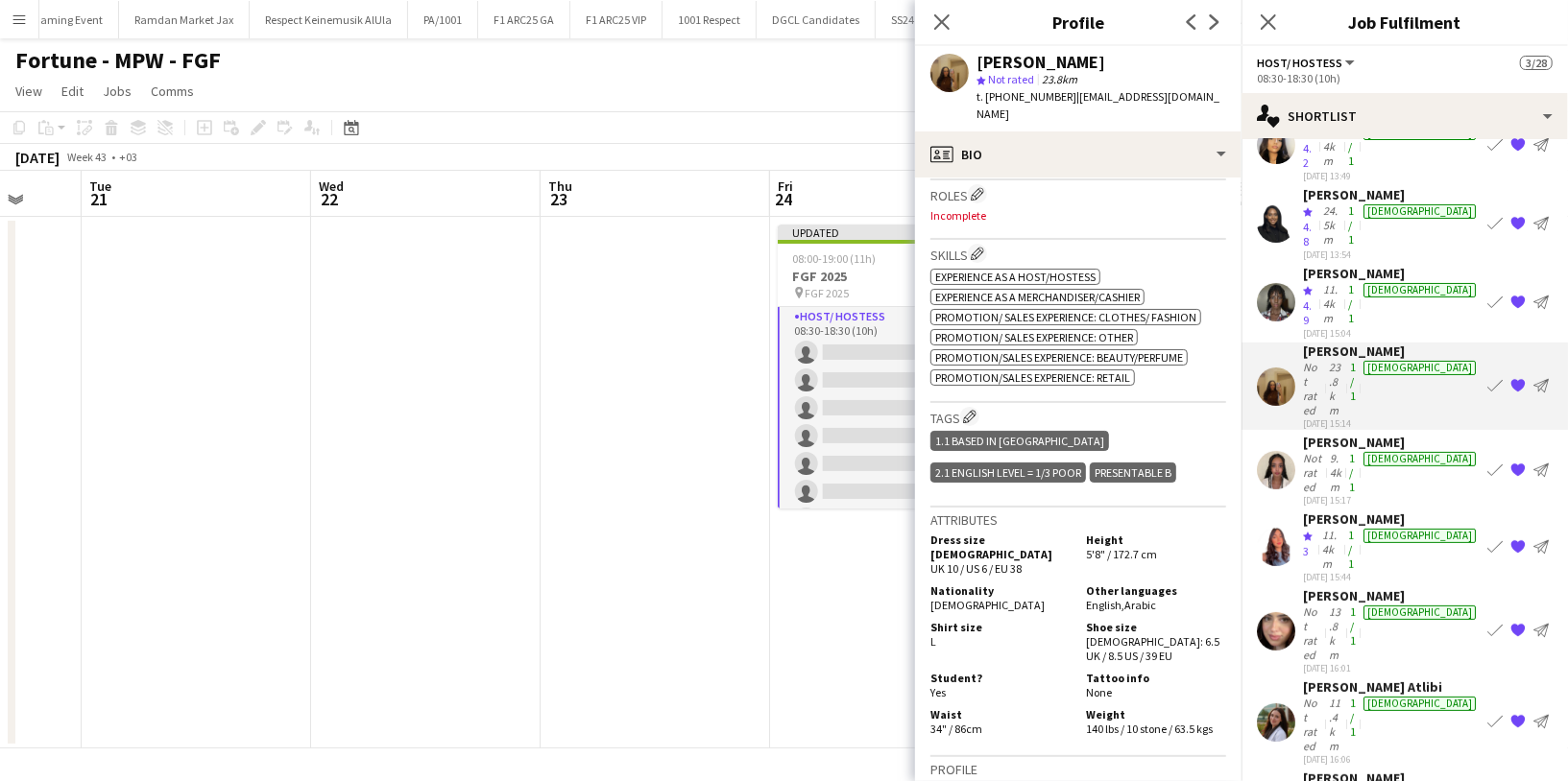
scroll to position [429, 0]
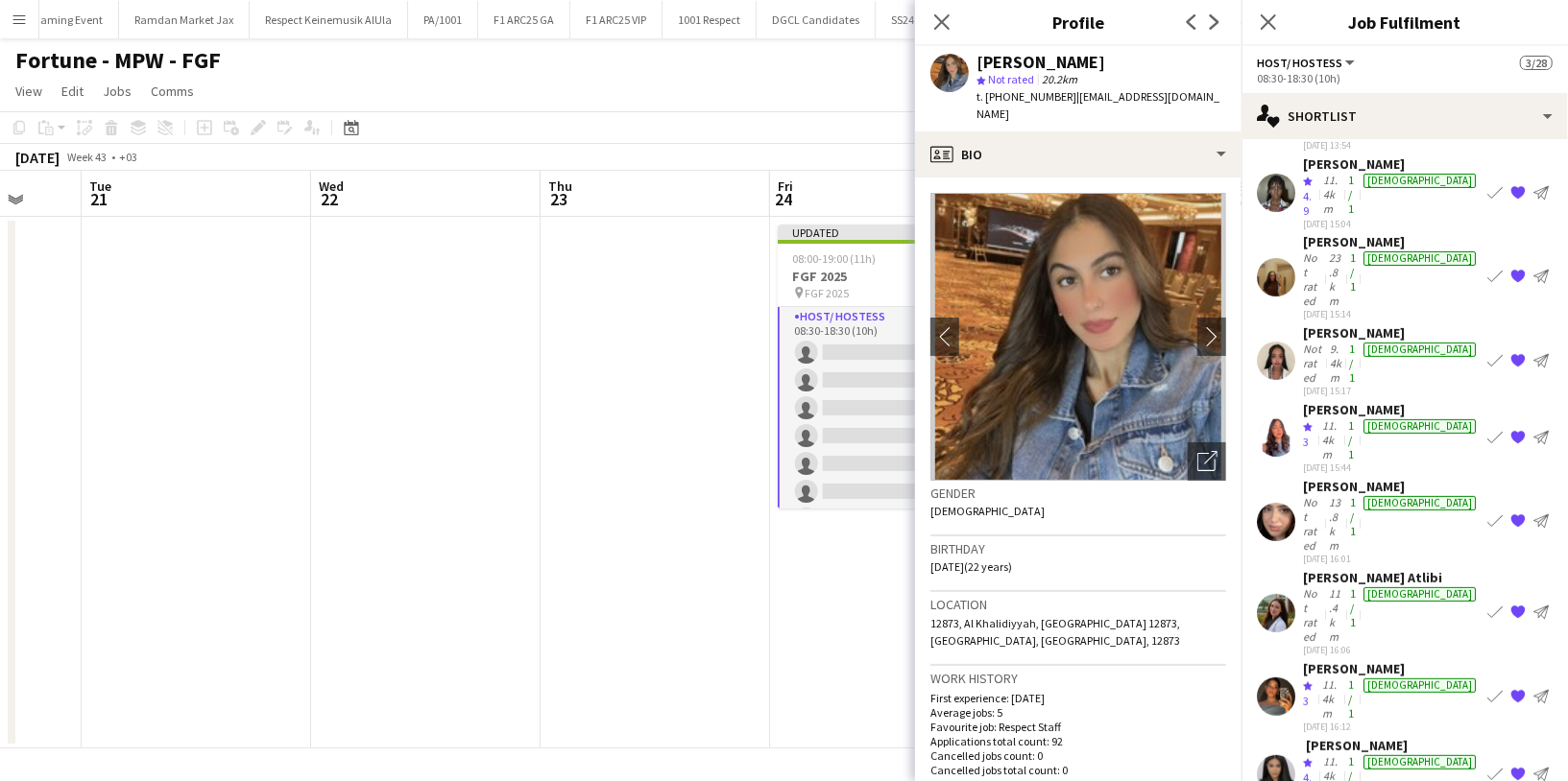
click at [1042, 58] on div "Soaad Omar" at bounding box center [1040, 63] width 129 height 18
copy div "Soaad Omar"
drag, startPoint x: 1187, startPoint y: 98, endPoint x: 1067, endPoint y: 93, distance: 120.1
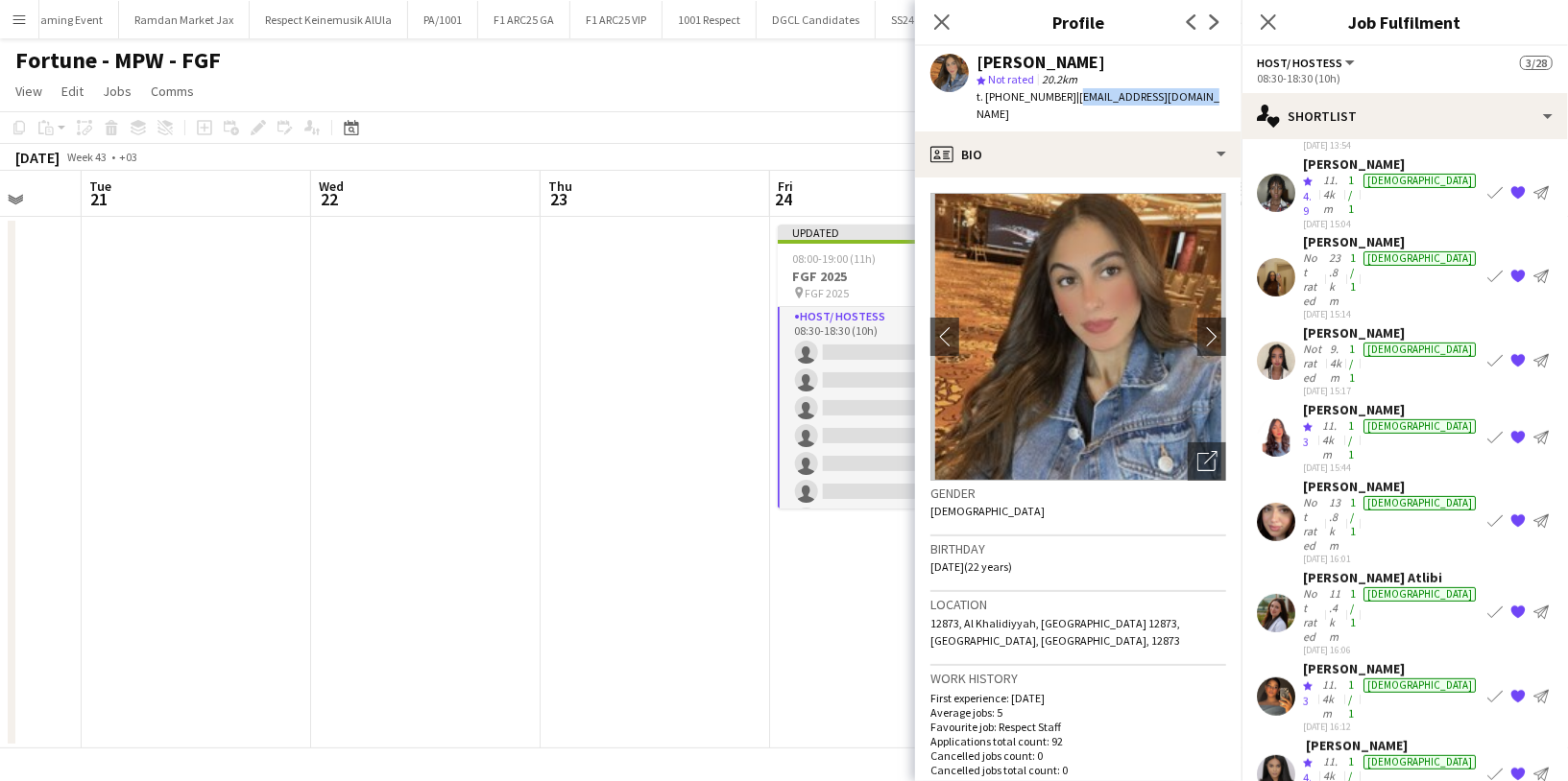
click at [1067, 93] on span "| rasha.zazou@icloud.com" at bounding box center [1097, 105] width 243 height 32
copy span "rasha.zazou@icloud.com"
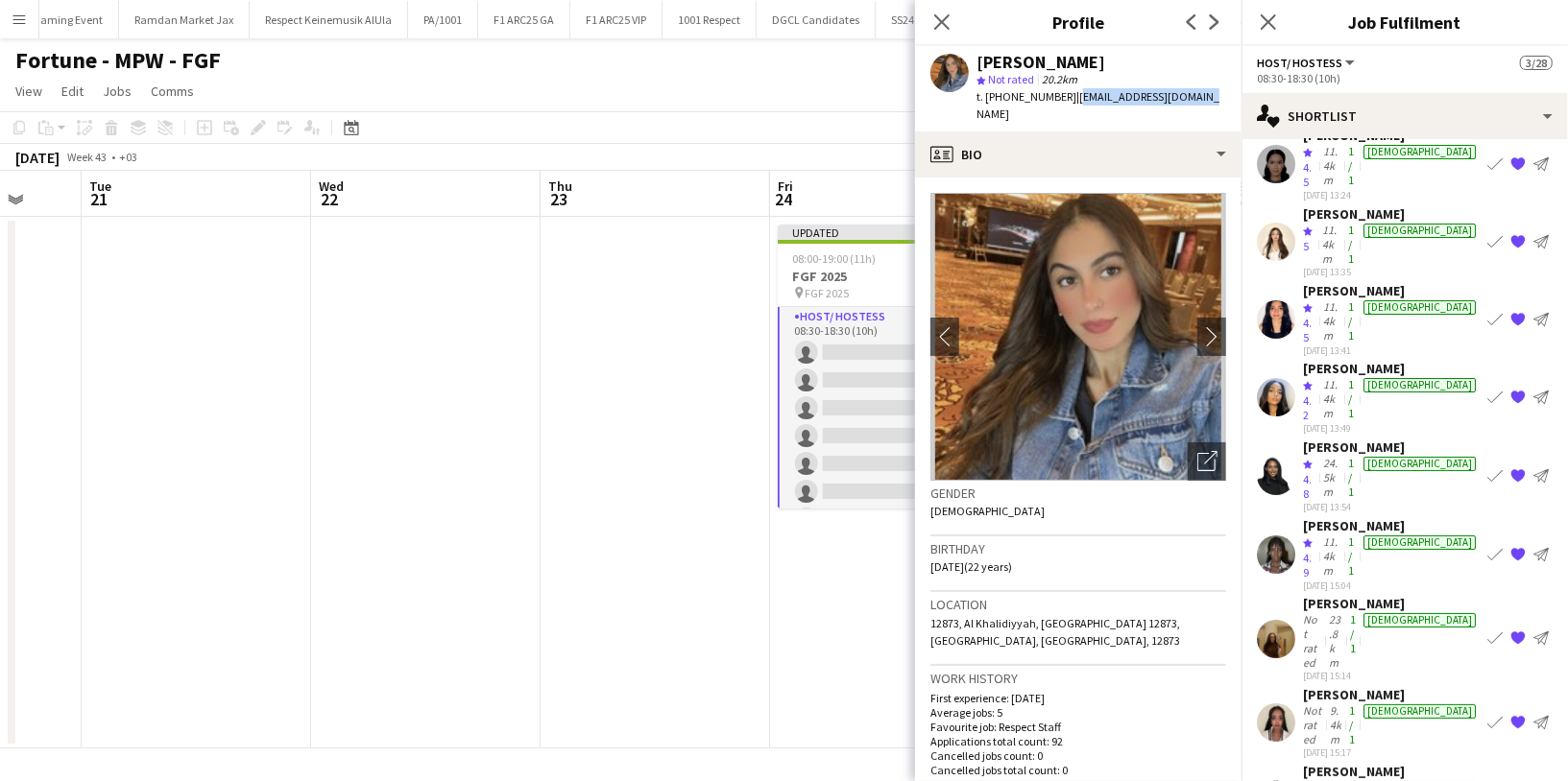
scroll to position [0, 0]
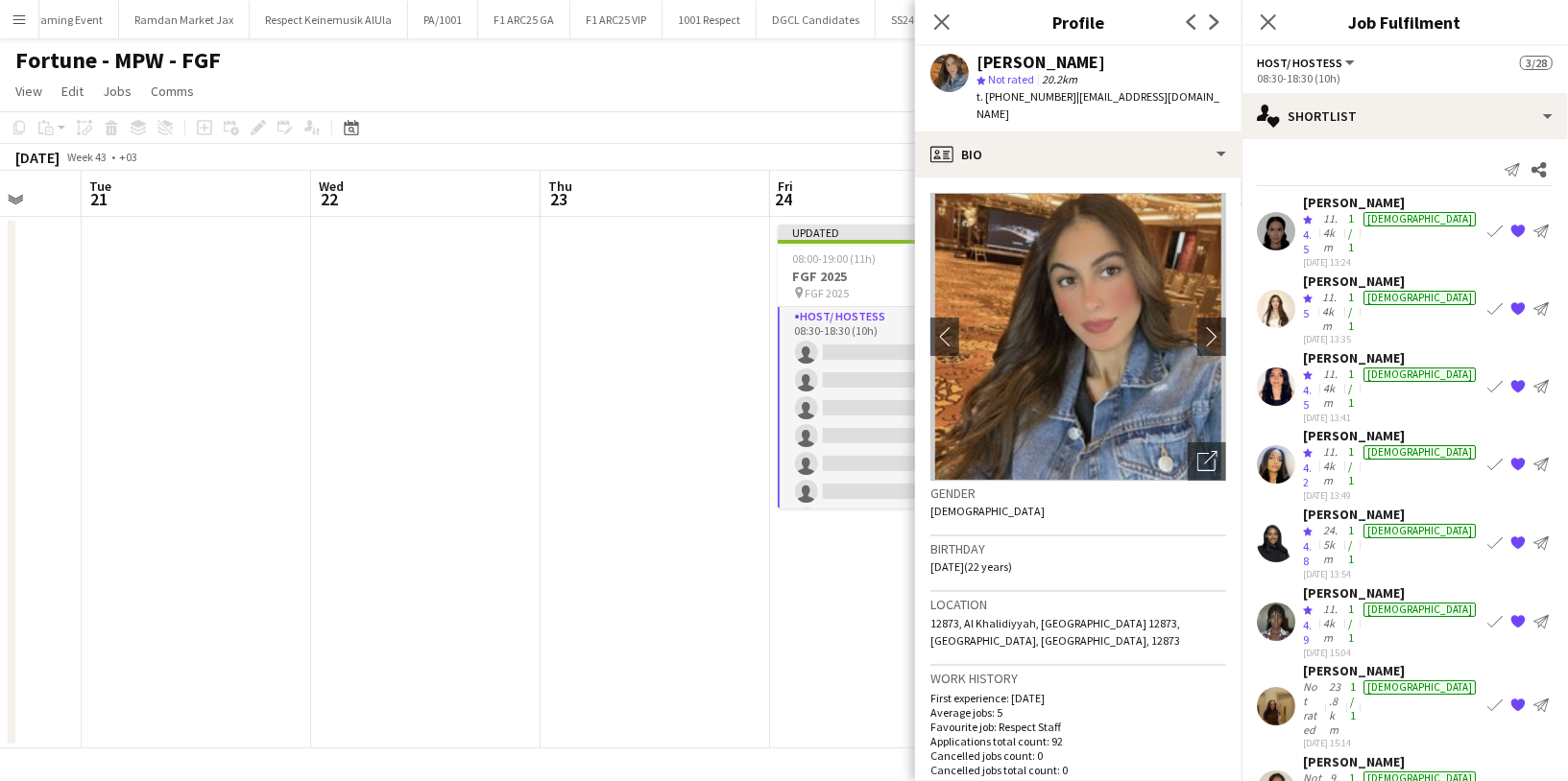
click at [1312, 228] on span "4.5" at bounding box center [1307, 241] width 9 height 29
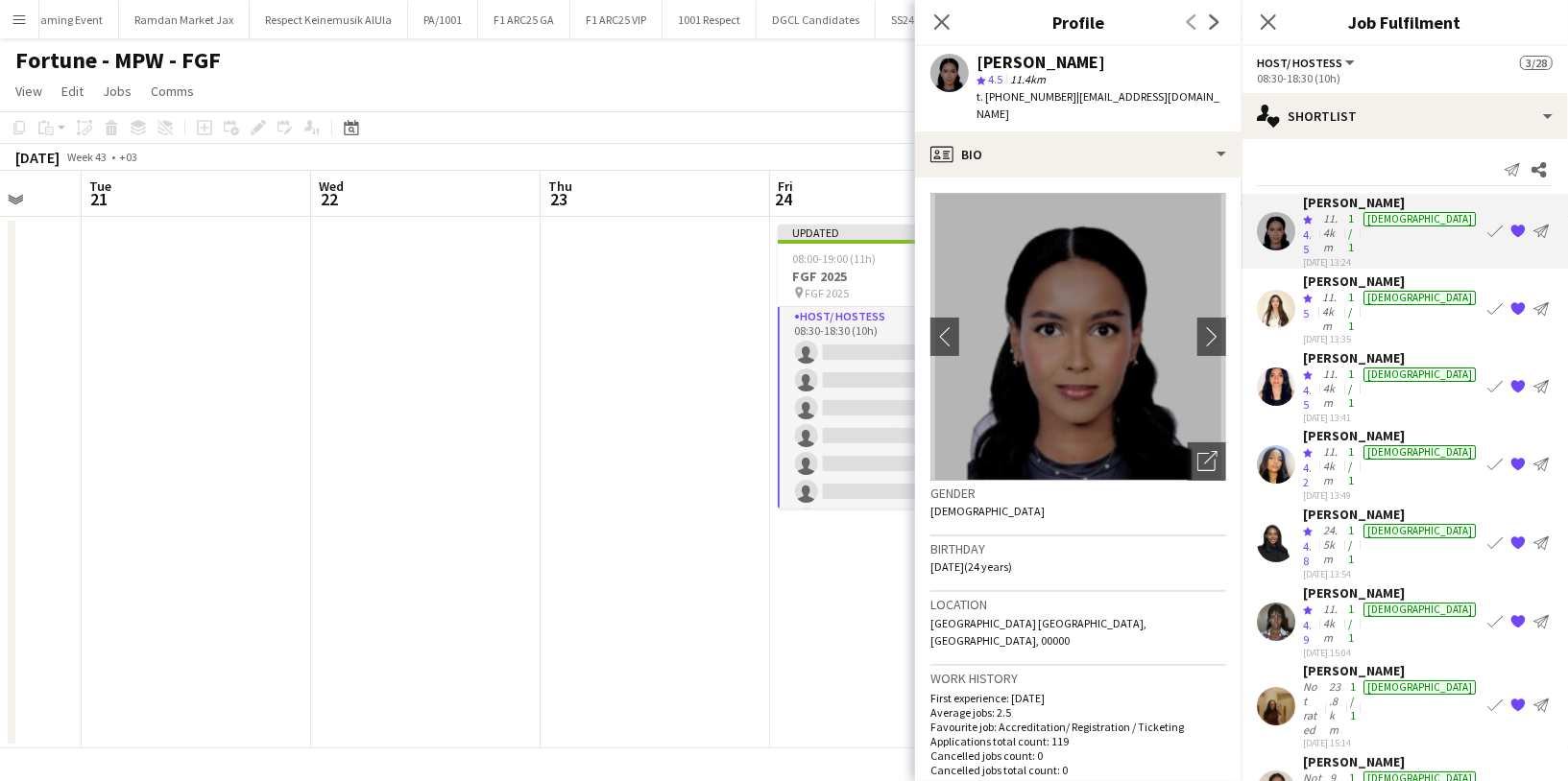
click at [1026, 61] on div "Aseel Idris" at bounding box center [1040, 63] width 129 height 18
copy div "Aseel Idris"
drag, startPoint x: 1190, startPoint y: 90, endPoint x: 1068, endPoint y: 94, distance: 122.1
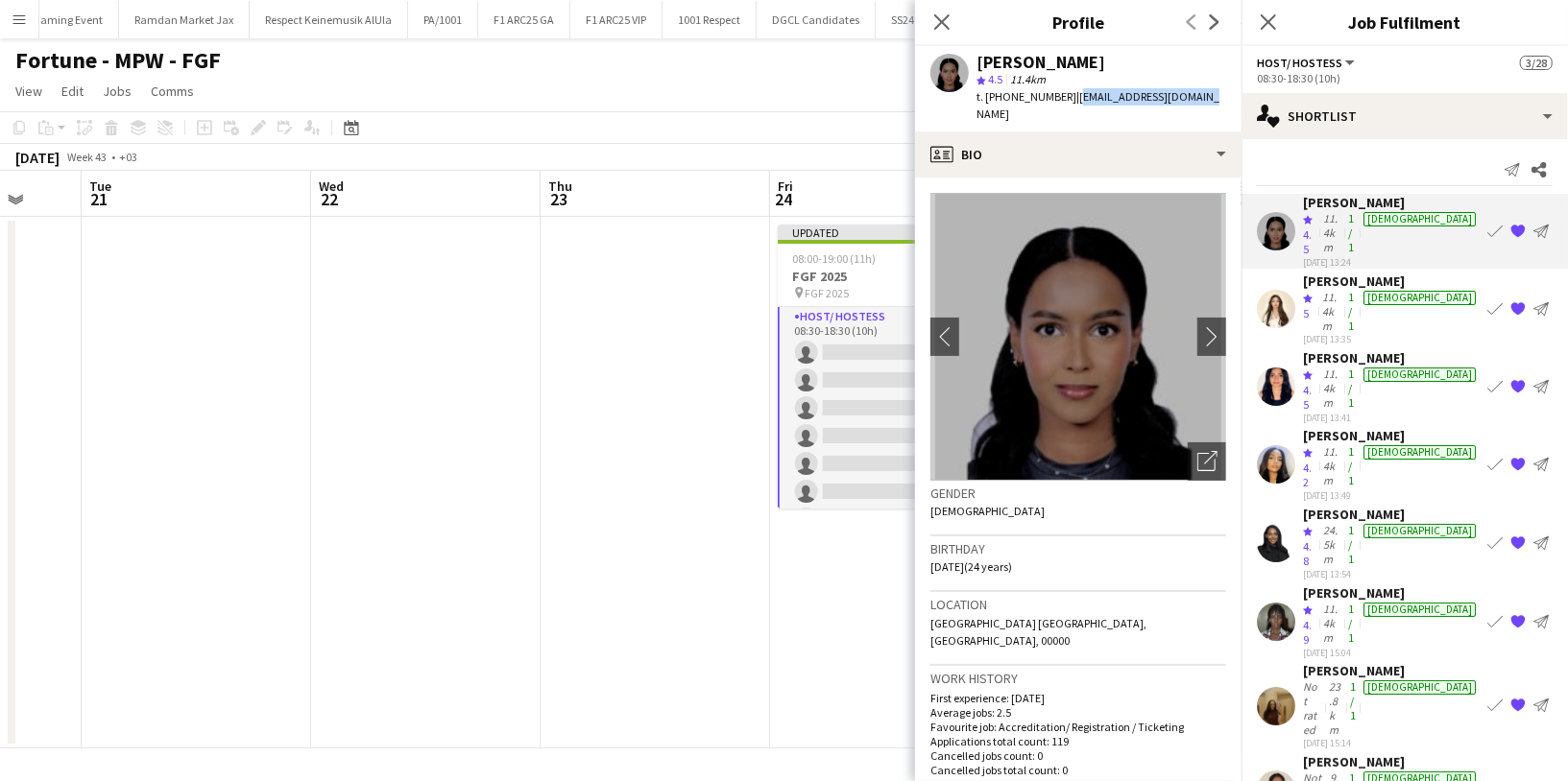
click at [1068, 94] on div "Aseel Idris star 4.5 11.4km t. +966550039515 | asilidris123@gmail.com" at bounding box center [1078, 89] width 326 height 86
copy span "asilidris123@gmail.com"
click at [1325, 680] on div "Not rated" at bounding box center [1314, 708] width 22 height 57
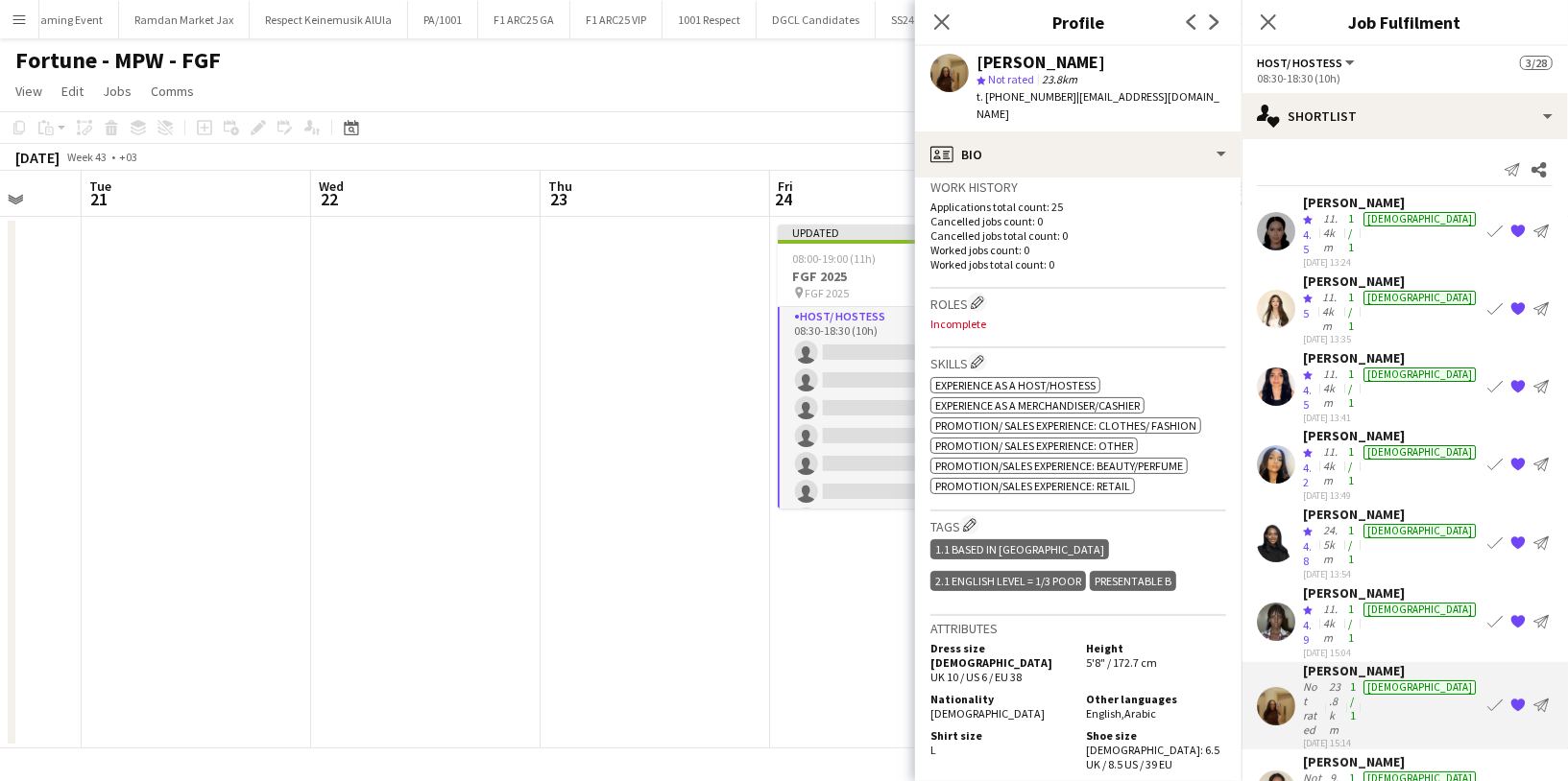
scroll to position [481, 0]
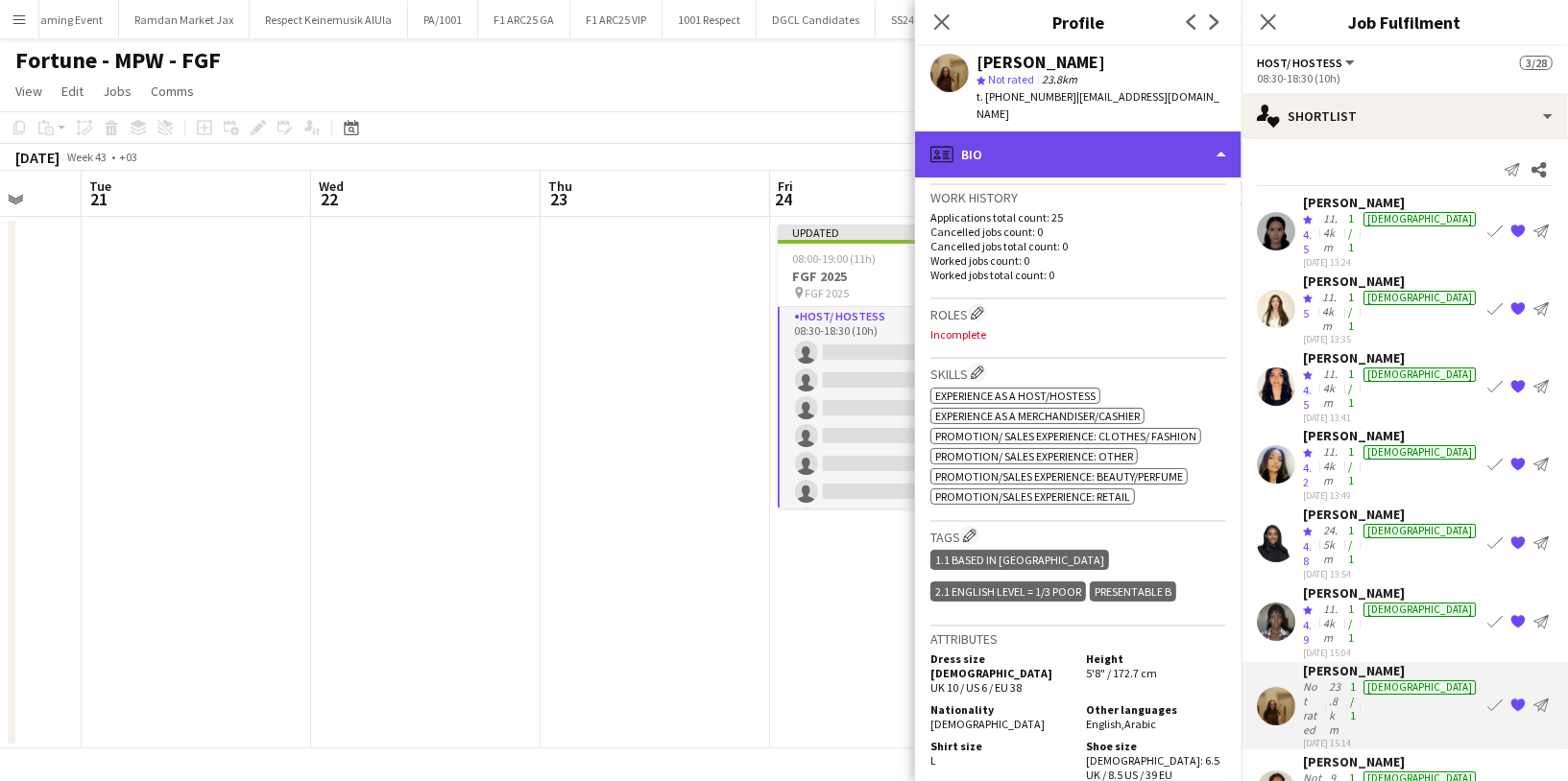
click at [1043, 132] on div "profile Bio" at bounding box center [1078, 155] width 326 height 46
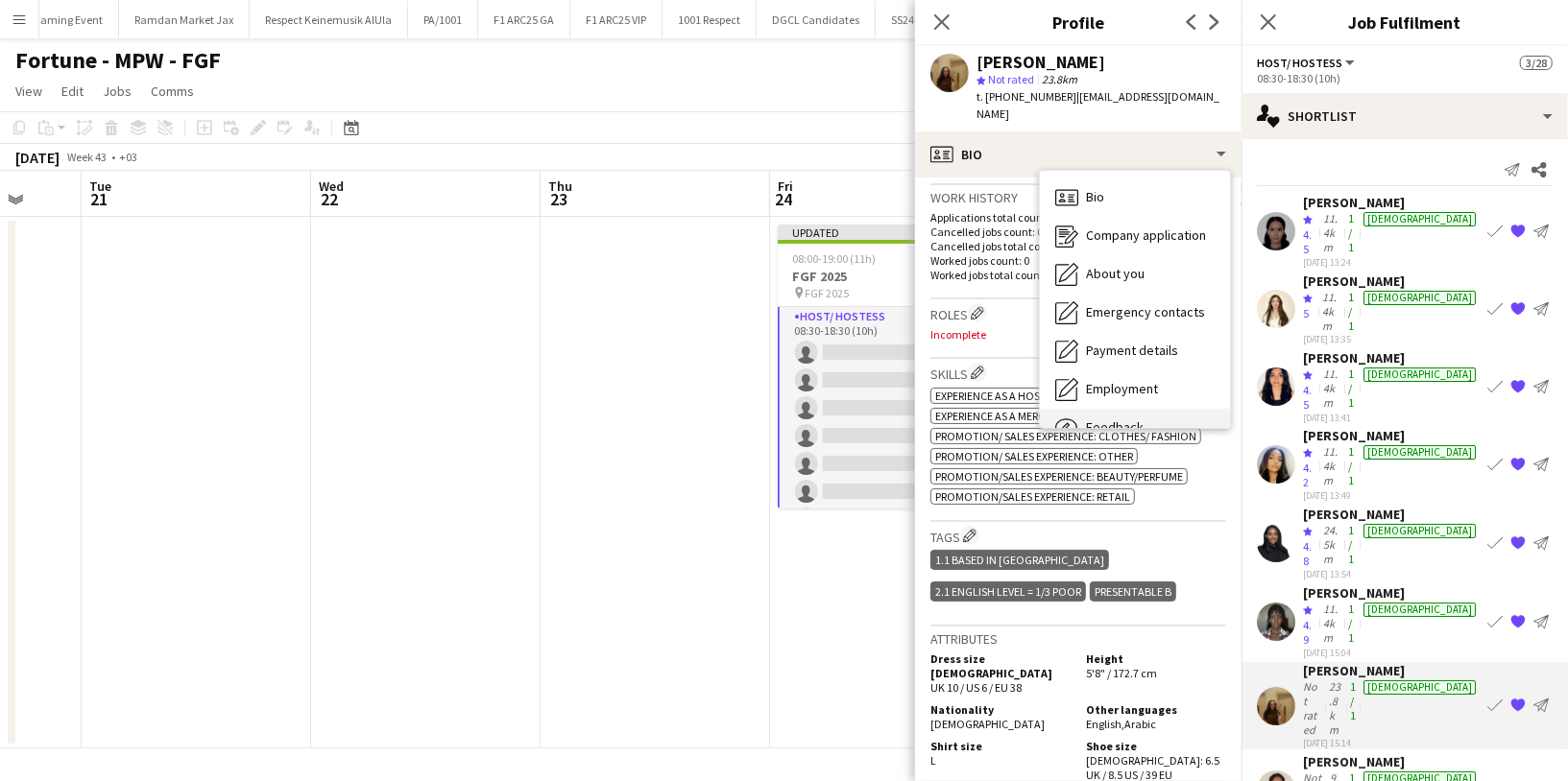
click at [1125, 419] on span "Feedback" at bounding box center [1114, 427] width 57 height 18
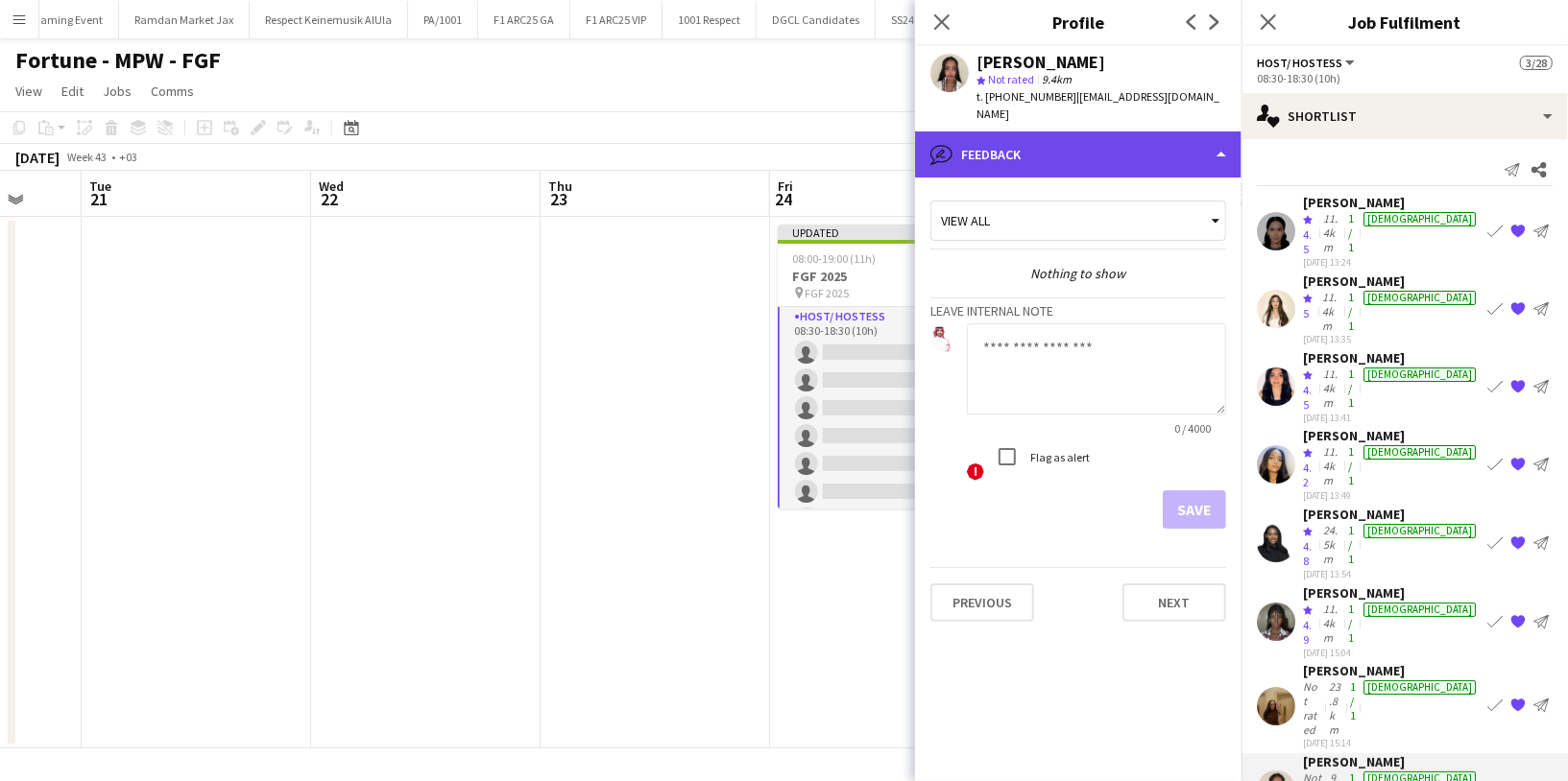
click at [1077, 132] on div "bubble-pencil Feedback" at bounding box center [1078, 155] width 326 height 46
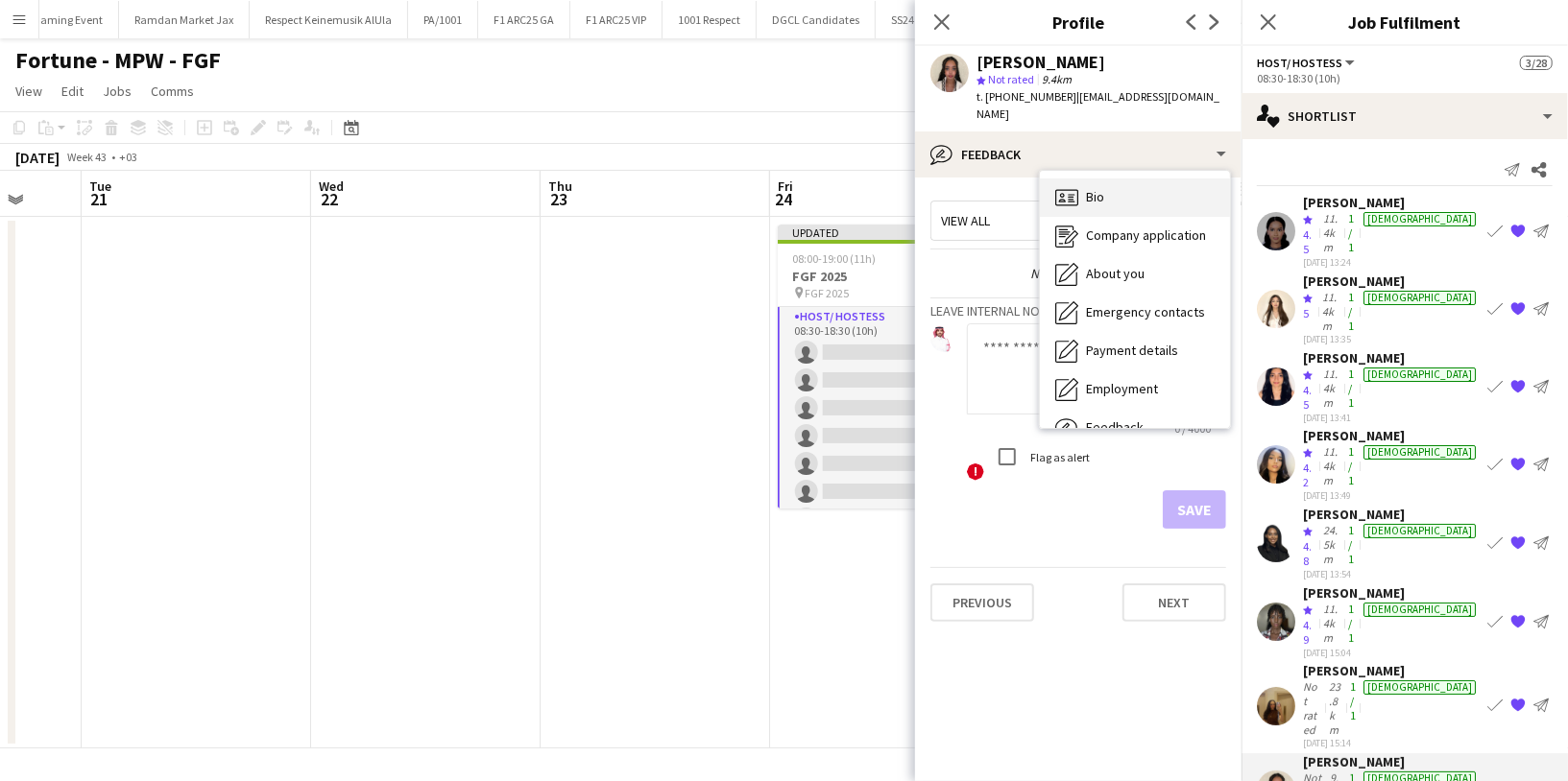
click at [1120, 185] on div "Bio Bio" at bounding box center [1135, 197] width 190 height 38
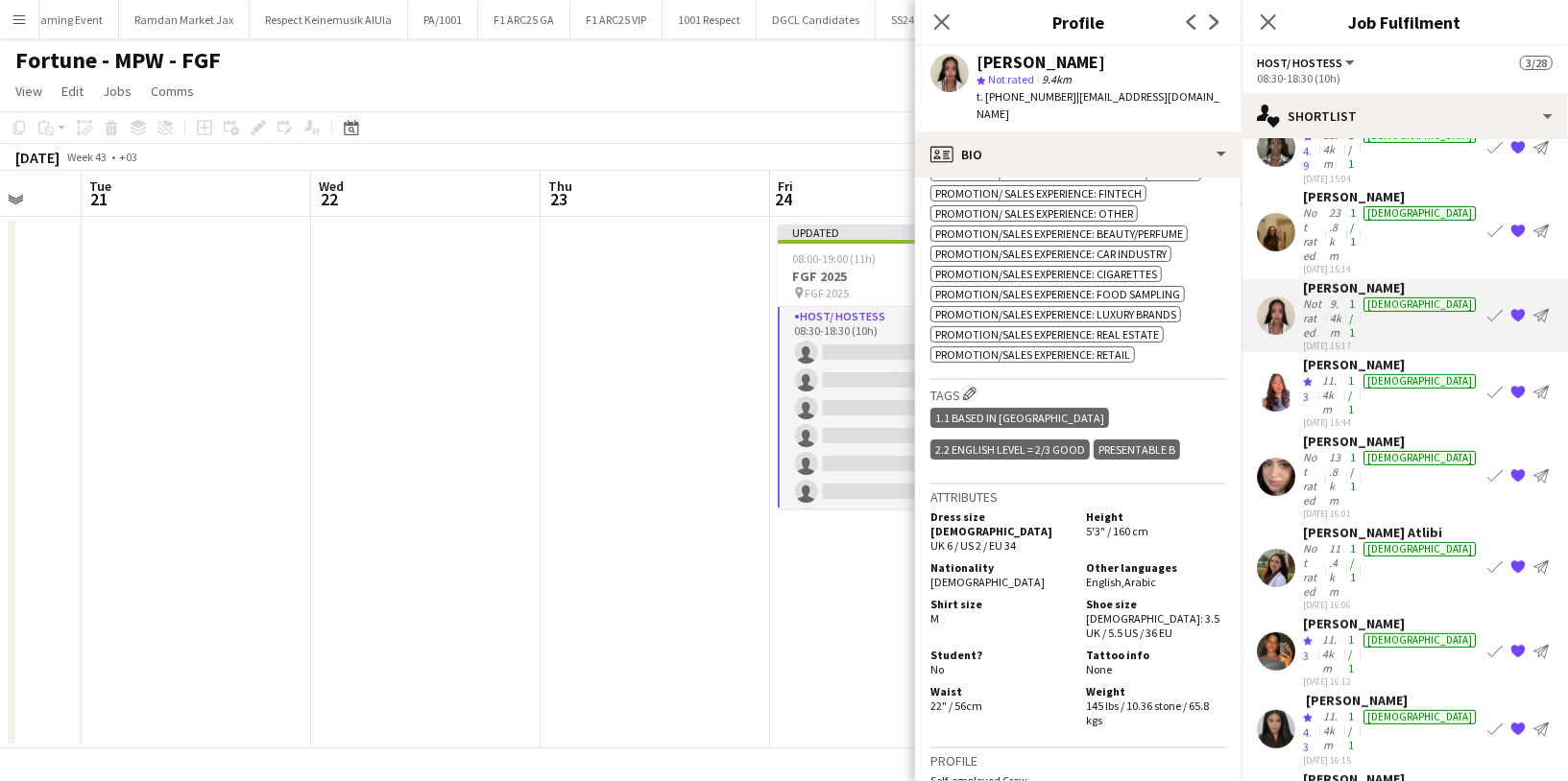
scroll to position [0, 0]
